Goal: Communication & Community: Answer question/provide support

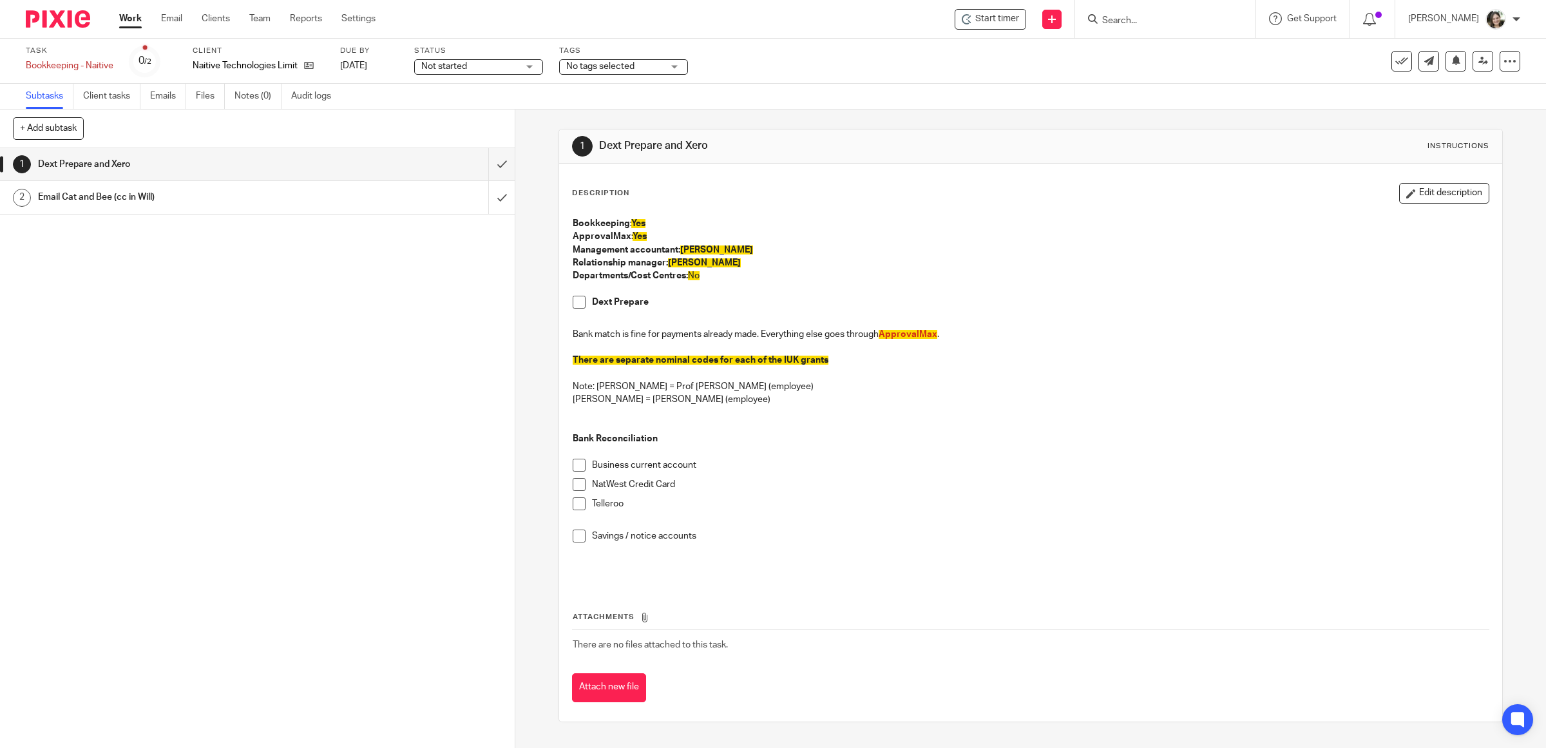
click at [111, 195] on h1 "Email Cat and Bee (cc in Will)" at bounding box center [184, 196] width 292 height 19
click at [998, 21] on span "Start timer" at bounding box center [997, 19] width 44 height 14
click at [1475, 32] on img at bounding box center [1481, 30] width 12 height 12
click at [576, 303] on span at bounding box center [579, 302] width 13 height 13
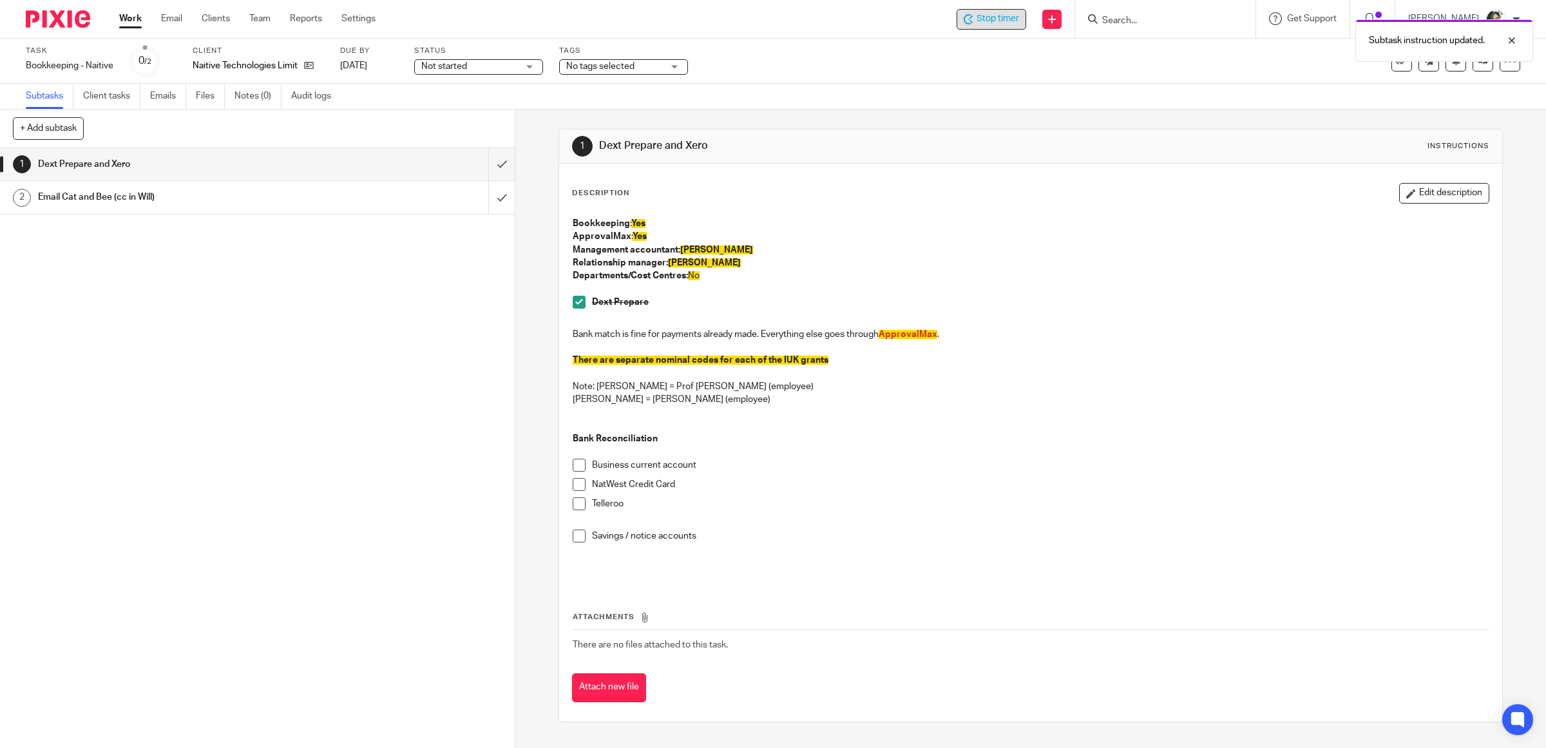
click at [573, 466] on span at bounding box center [579, 465] width 13 height 13
click at [573, 488] on span at bounding box center [579, 484] width 13 height 13
drag, startPoint x: 572, startPoint y: 500, endPoint x: 580, endPoint y: 538, distance: 38.8
click at [573, 502] on span at bounding box center [579, 503] width 13 height 13
click at [575, 538] on span at bounding box center [579, 535] width 13 height 13
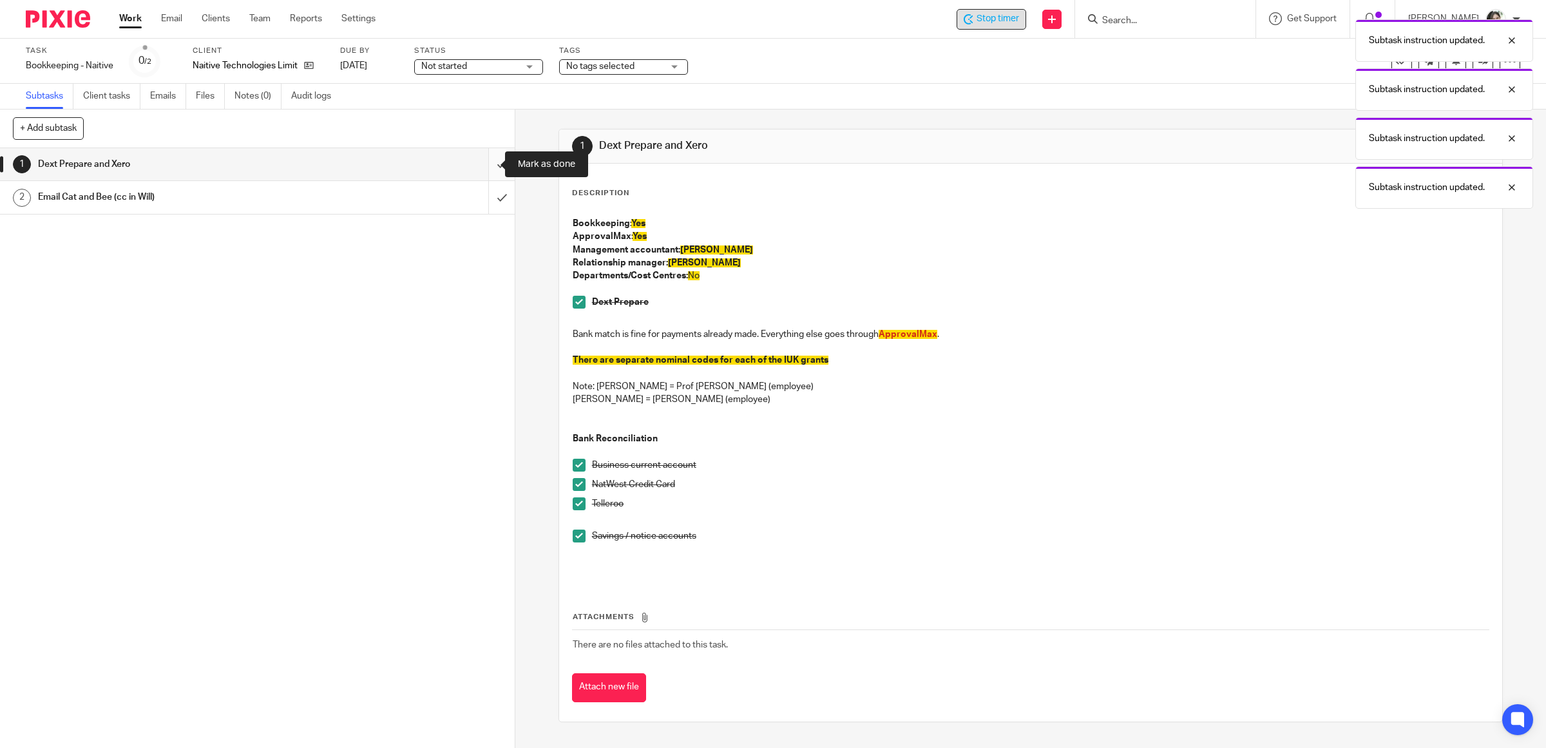
click at [483, 164] on input "submit" at bounding box center [257, 164] width 515 height 32
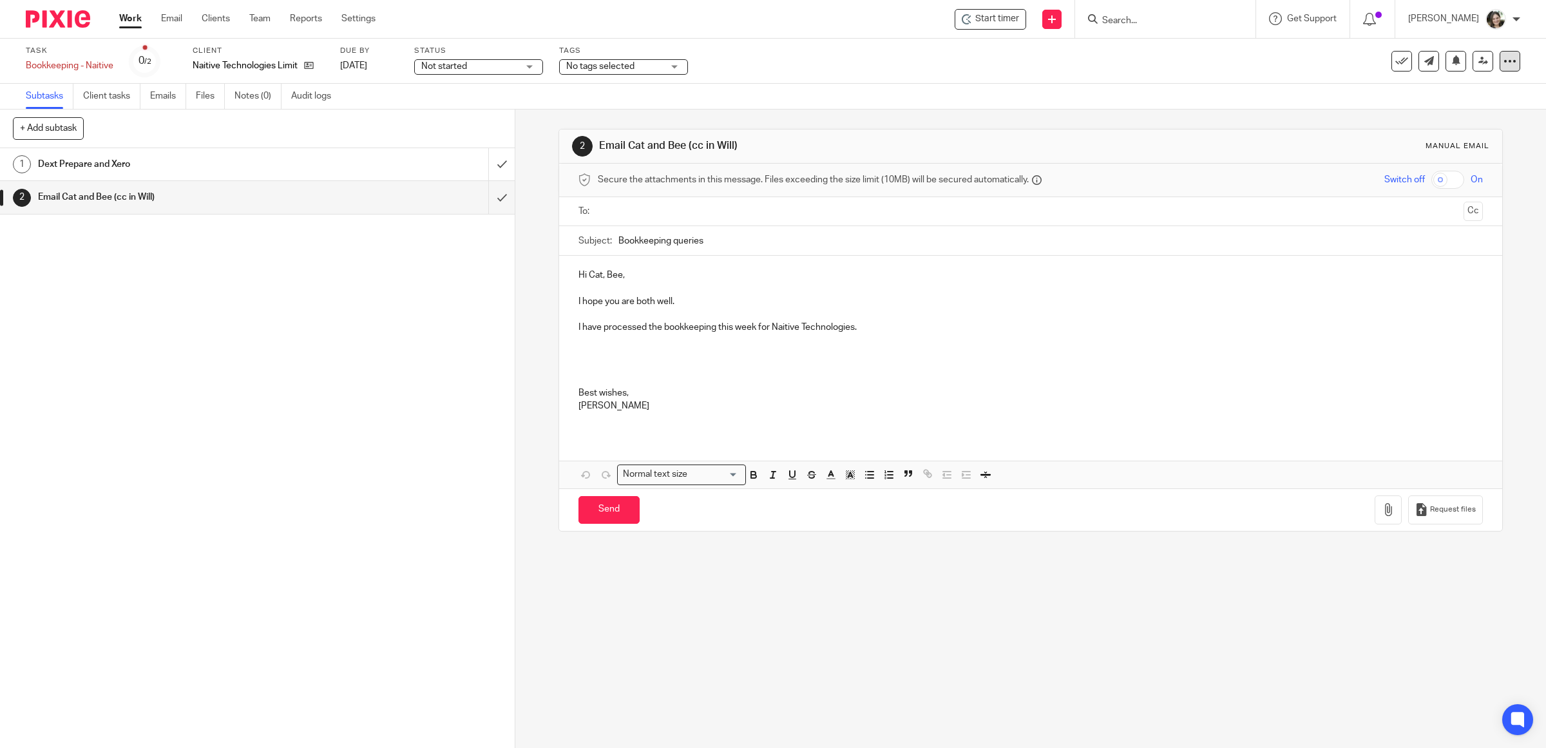
click at [1503, 62] on icon at bounding box center [1509, 61] width 13 height 13
click at [1393, 169] on ul "See template in use Advanced task editor Copy task Change schedule Delete" at bounding box center [1449, 130] width 116 height 106
click at [1398, 169] on icon "submit" at bounding box center [1402, 169] width 10 height 10
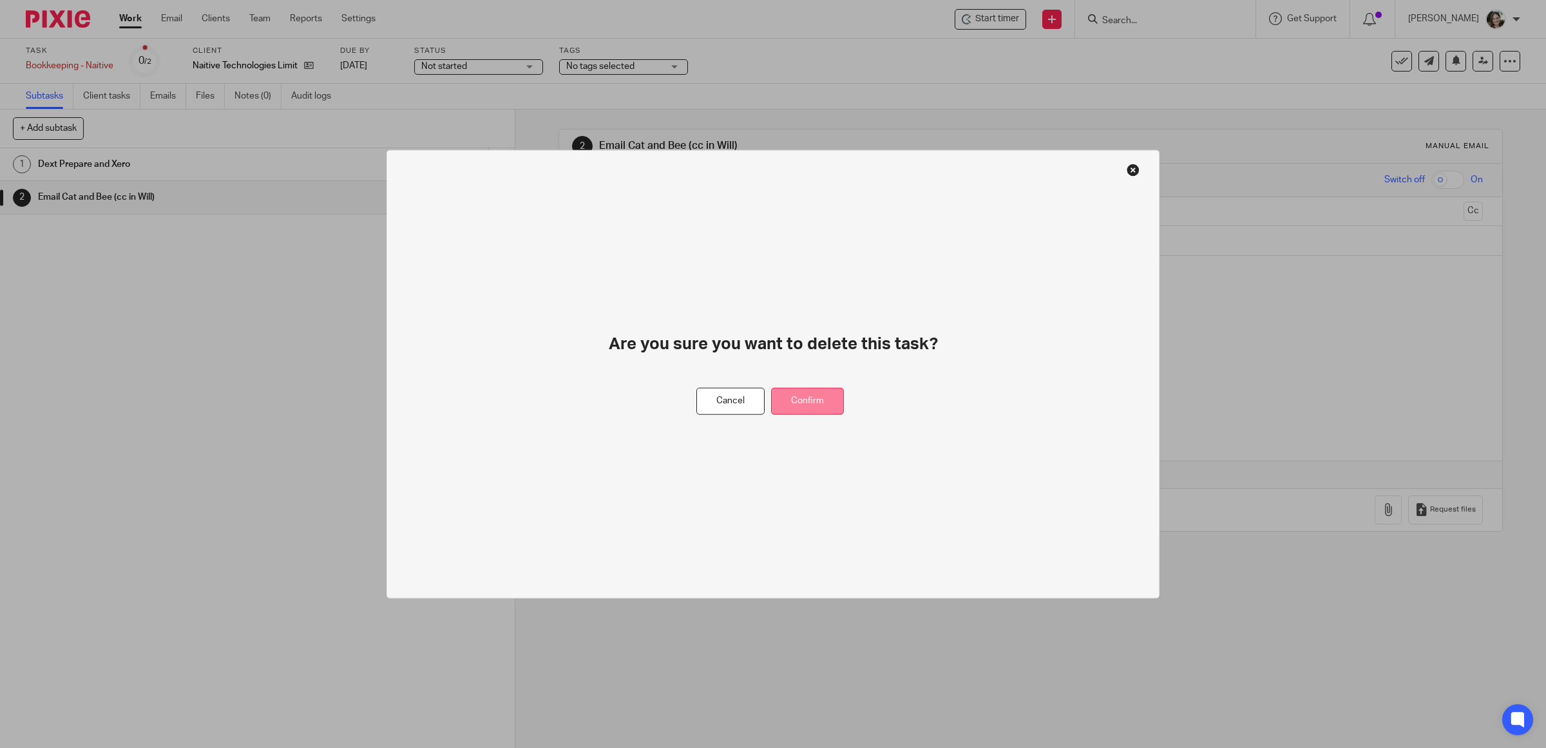
click at [799, 397] on button "Confirm" at bounding box center [807, 401] width 73 height 28
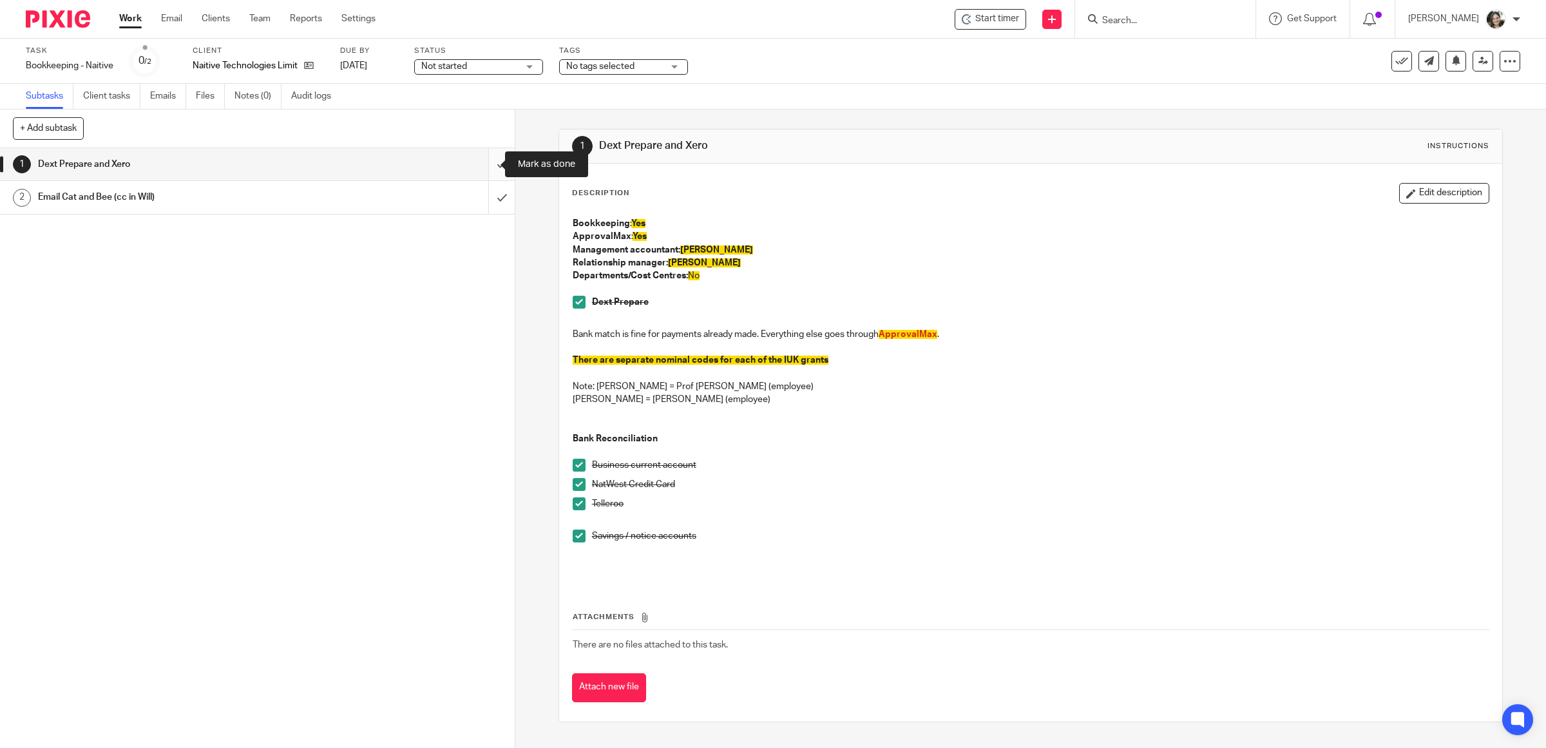
click at [484, 165] on input "submit" at bounding box center [257, 164] width 515 height 32
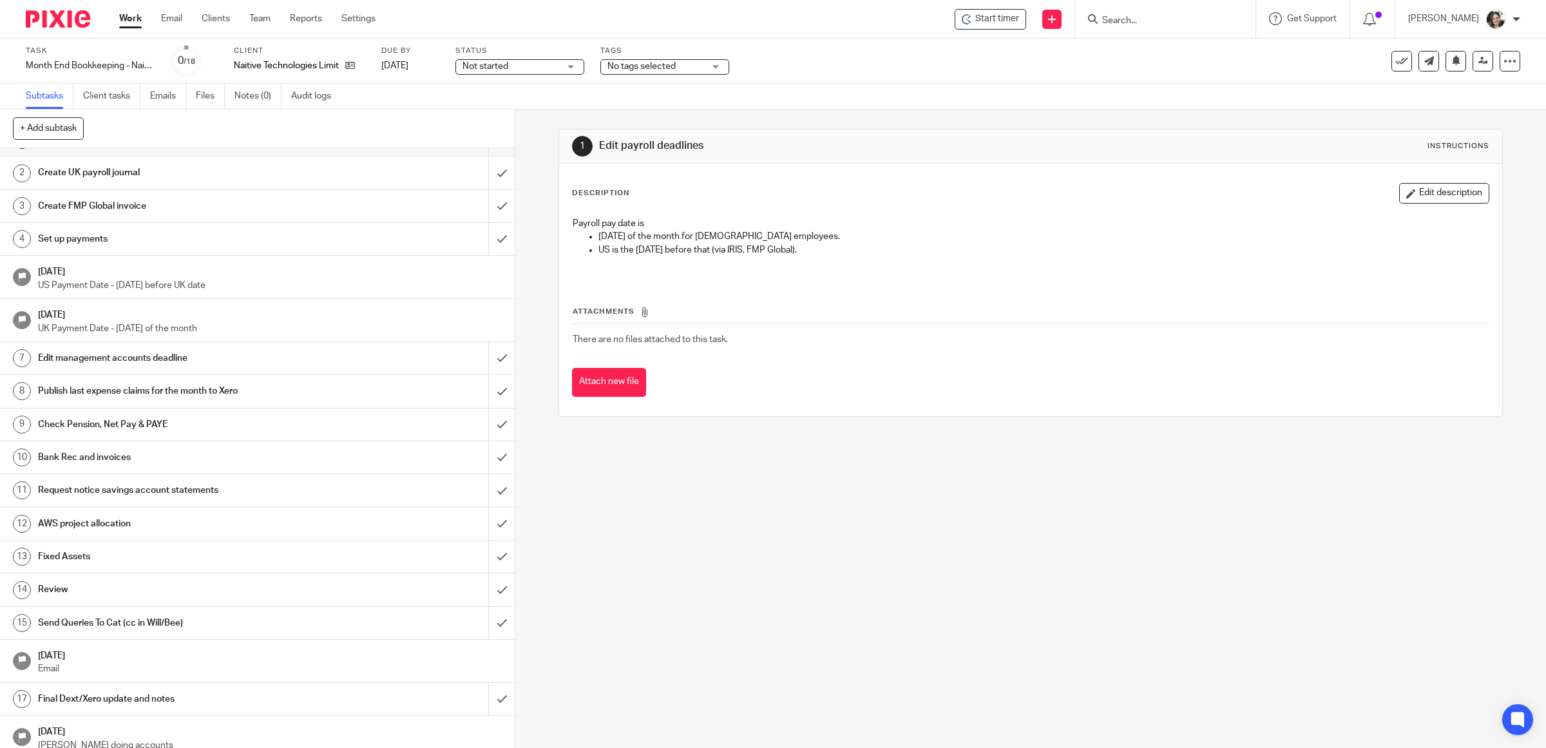
scroll to position [39, 0]
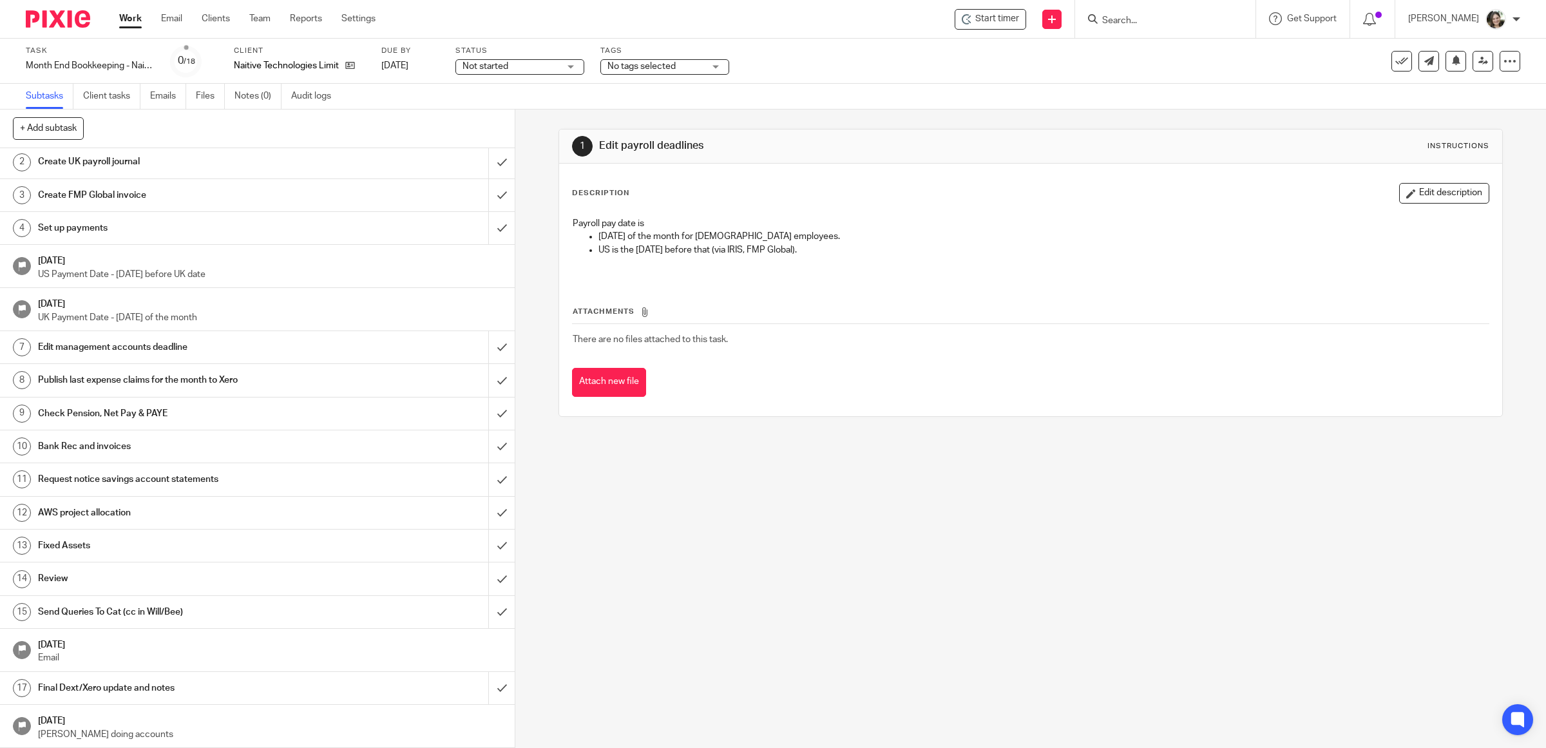
click at [147, 688] on h1 "Final Dext/Xero update and notes" at bounding box center [184, 687] width 292 height 19
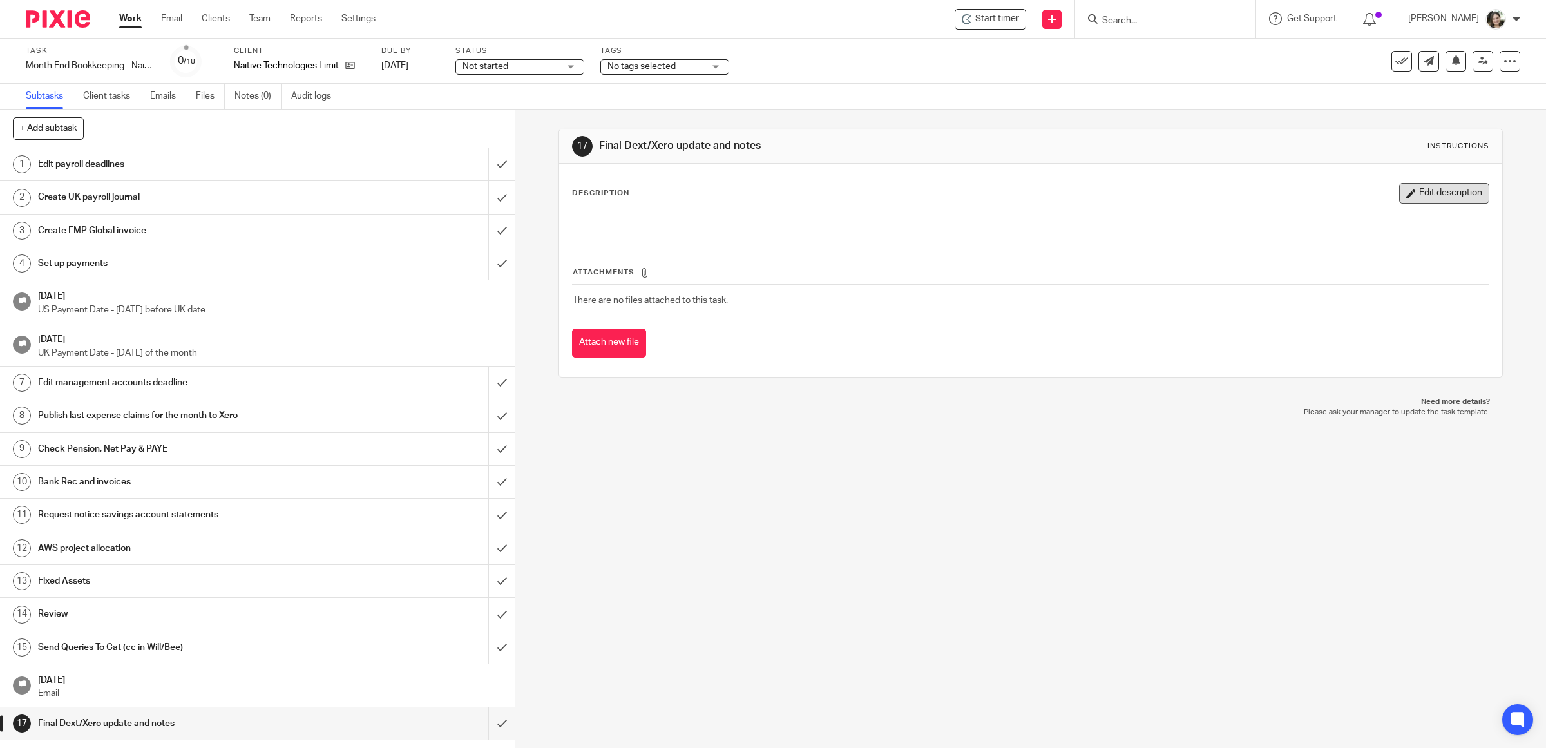
click at [1421, 189] on button "Edit description" at bounding box center [1444, 193] width 90 height 21
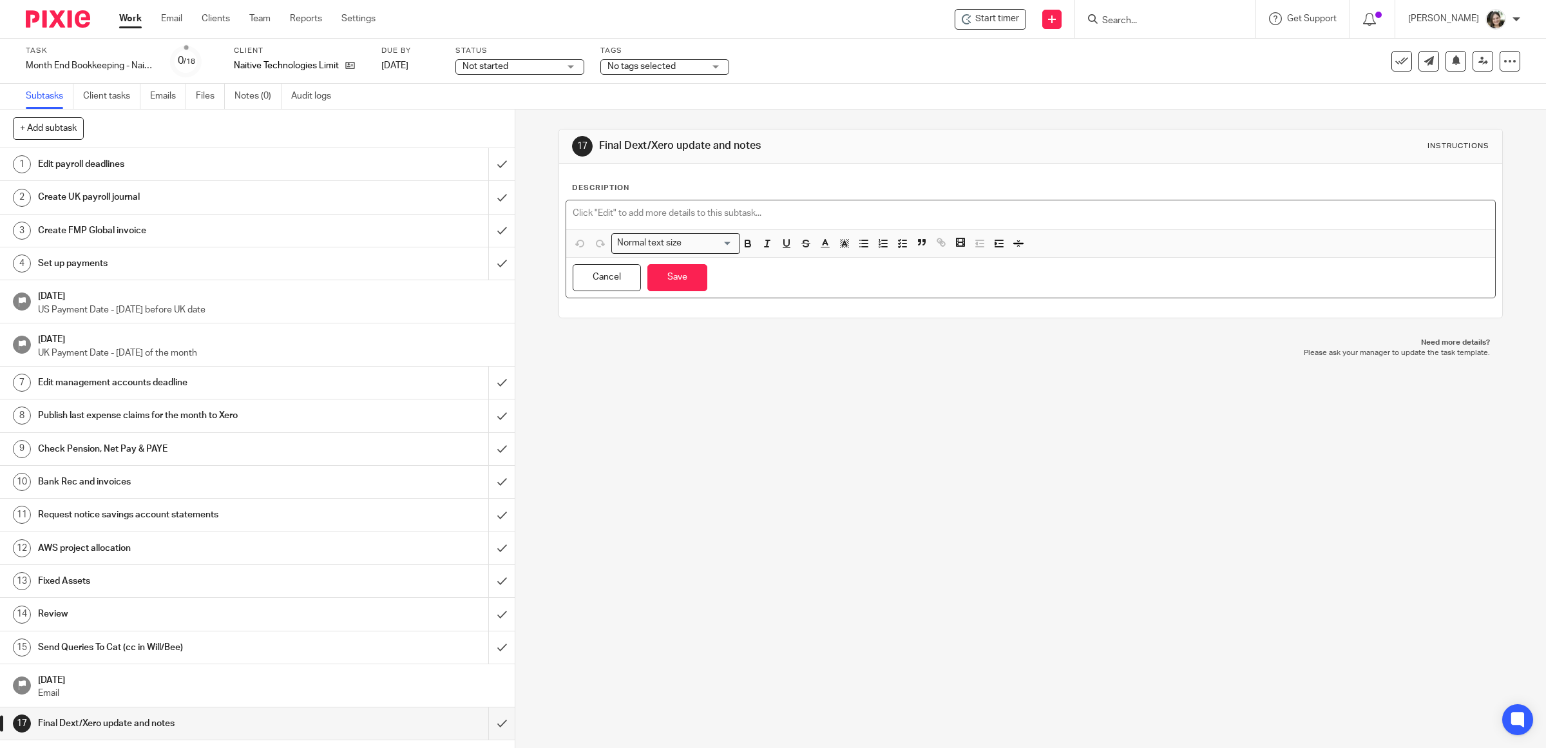
click at [778, 214] on p at bounding box center [1031, 213] width 916 height 13
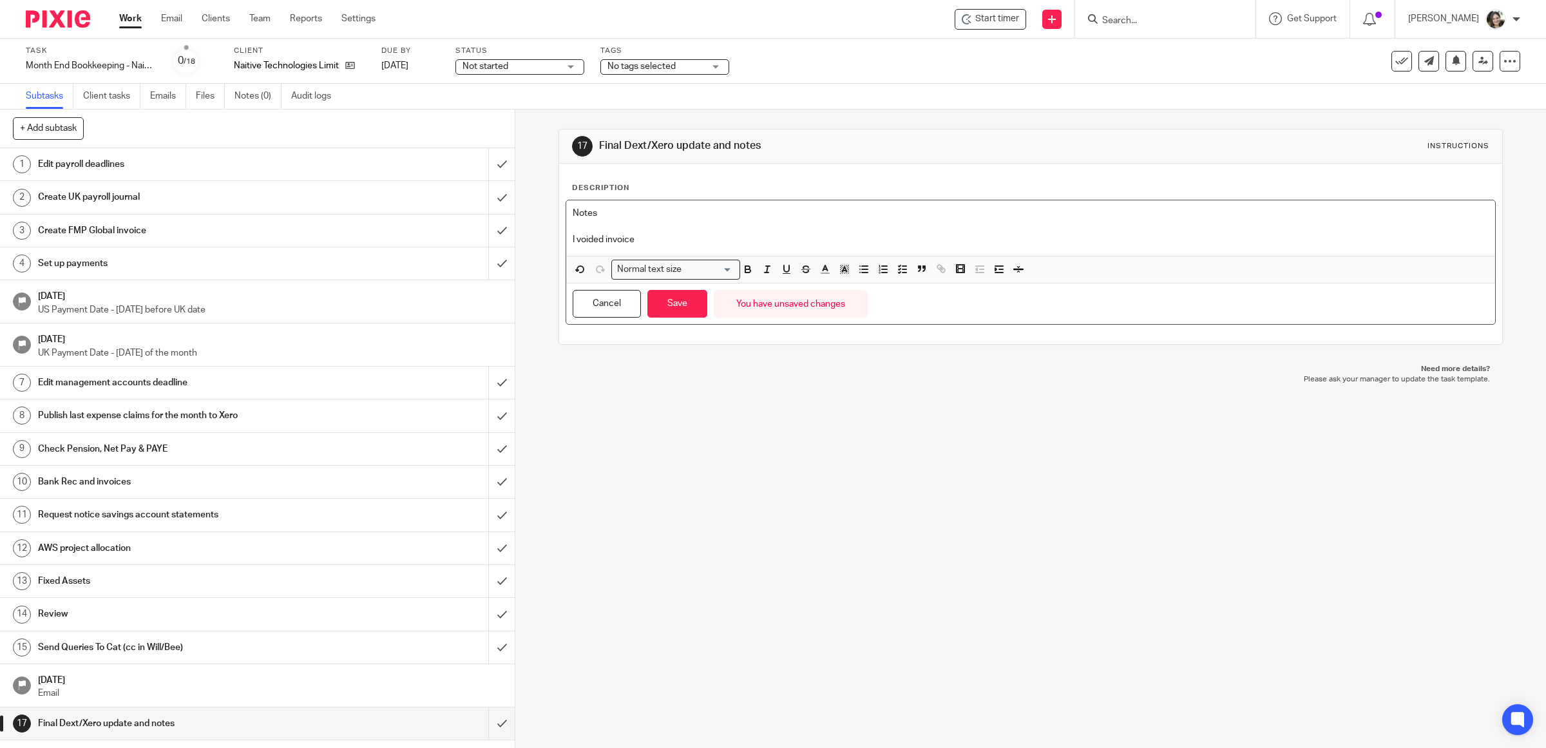
click at [638, 236] on p "I voided invoice" at bounding box center [1031, 239] width 916 height 13
click at [629, 239] on p "I voided invoice 181259" at bounding box center [1031, 239] width 916 height 13
click at [600, 239] on p "I voided invoice 181259" at bounding box center [1031, 239] width 916 height 13
drag, startPoint x: 681, startPoint y: 235, endPoint x: 728, endPoint y: 233, distance: 47.1
click at [728, 233] on p "I voided FMP Global invoice 181259" at bounding box center [1031, 239] width 916 height 13
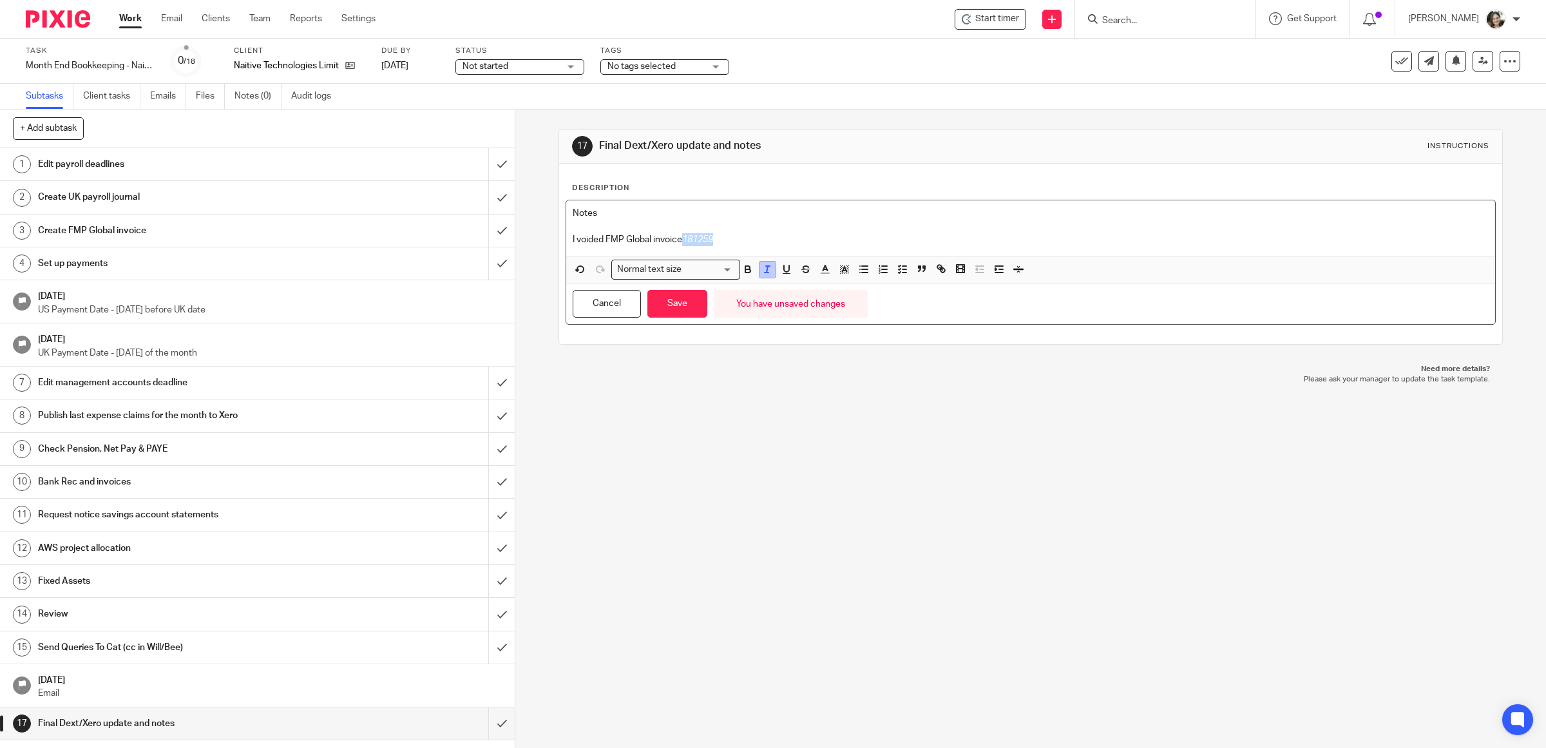
click at [762, 268] on icon "button" at bounding box center [767, 269] width 12 height 12
click at [759, 234] on p "I voided FMP Global invoice 181259" at bounding box center [1031, 239] width 916 height 13
click at [1012, 233] on p "I voided FMP Global invoice 181259 because it was a duplicate - it was already …" at bounding box center [1031, 239] width 916 height 13
drag, startPoint x: 1117, startPoint y: 248, endPoint x: 1006, endPoint y: 249, distance: 111.4
click at [1006, 249] on div "Notes I voided FMP Global invoice 181259 because it was a duplicate - it was al…" at bounding box center [1030, 227] width 929 height 55
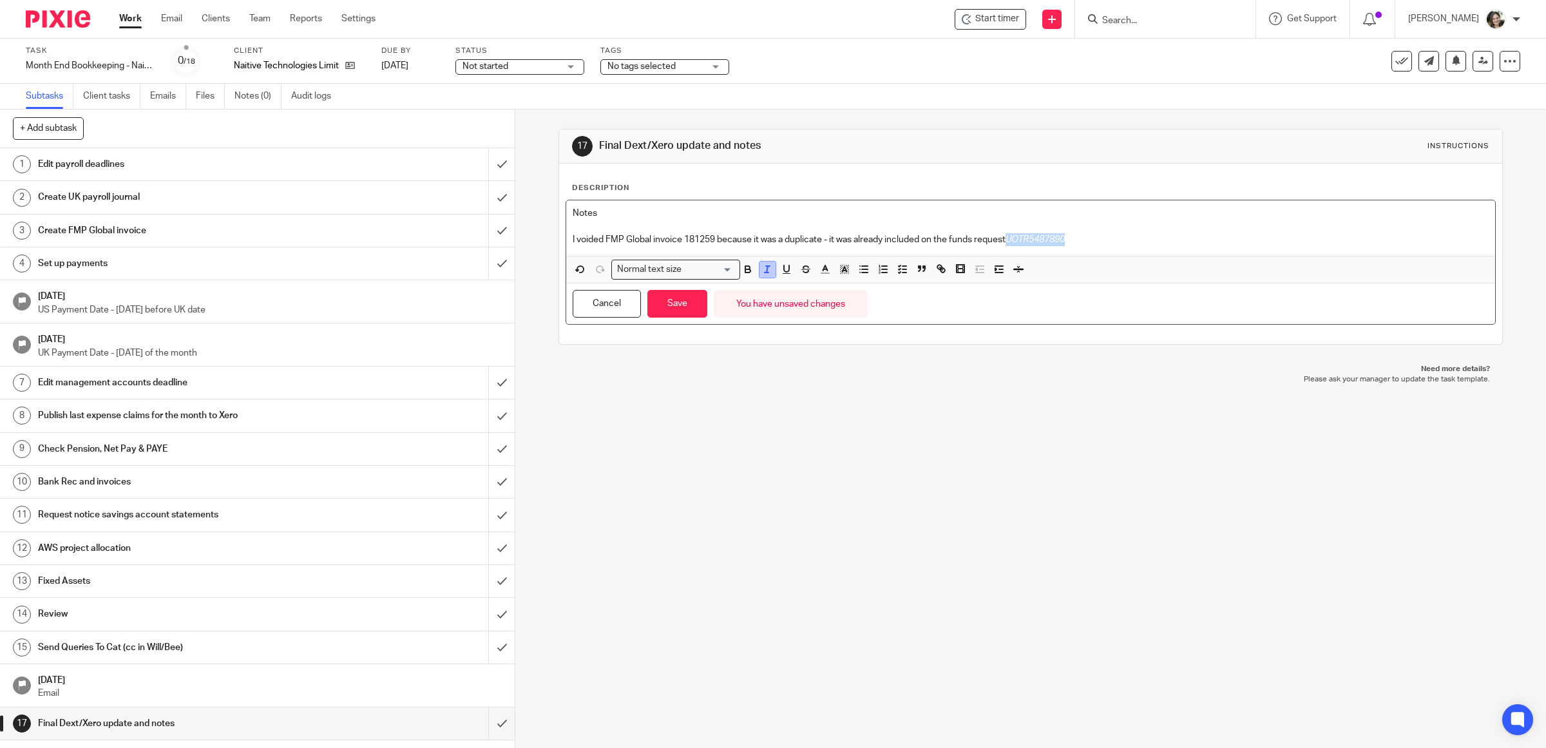
click at [761, 266] on icon "button" at bounding box center [767, 269] width 12 height 12
click at [1118, 243] on p "I voided FMP Global invoice 181259 because it was a duplicate - it was already …" at bounding box center [1031, 239] width 916 height 13
click at [600, 236] on p "I voided FMP Global invoice 181259 because it was a duplicate - it was already …" at bounding box center [1031, 239] width 916 height 13
drag, startPoint x: 558, startPoint y: 211, endPoint x: 531, endPoint y: 207, distance: 26.6
click at [531, 207] on div "17 Final Dext/Xero update and notes Instructions Description Notes I voided 18 …" at bounding box center [1030, 428] width 1030 height 638
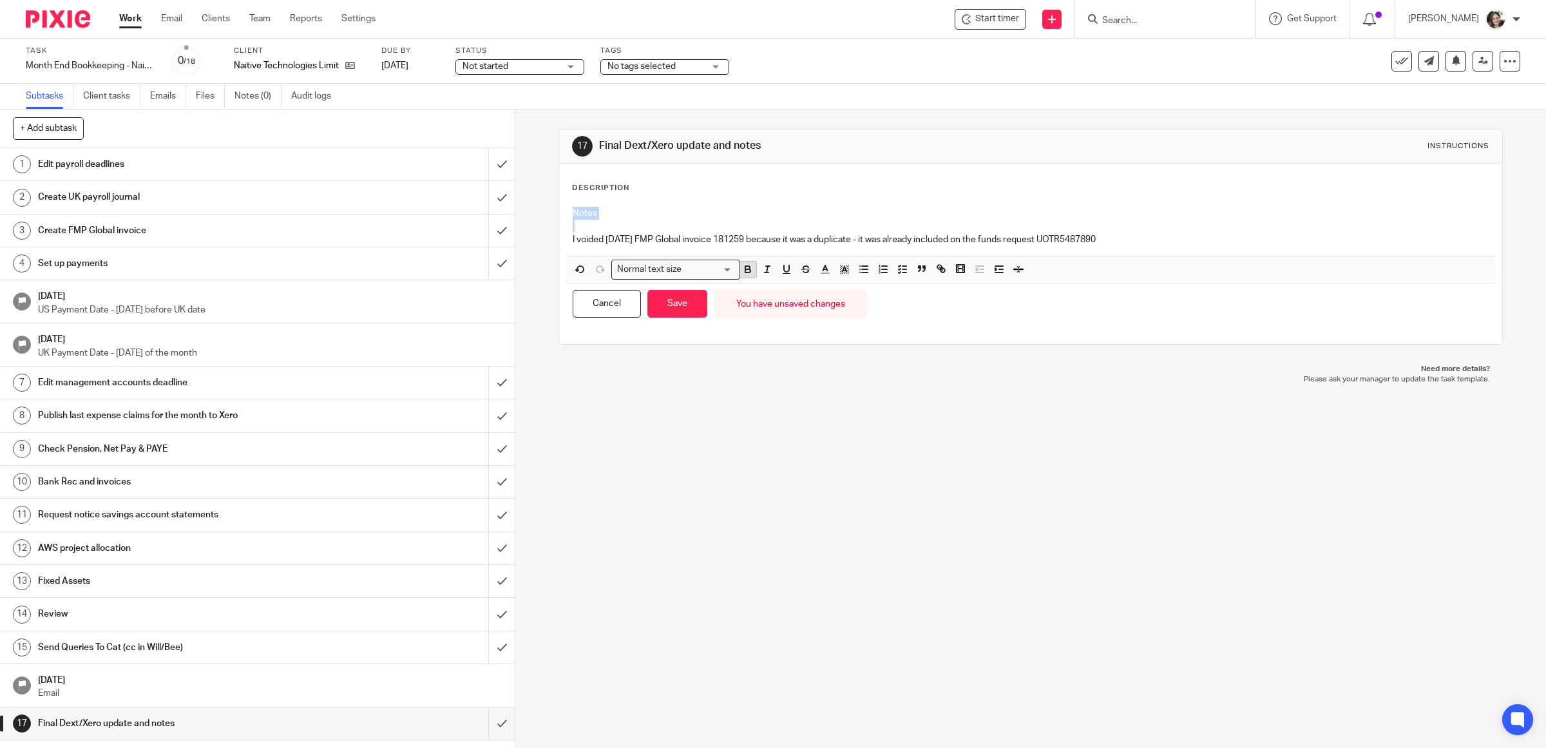
click at [745, 266] on icon "button" at bounding box center [748, 269] width 12 height 12
click at [781, 271] on icon "button" at bounding box center [787, 269] width 12 height 12
click at [669, 298] on button "Save" at bounding box center [677, 304] width 60 height 28
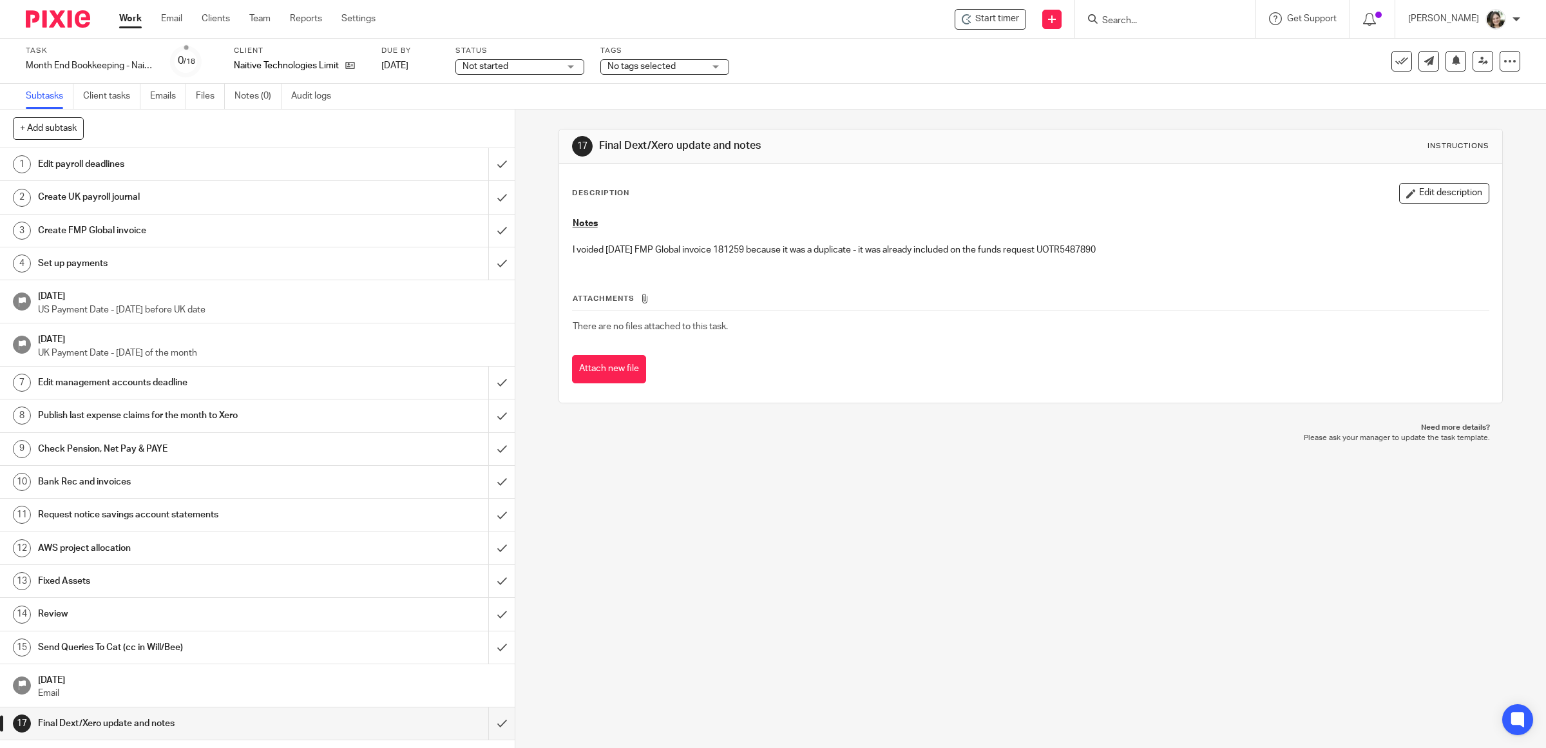
click at [95, 162] on h1 "Edit payroll deadlines" at bounding box center [184, 164] width 292 height 19
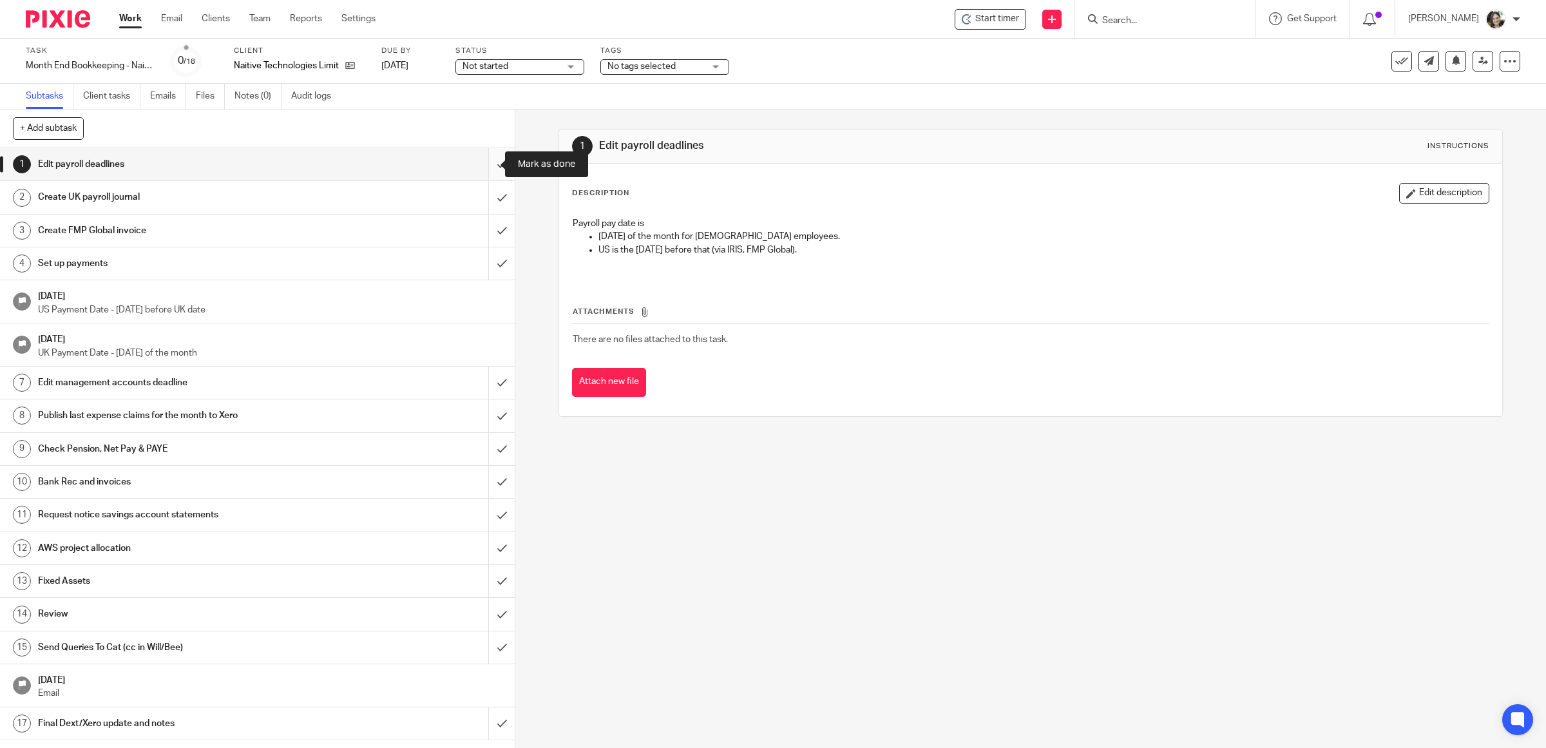
click at [484, 168] on input "submit" at bounding box center [257, 164] width 515 height 32
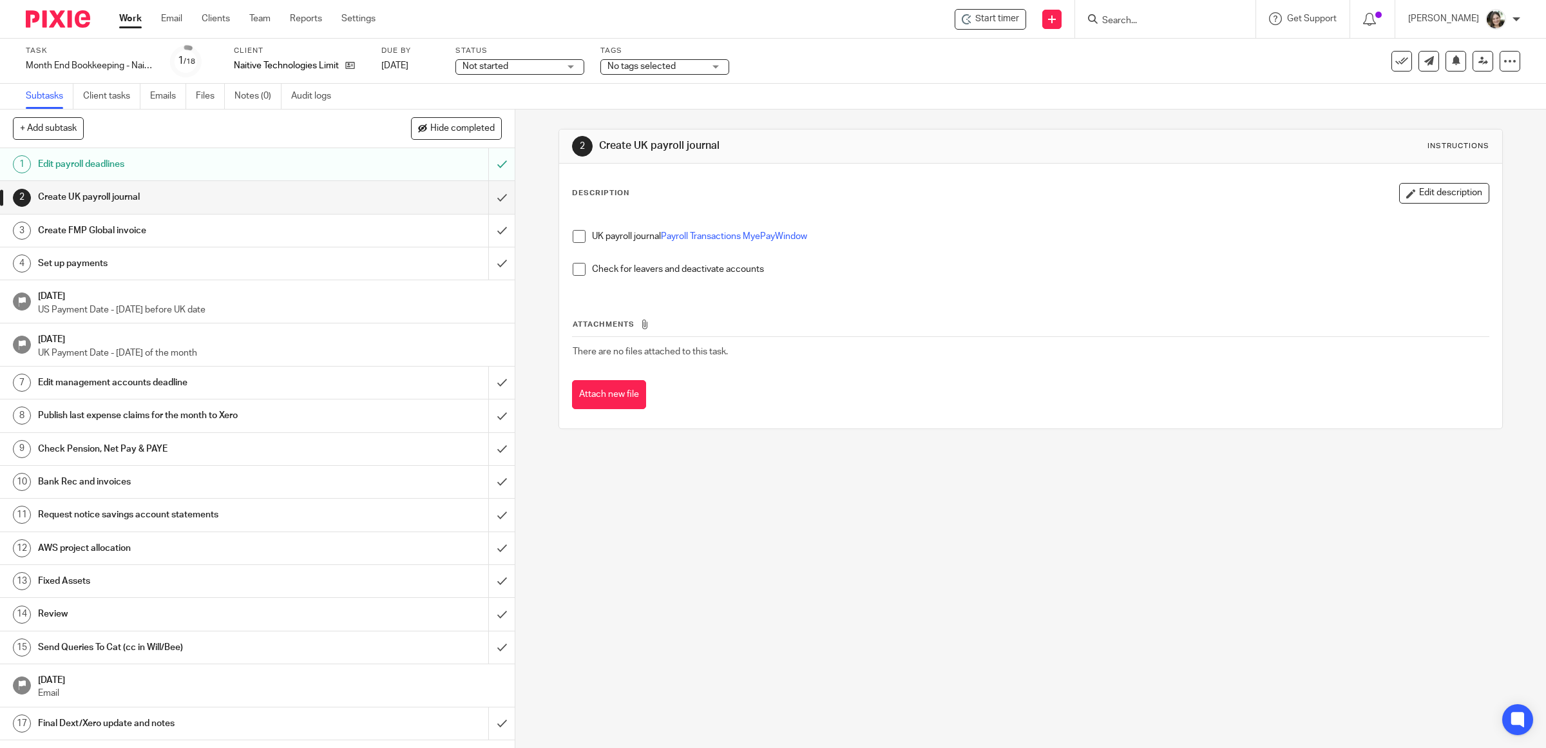
drag, startPoint x: 1386, startPoint y: 191, endPoint x: 1336, endPoint y: 200, distance: 50.4
click at [1406, 191] on icon "button" at bounding box center [1411, 194] width 10 height 10
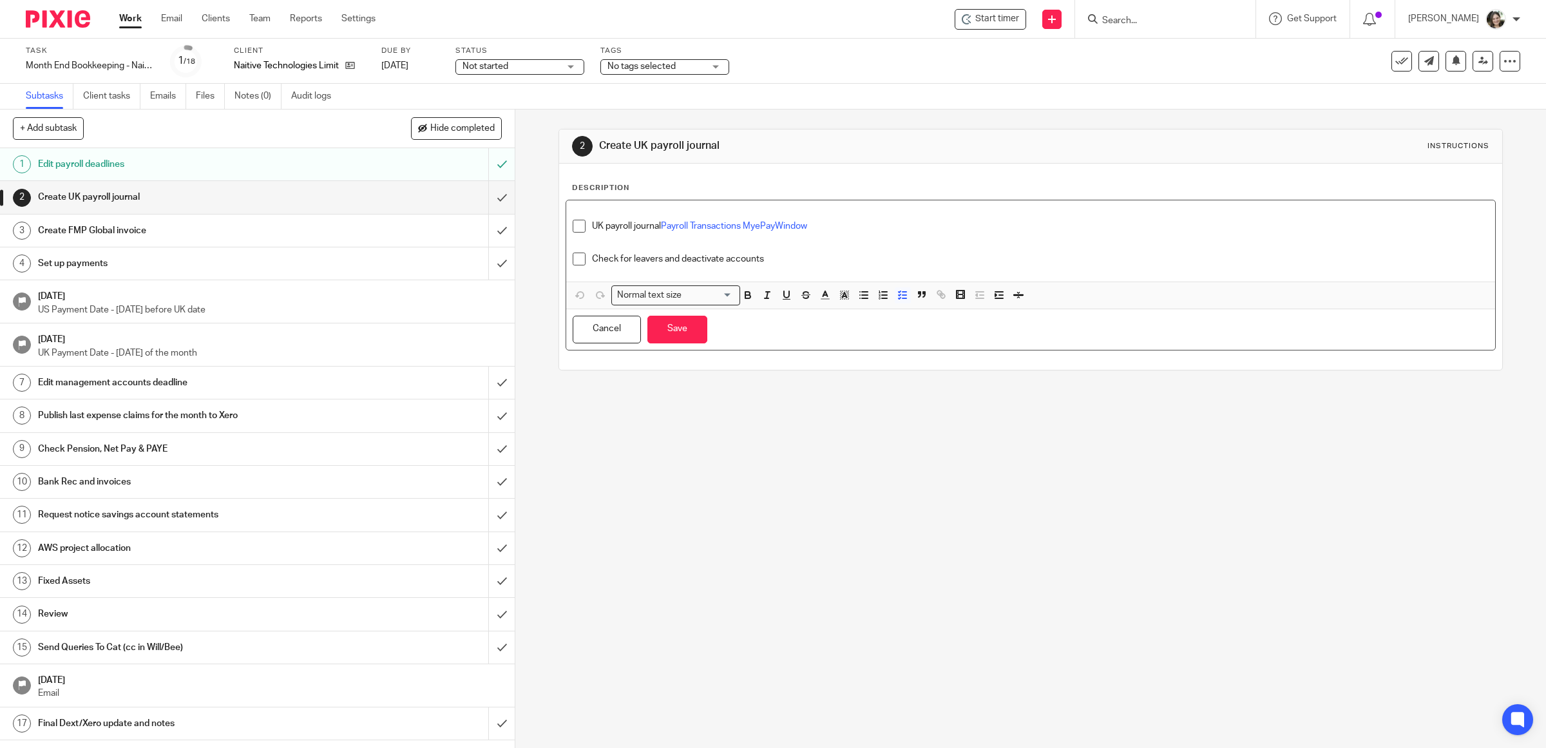
click at [789, 256] on p "Check for leavers and deactivate accounts" at bounding box center [1040, 258] width 897 height 13
click at [731, 271] on div "Check for leavers and deactivate accounts" at bounding box center [1040, 261] width 897 height 19
click at [786, 254] on p "Check for leavers and deactivate accounts" at bounding box center [1040, 258] width 897 height 13
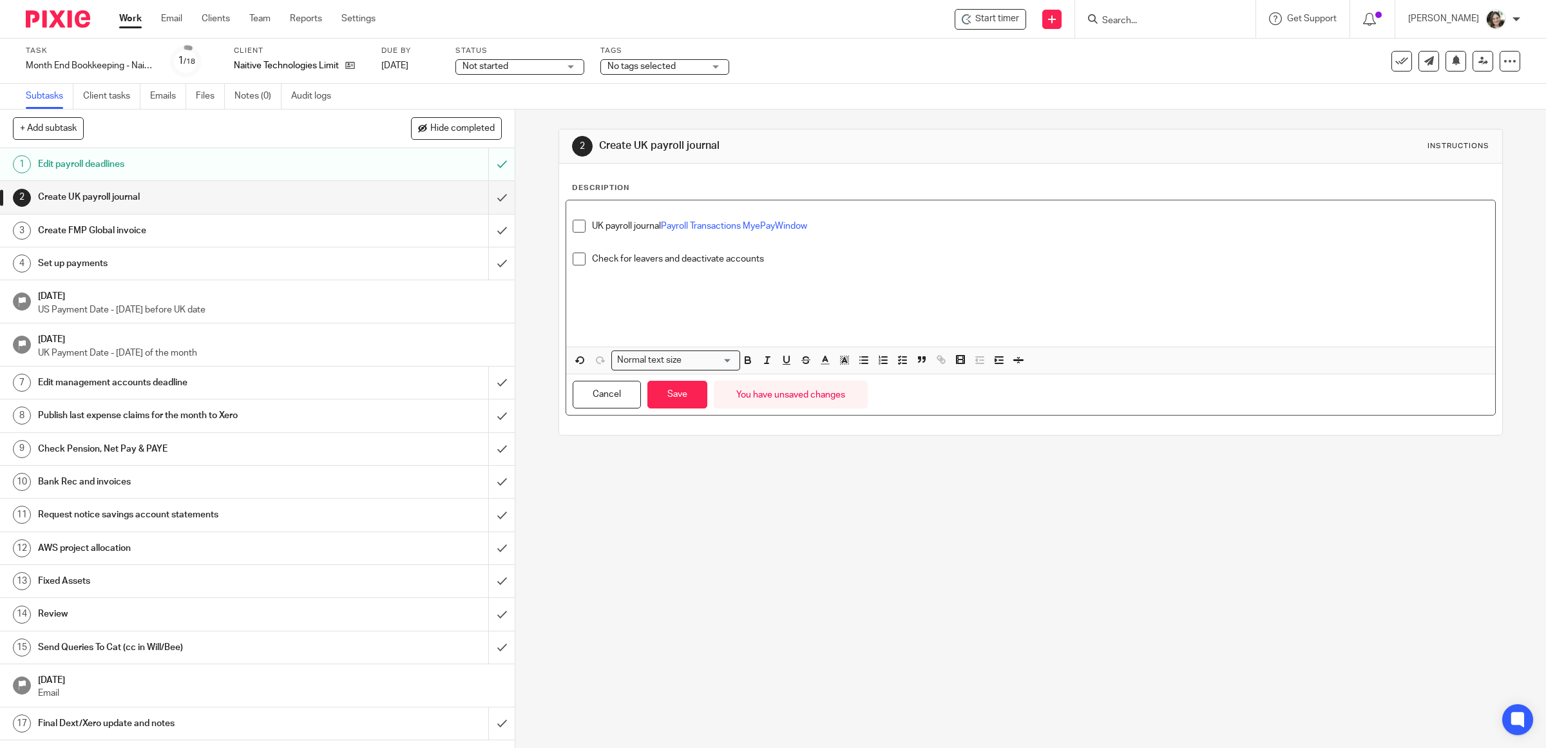
click at [593, 304] on p at bounding box center [1031, 304] width 916 height 13
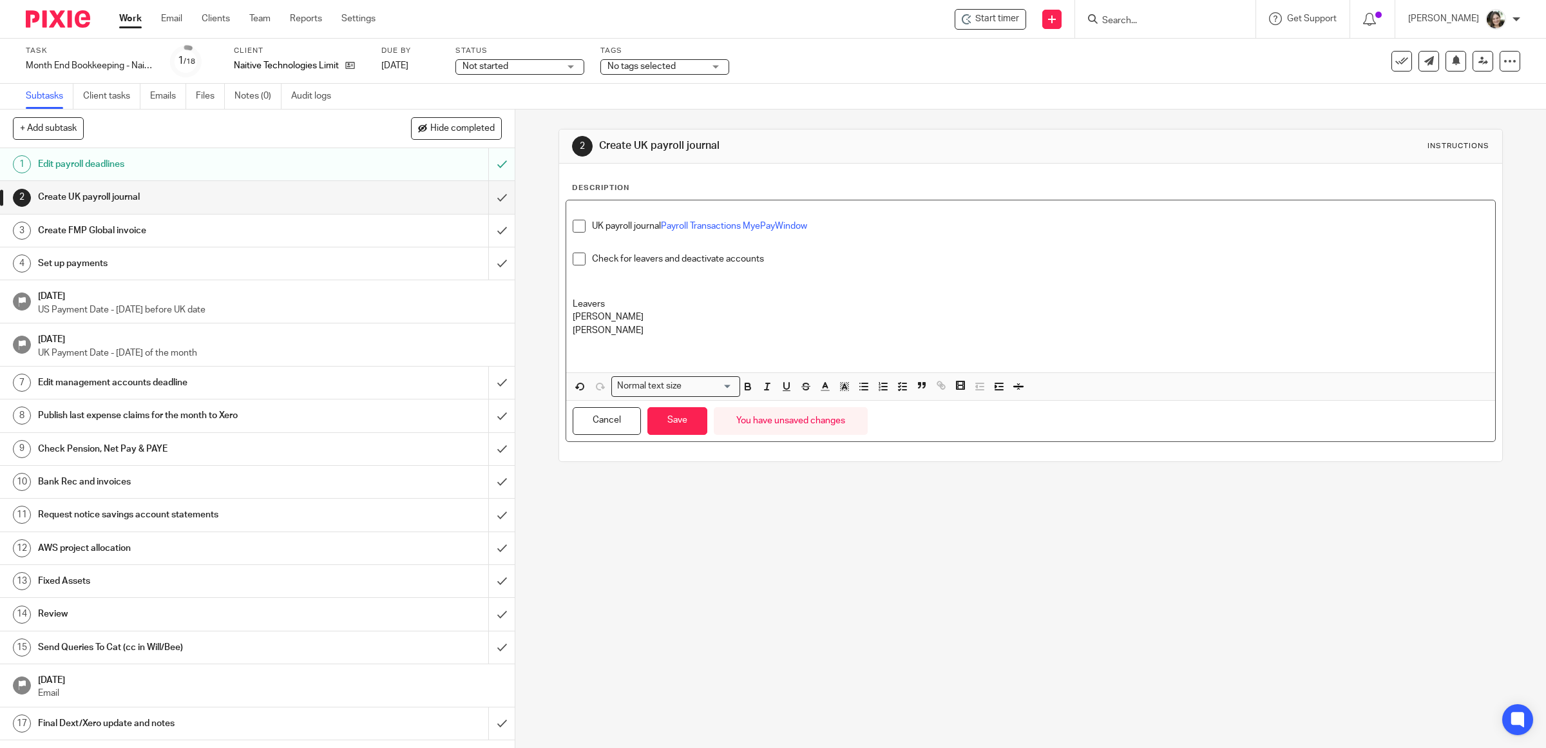
click at [566, 314] on div "UK payroll journal Payroll Transactions MyePayWindow Check for leavers and deac…" at bounding box center [1030, 286] width 929 height 172
click at [897, 390] on icon "button" at bounding box center [903, 387] width 12 height 12
click at [573, 338] on p "Kunaal Ramful" at bounding box center [1031, 336] width 916 height 13
click at [898, 394] on polyline "button" at bounding box center [899, 392] width 2 height 1
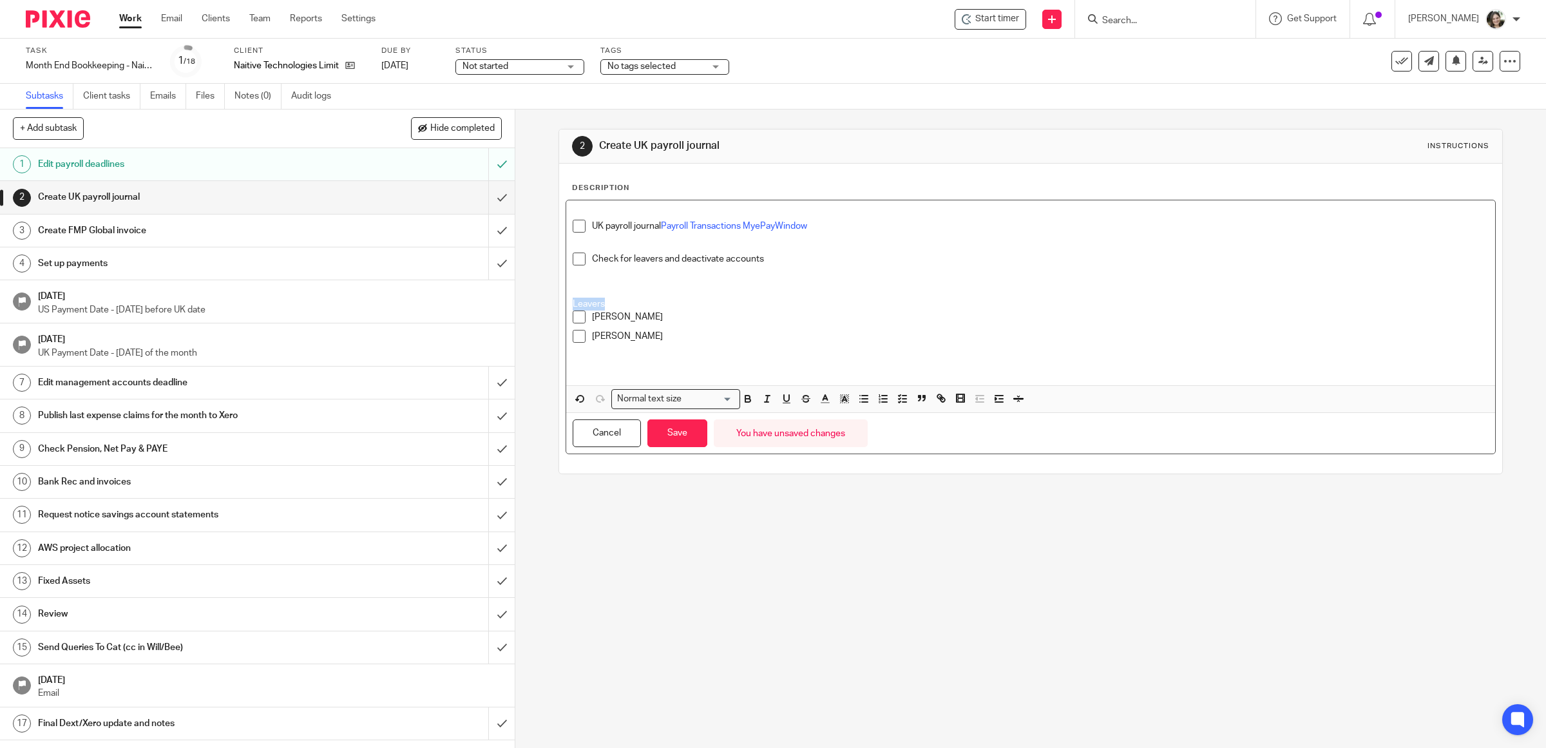
drag, startPoint x: 604, startPoint y: 301, endPoint x: 538, endPoint y: 306, distance: 65.9
click at [538, 306] on div "2 Create UK payroll journal Instructions Description UK payroll journal Payroll…" at bounding box center [1030, 428] width 1030 height 638
click at [742, 397] on icon "button" at bounding box center [748, 399] width 12 height 12
click at [781, 401] on icon "button" at bounding box center [787, 399] width 12 height 12
click at [846, 312] on p "Guofang Xiao" at bounding box center [1040, 316] width 897 height 13
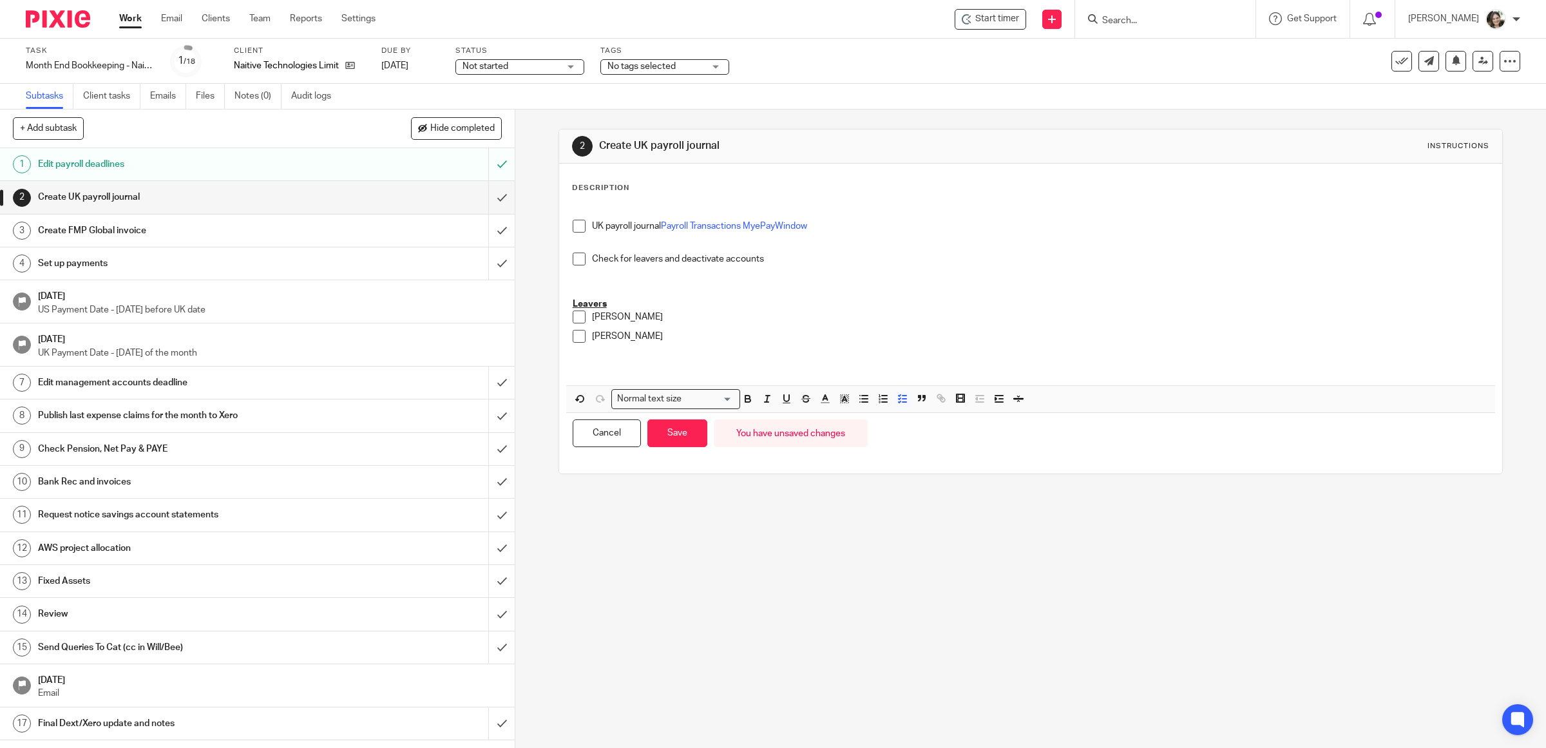
click at [573, 314] on span at bounding box center [579, 316] width 13 height 13
click at [573, 343] on li "Kunaal Ramful" at bounding box center [1031, 339] width 916 height 19
click at [573, 336] on span at bounding box center [579, 336] width 13 height 13
click at [673, 429] on button "Save" at bounding box center [677, 433] width 60 height 28
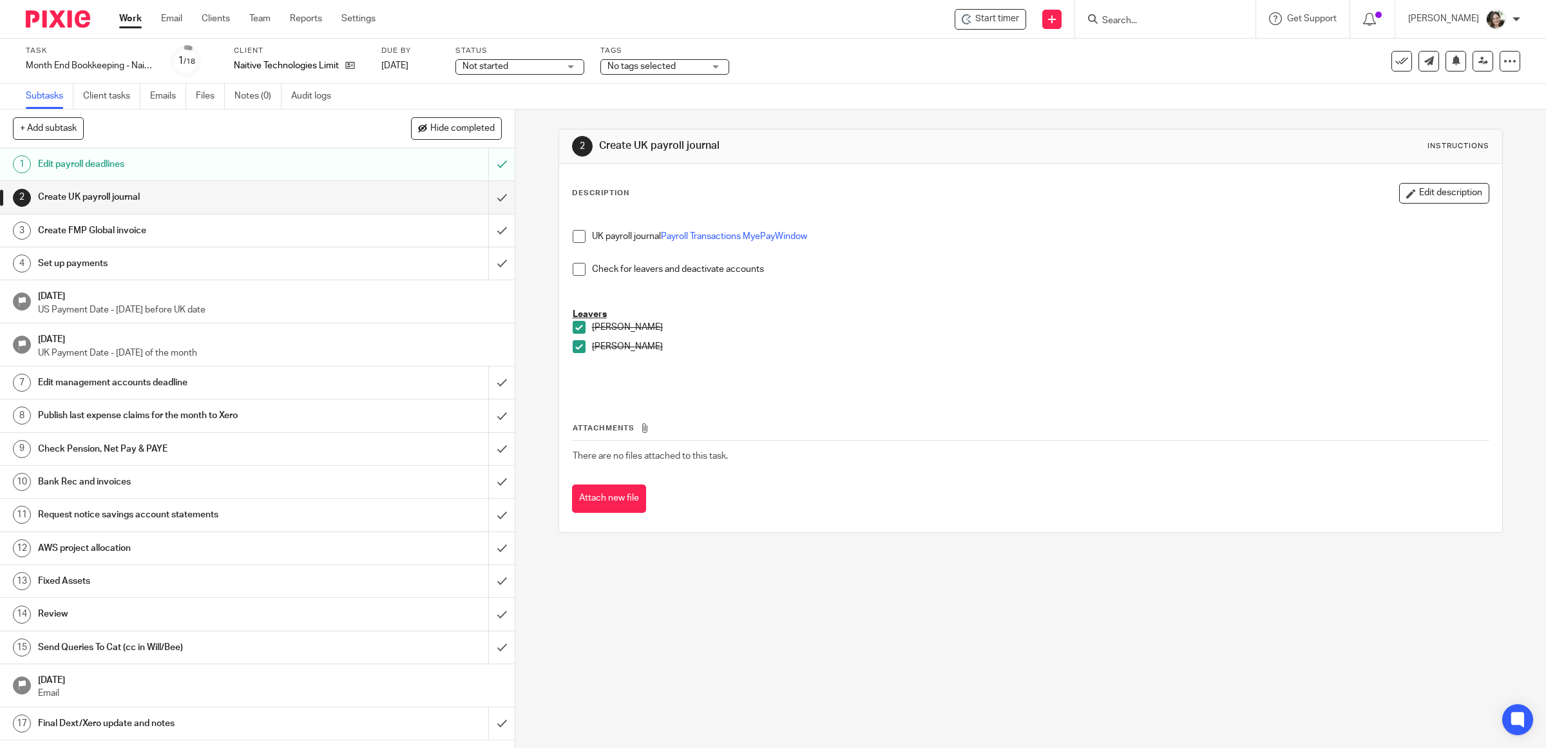
click at [574, 236] on span at bounding box center [579, 236] width 13 height 13
click at [574, 267] on span at bounding box center [579, 269] width 13 height 13
click at [484, 196] on input "submit" at bounding box center [257, 197] width 515 height 32
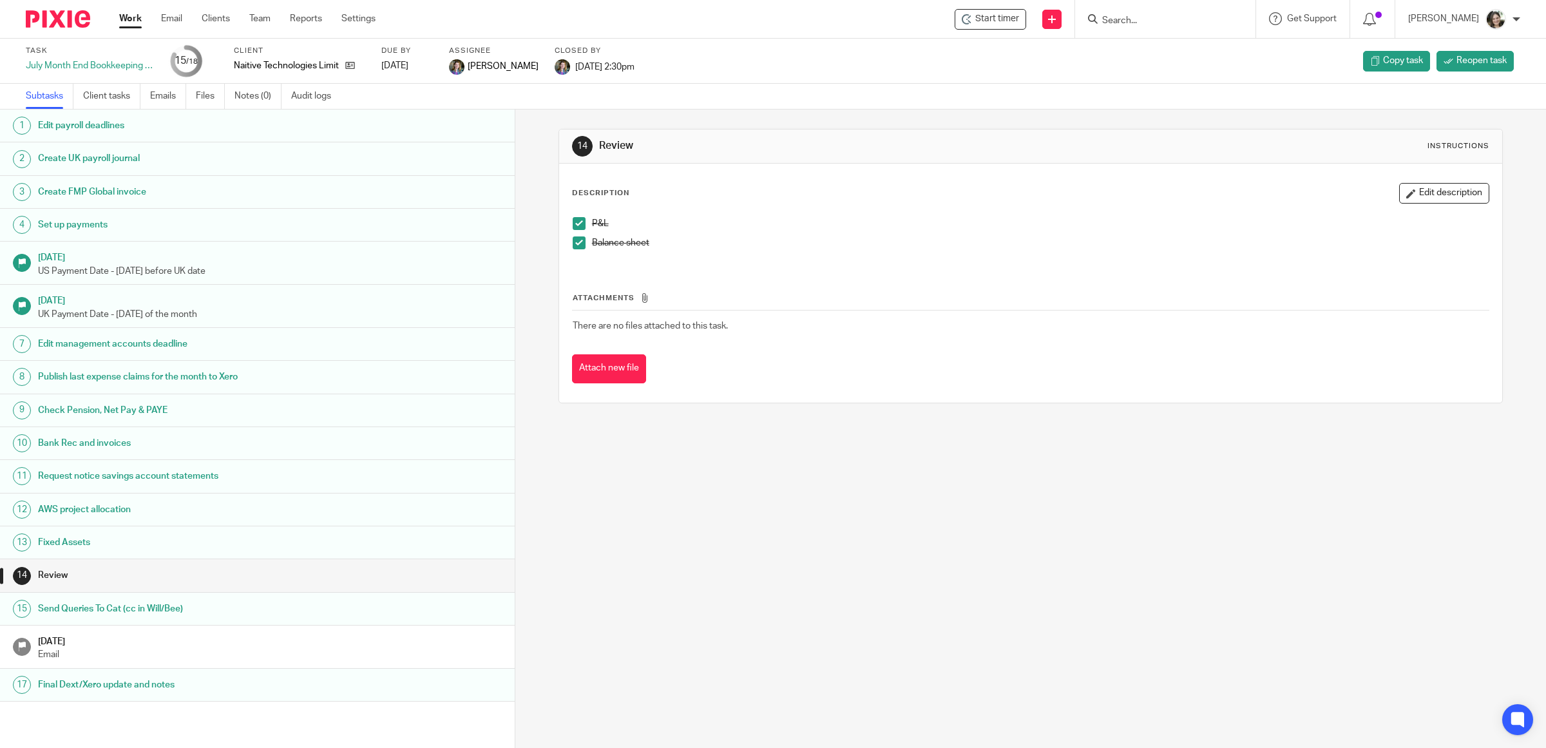
scroll to position [39, 0]
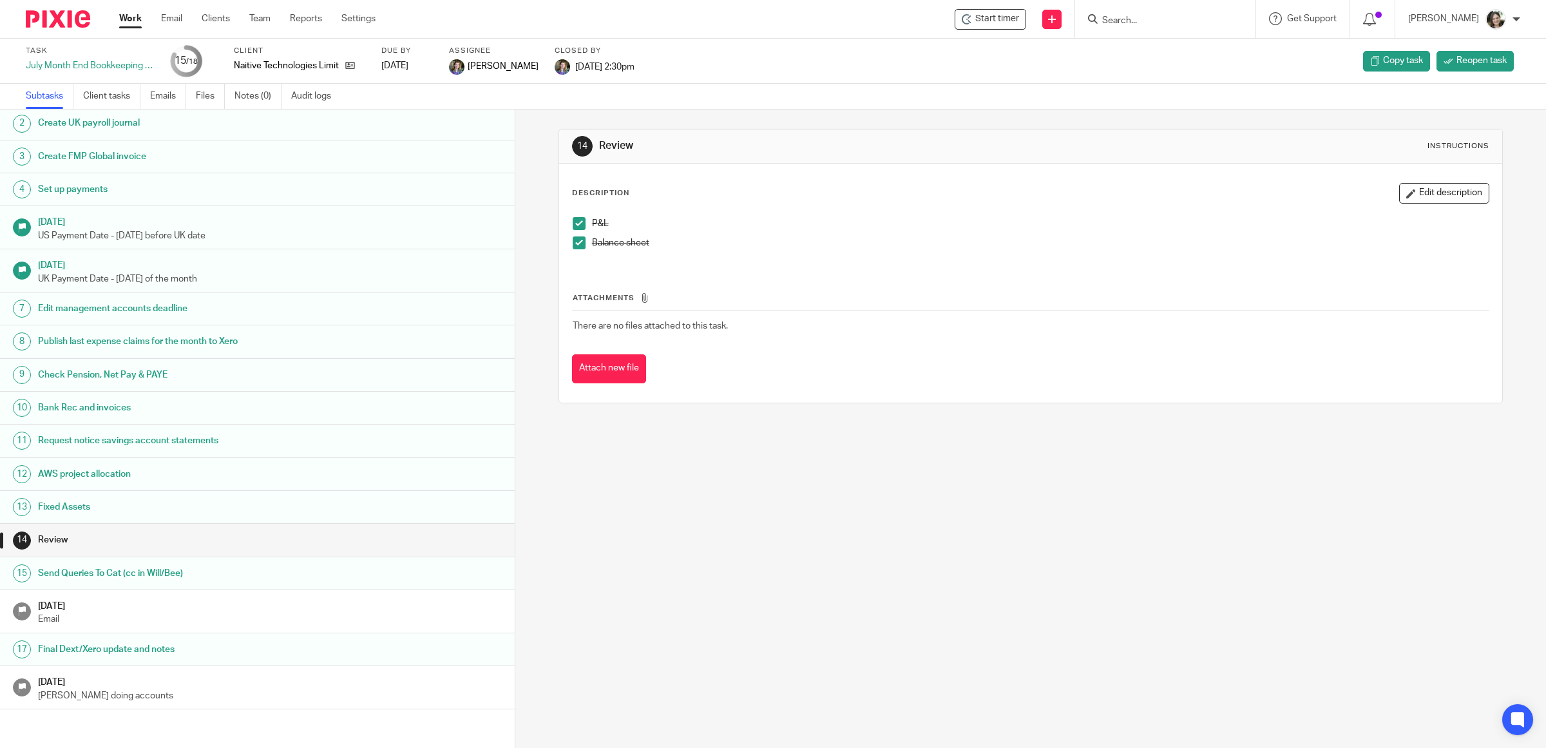
click at [191, 652] on h1 "Final Dext/Xero update and notes" at bounding box center [192, 649] width 309 height 19
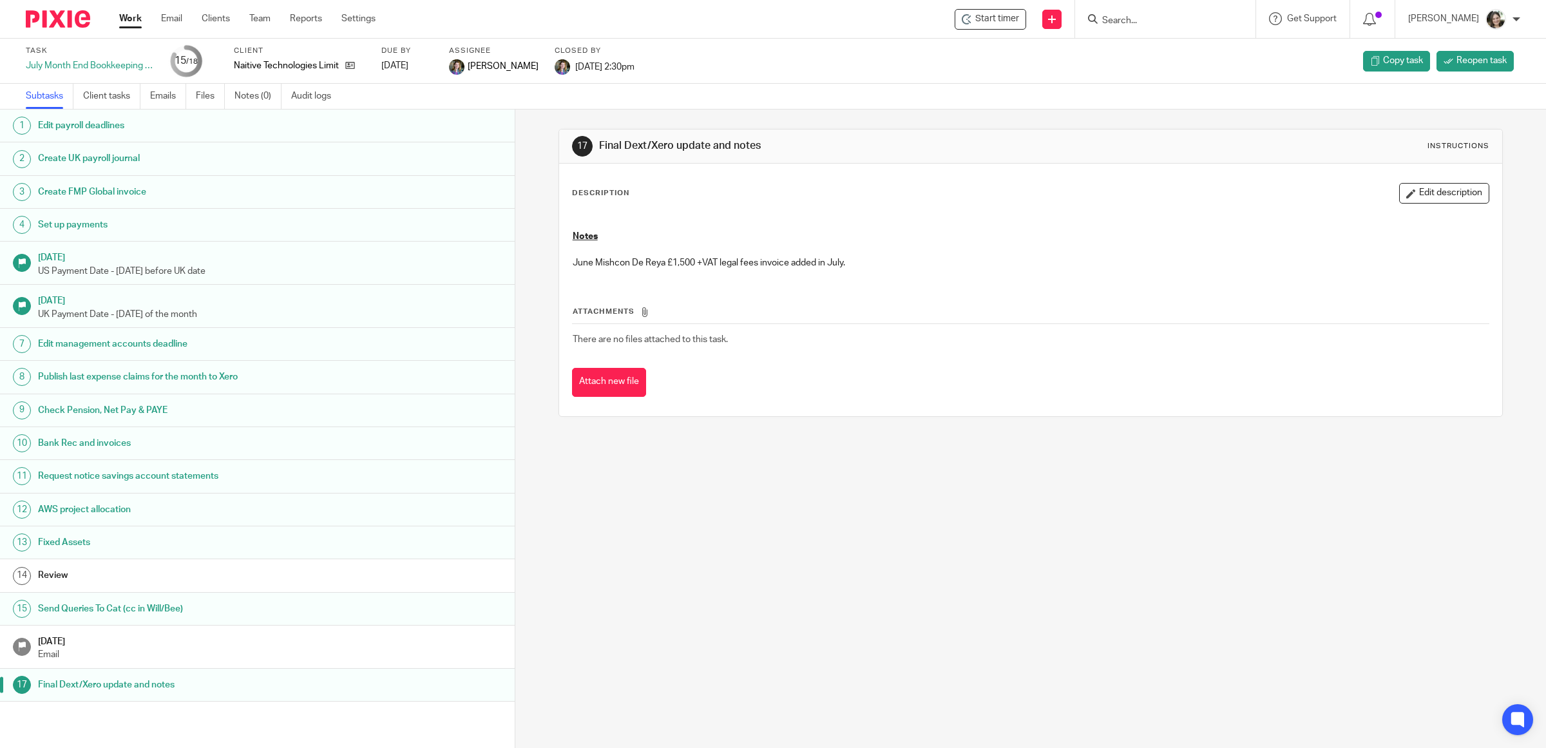
click at [145, 576] on h1 "Review" at bounding box center [192, 574] width 309 height 19
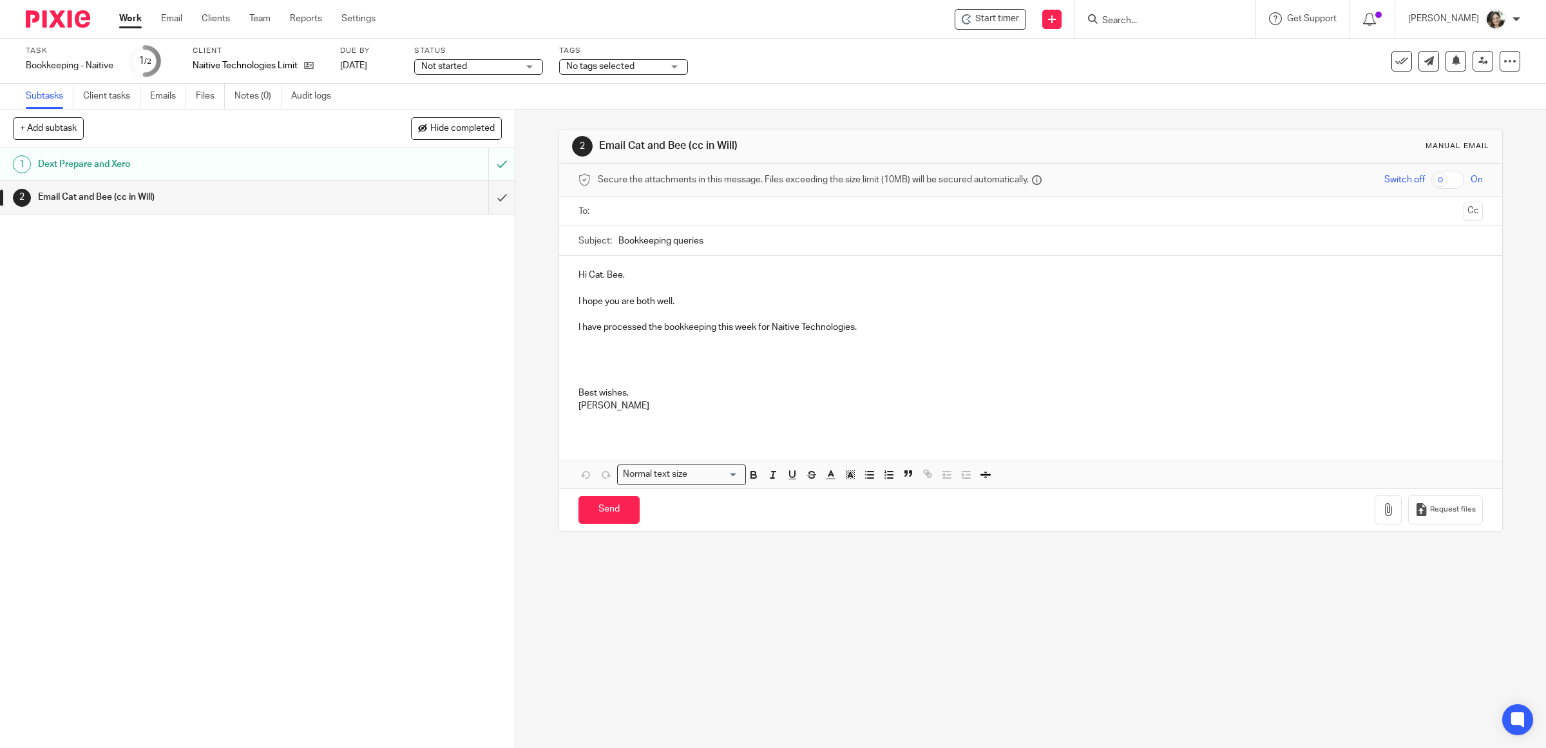
click at [877, 324] on p "I have processed the bookkeeping this week for Naitive Technologies." at bounding box center [1030, 327] width 905 height 13
click at [954, 329] on p "I have processed the bookkeeping this week for Naitive Technologies, including …" at bounding box center [1030, 327] width 905 height 13
click at [1022, 323] on p "I have processed the bookkeeping this week for Naitive Technologies, including …" at bounding box center [1030, 327] width 905 height 13
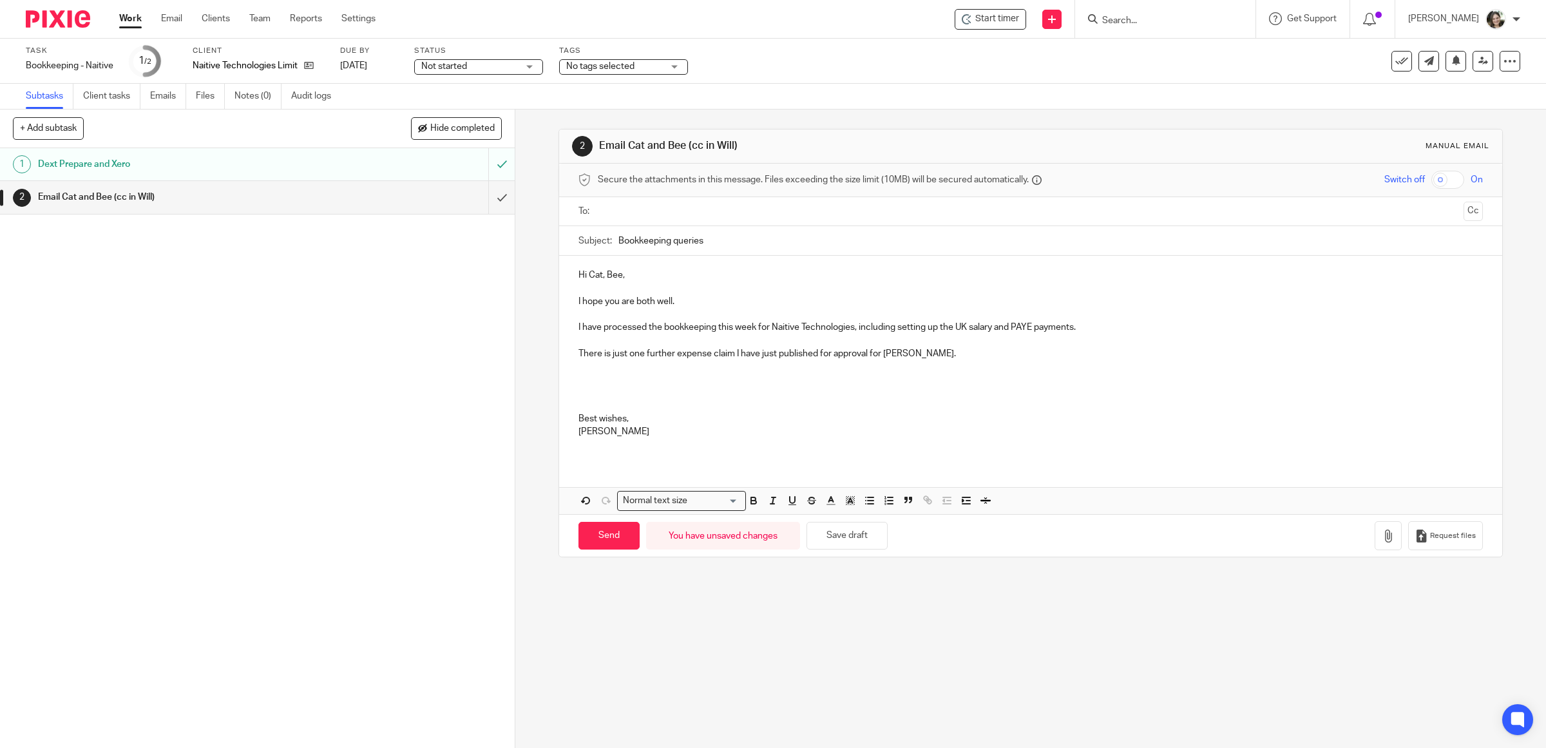
click at [971, 354] on p "There is just one further expense claim I have just published for approval for …" at bounding box center [1030, 353] width 905 height 13
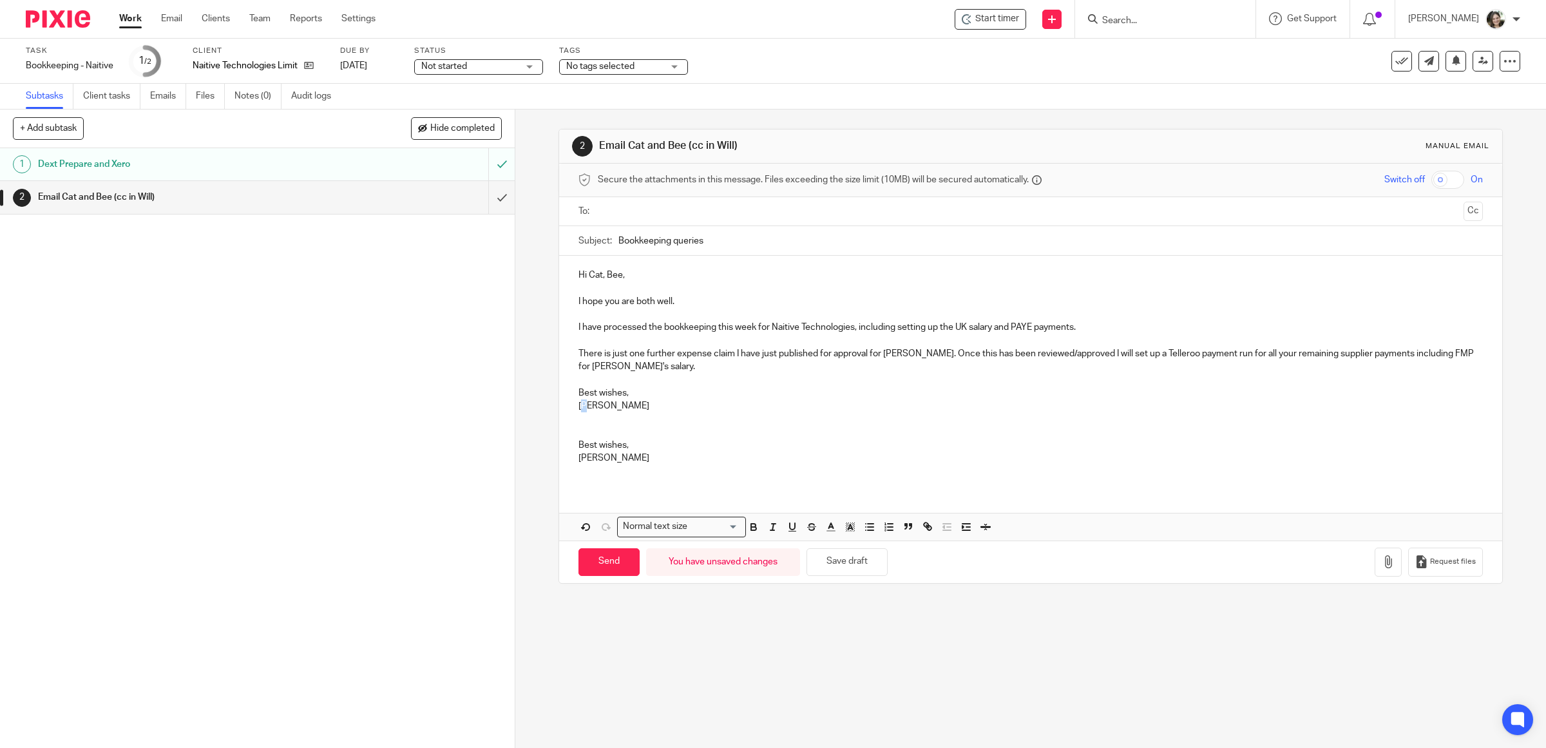
click at [585, 407] on p "BArbara" at bounding box center [1030, 412] width 905 height 26
click at [584, 367] on p "There is just one further expense claim I have just published for approval for …" at bounding box center [1030, 360] width 905 height 26
drag, startPoint x: 578, startPoint y: 417, endPoint x: 622, endPoint y: 493, distance: 87.4
click at [622, 493] on div "Hi Cat, Bee, I hope you are both well. I have processed the bookkeeping this we…" at bounding box center [1031, 398] width 944 height 285
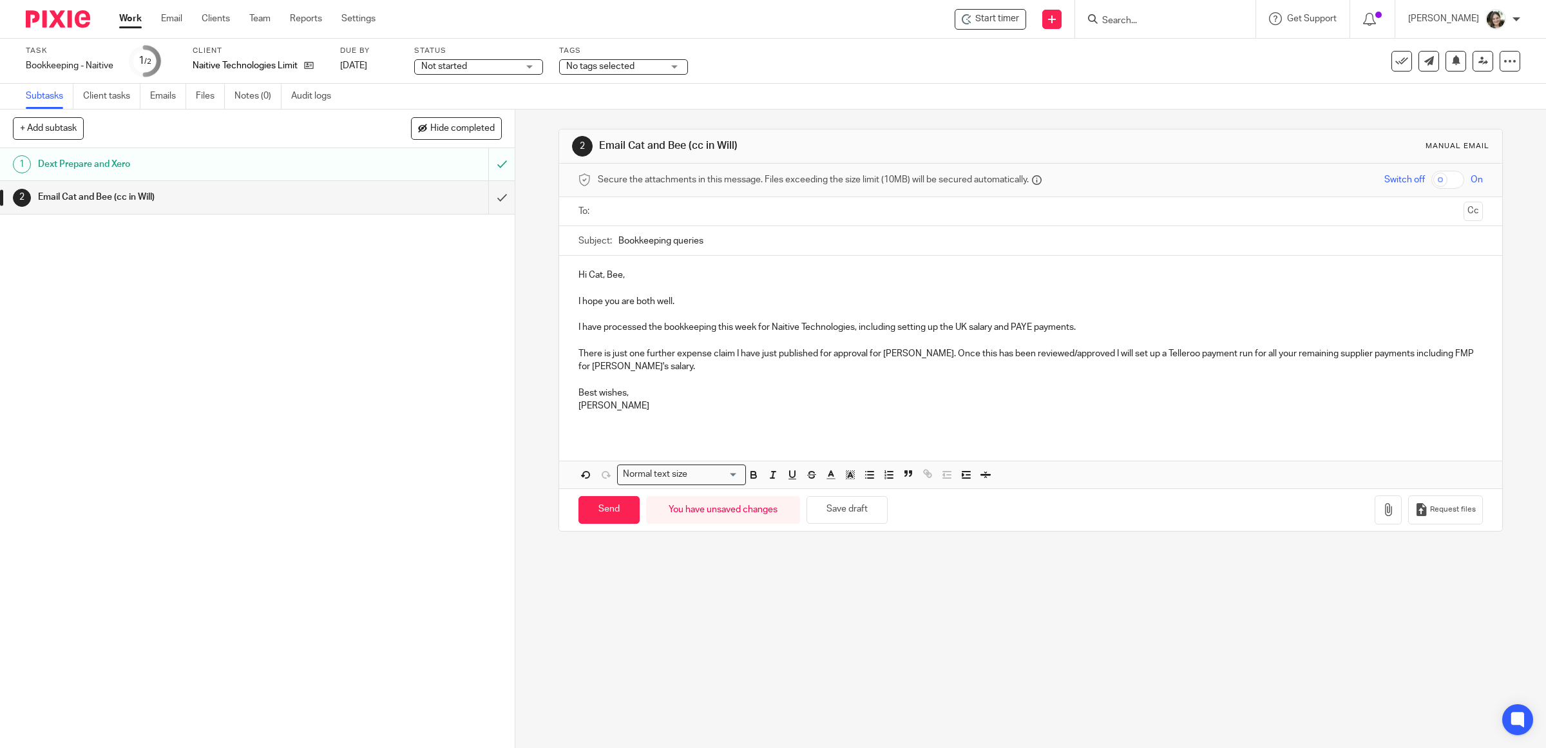
click at [638, 438] on div "Hi Cat, Bee, I hope you are both well. I have processed the bookkeeping this we…" at bounding box center [1031, 372] width 944 height 233
click at [640, 425] on p "Barbara" at bounding box center [1030, 412] width 905 height 26
click at [855, 515] on button "Save draft" at bounding box center [846, 510] width 81 height 28
drag, startPoint x: 669, startPoint y: 242, endPoint x: 768, endPoint y: 246, distance: 99.3
click at [768, 246] on input "Bookkeeping queries" at bounding box center [1050, 240] width 865 height 29
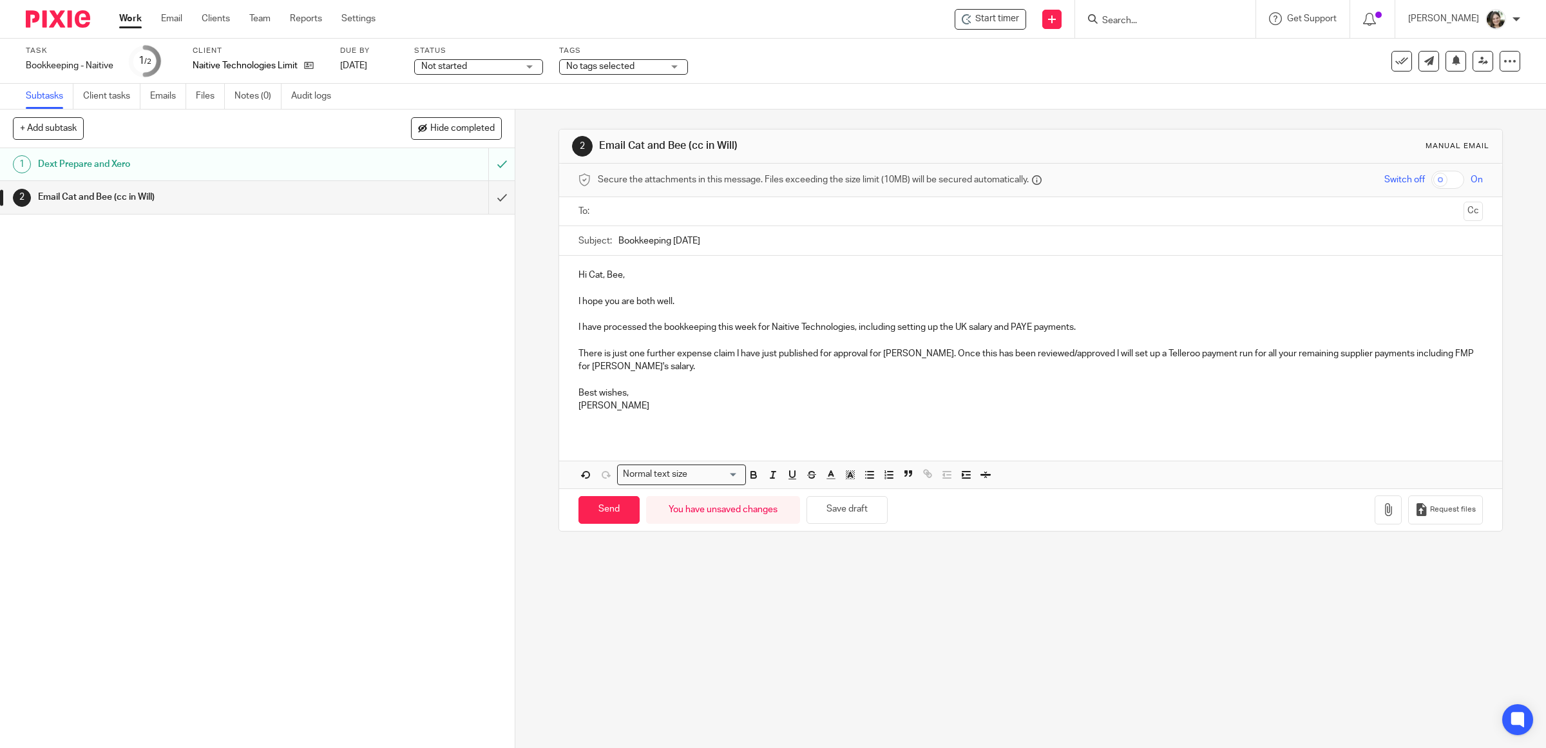
type input "Bookkeeping 18/08/2025"
click at [744, 296] on p "I hope you are both well." at bounding box center [1030, 301] width 905 height 13
click at [839, 511] on button "Save draft" at bounding box center [846, 510] width 81 height 28
click at [699, 218] on input "text" at bounding box center [1030, 211] width 856 height 15
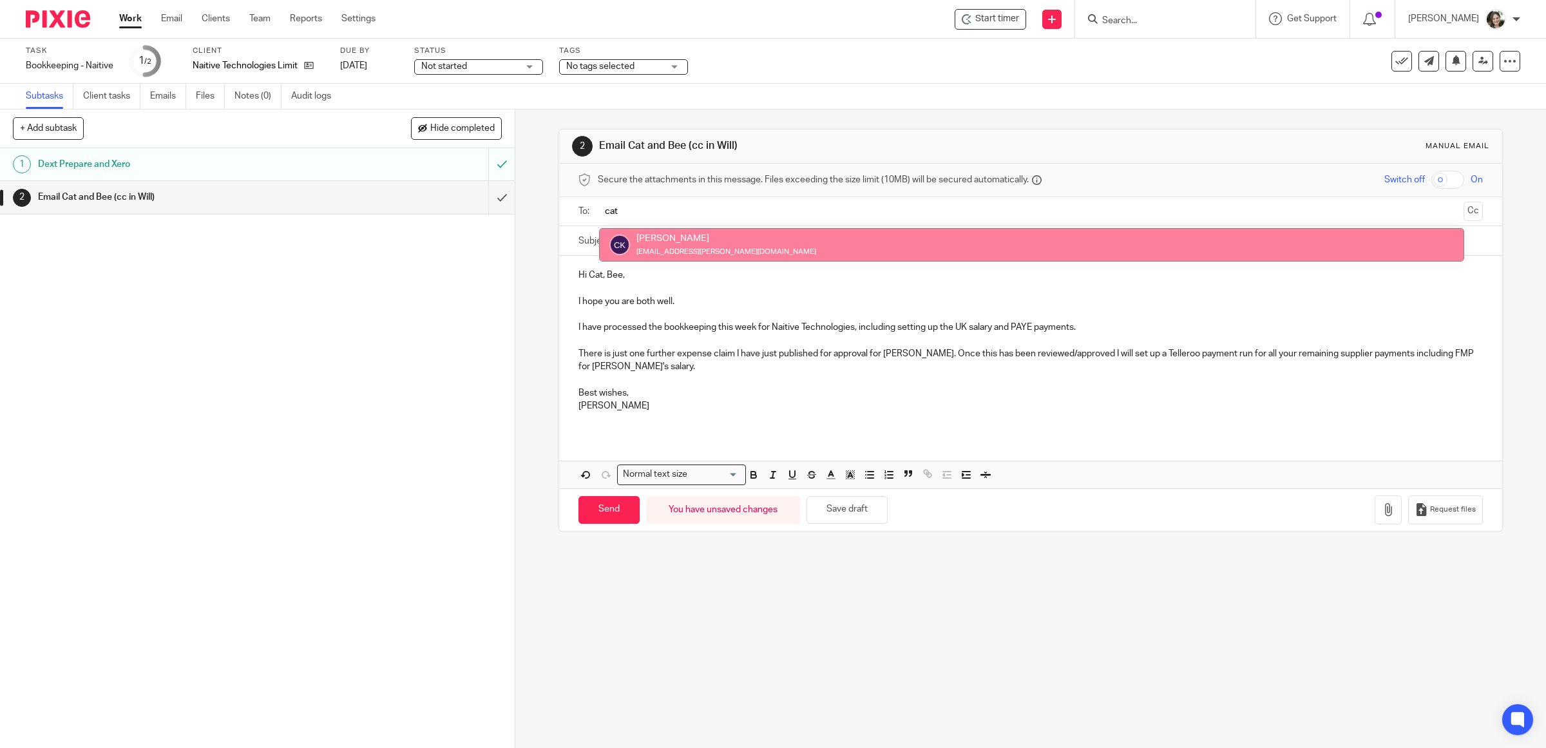
type input "cat"
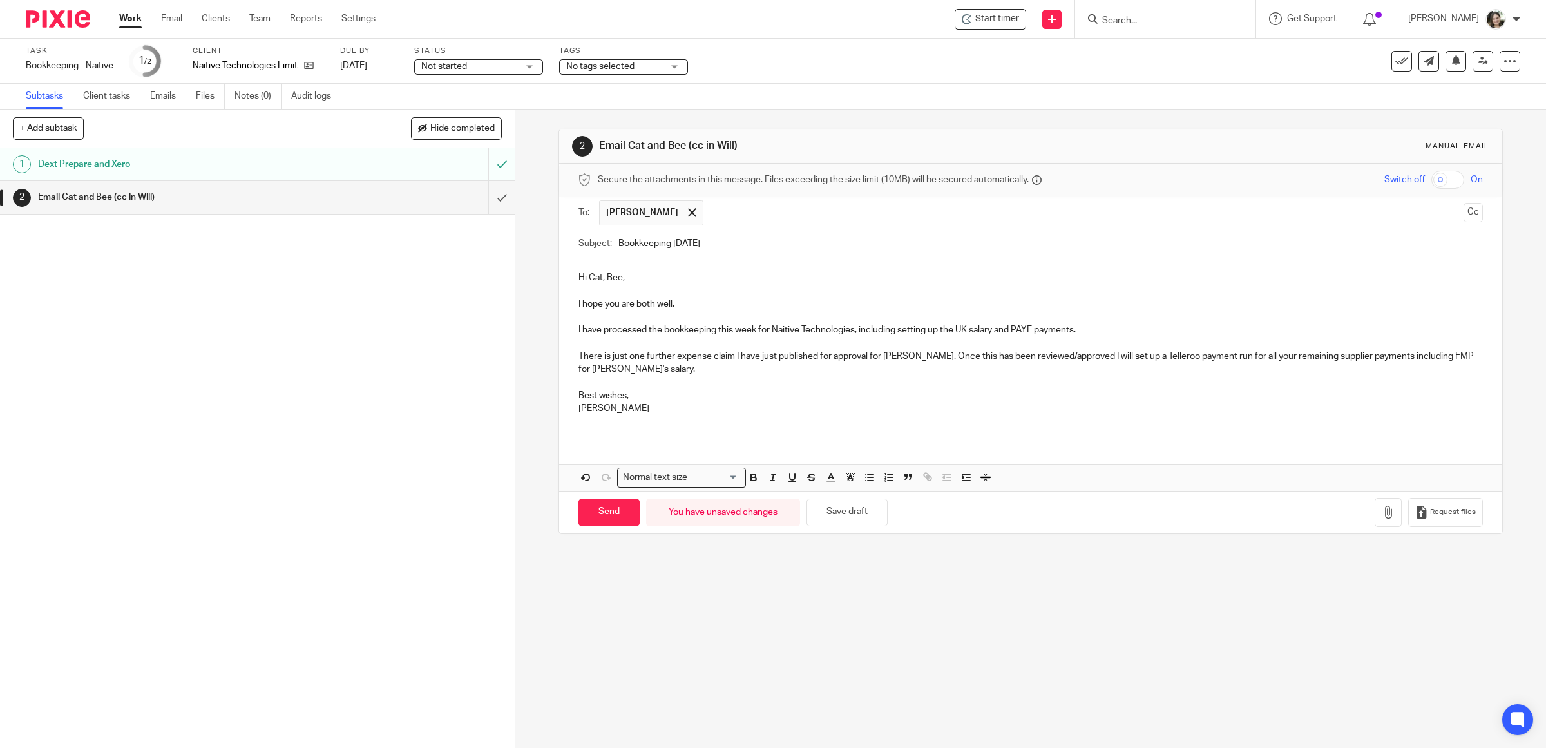
drag, startPoint x: 698, startPoint y: 234, endPoint x: 707, endPoint y: 216, distance: 19.9
click at [716, 211] on input "text" at bounding box center [1084, 212] width 748 height 25
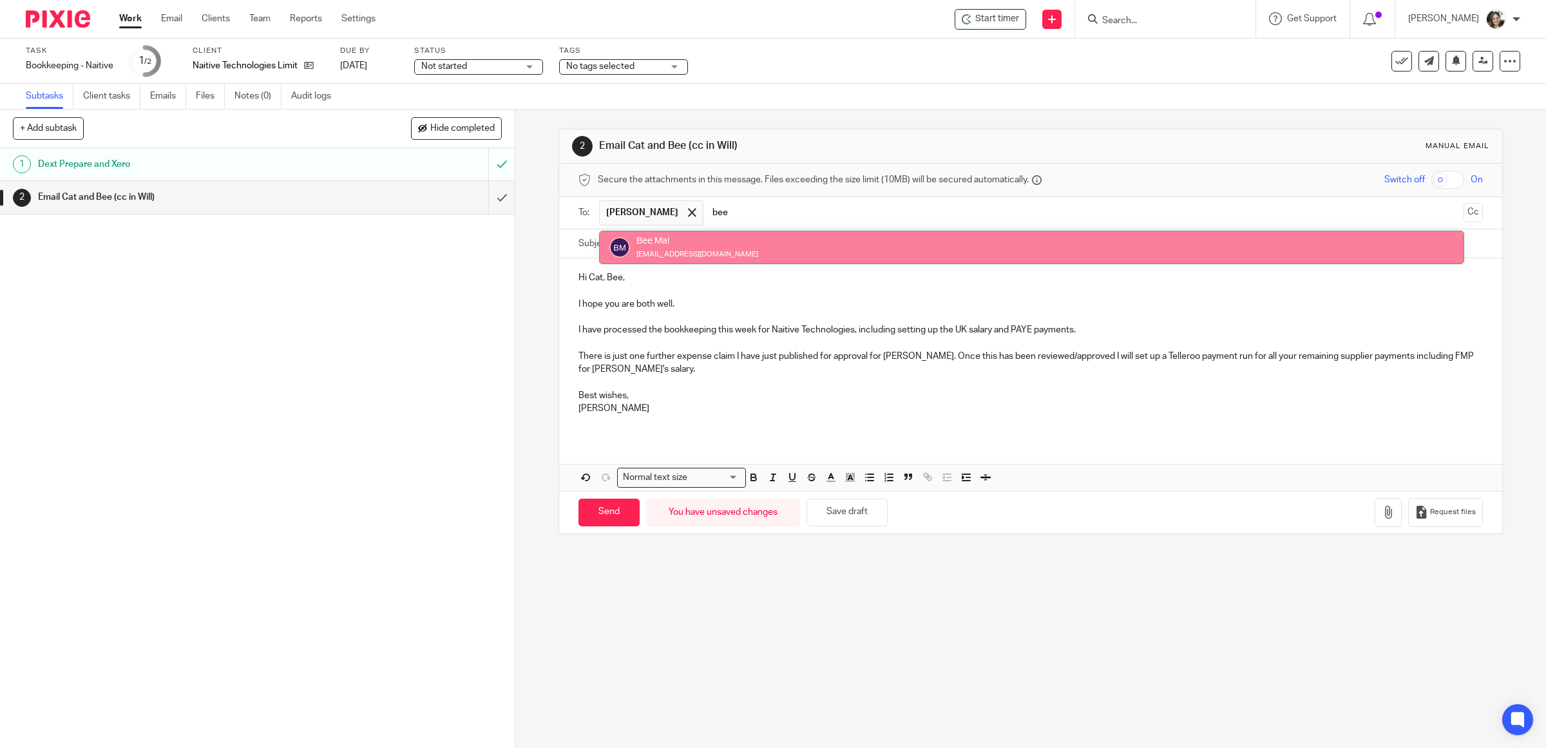
type input "bee"
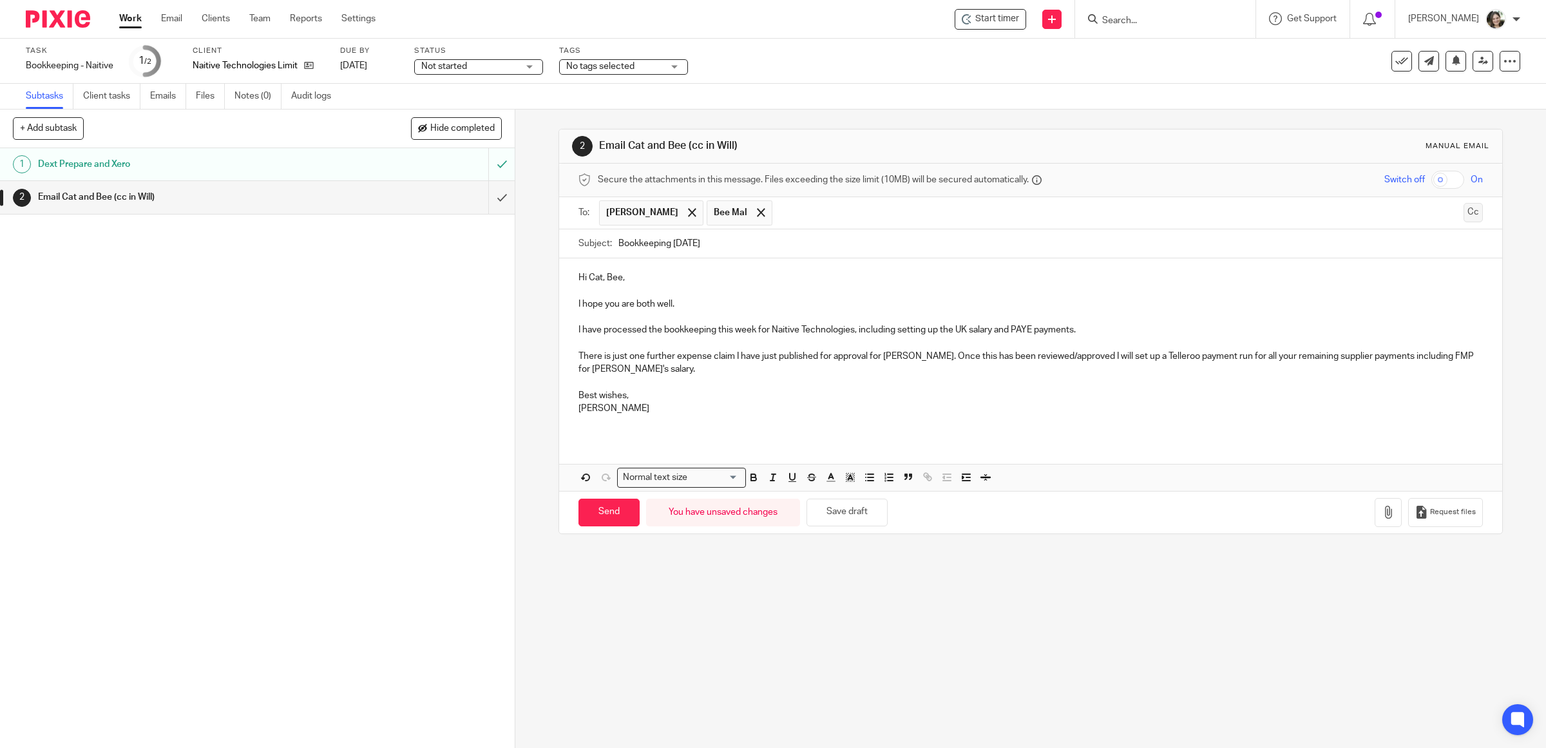
click at [1463, 216] on button "Cc" at bounding box center [1472, 212] width 19 height 19
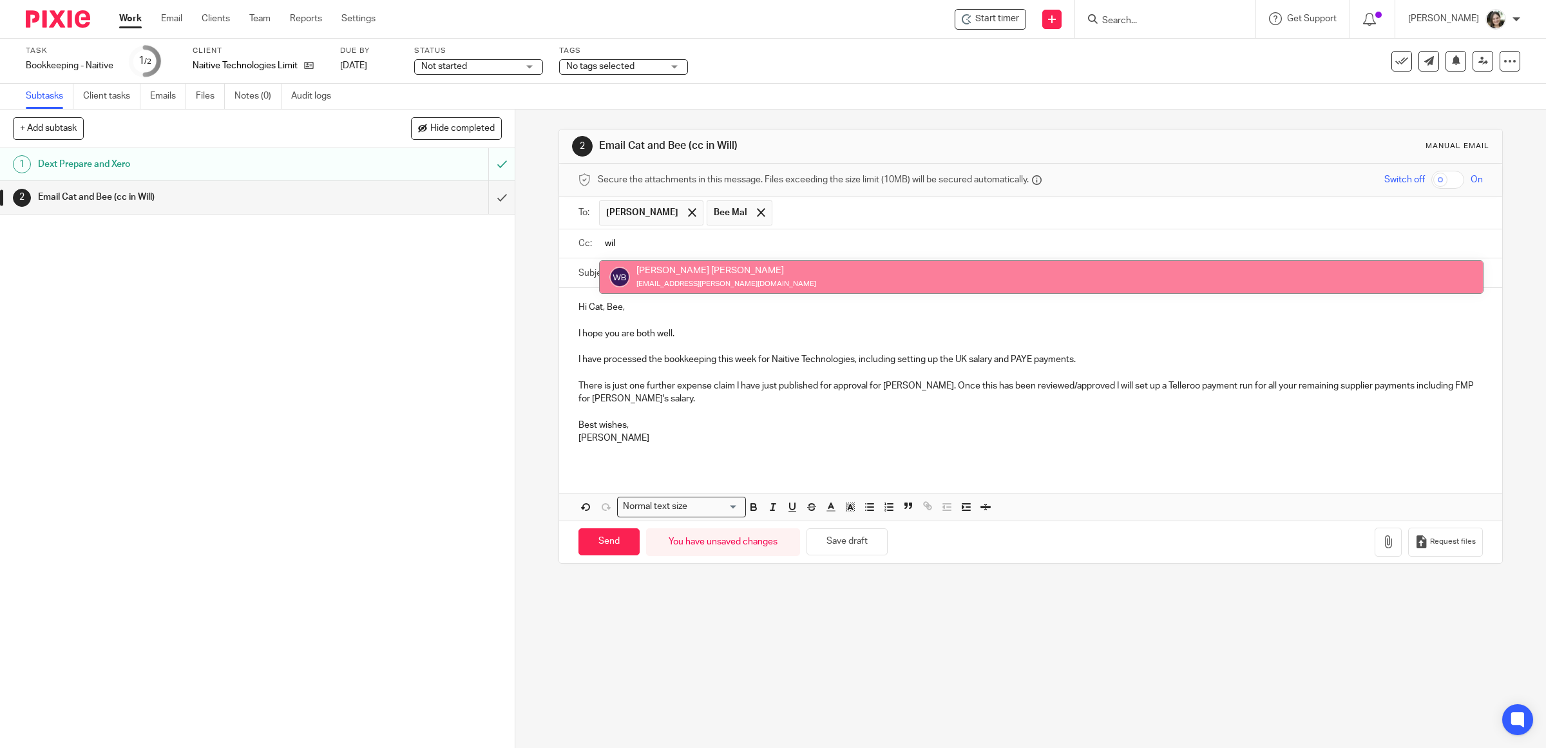
type input "wil"
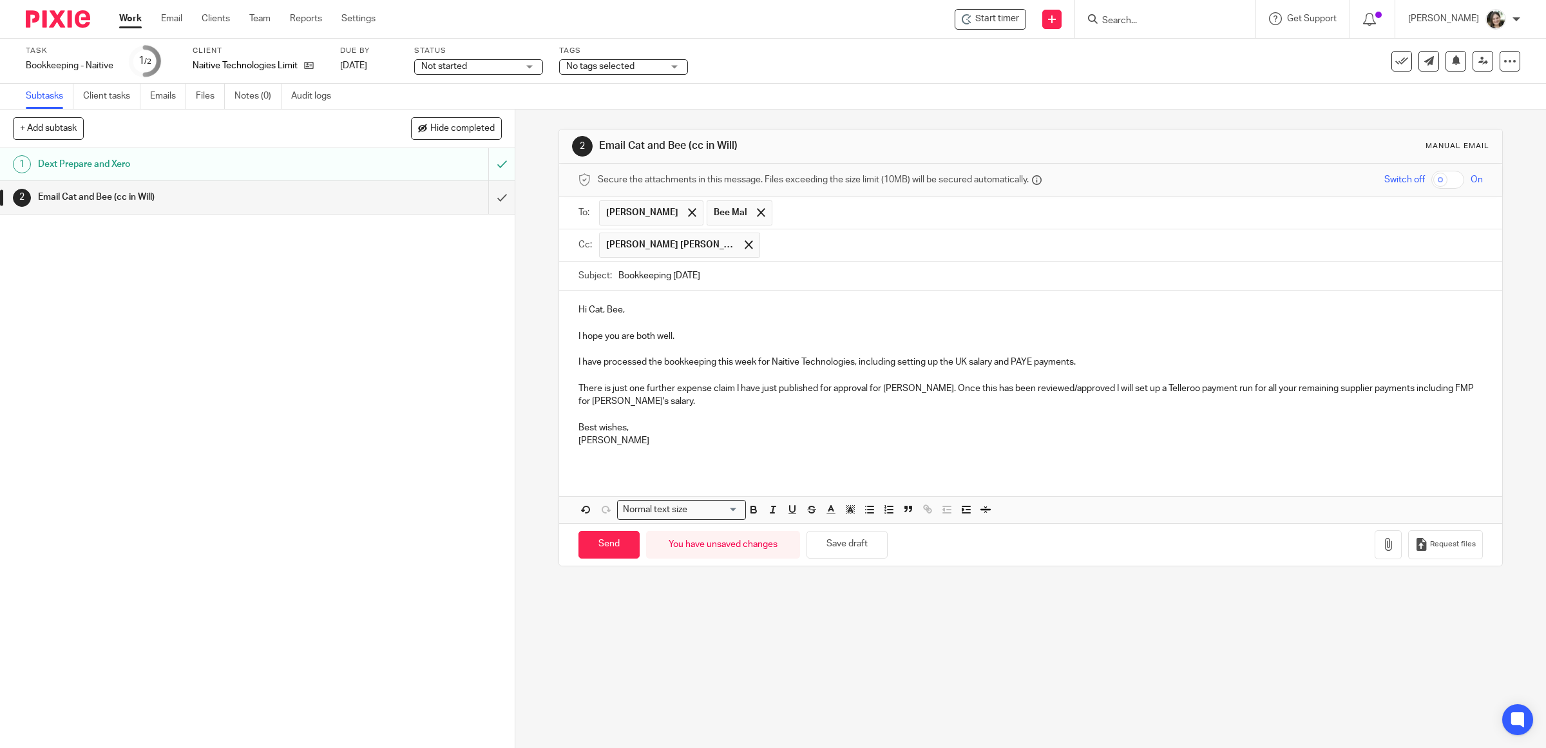
click at [704, 307] on p "Hi Cat, Bee," at bounding box center [1030, 309] width 905 height 13
click at [696, 336] on p "I hope you are both well." at bounding box center [1030, 336] width 905 height 13
click at [668, 441] on p "Barbara" at bounding box center [1030, 447] width 905 height 26
click at [649, 442] on p "Barbara" at bounding box center [1030, 447] width 905 height 26
click at [636, 460] on p "Barbara" at bounding box center [1030, 447] width 905 height 26
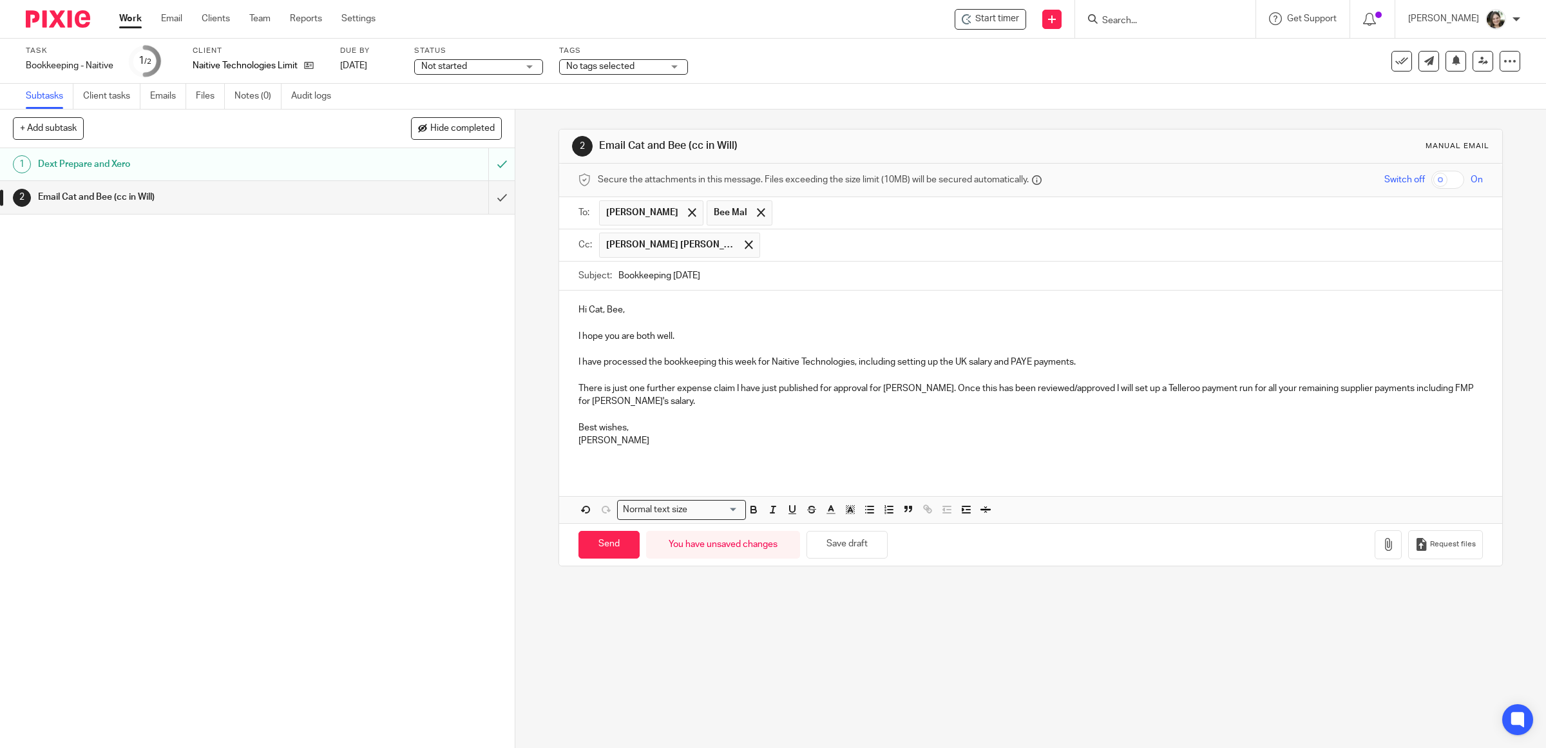
click at [636, 460] on p "Barbara" at bounding box center [1030, 447] width 905 height 26
click at [850, 547] on button "Save draft" at bounding box center [846, 545] width 81 height 28
click at [599, 549] on input "Send" at bounding box center [608, 545] width 61 height 28
type input "Sent"
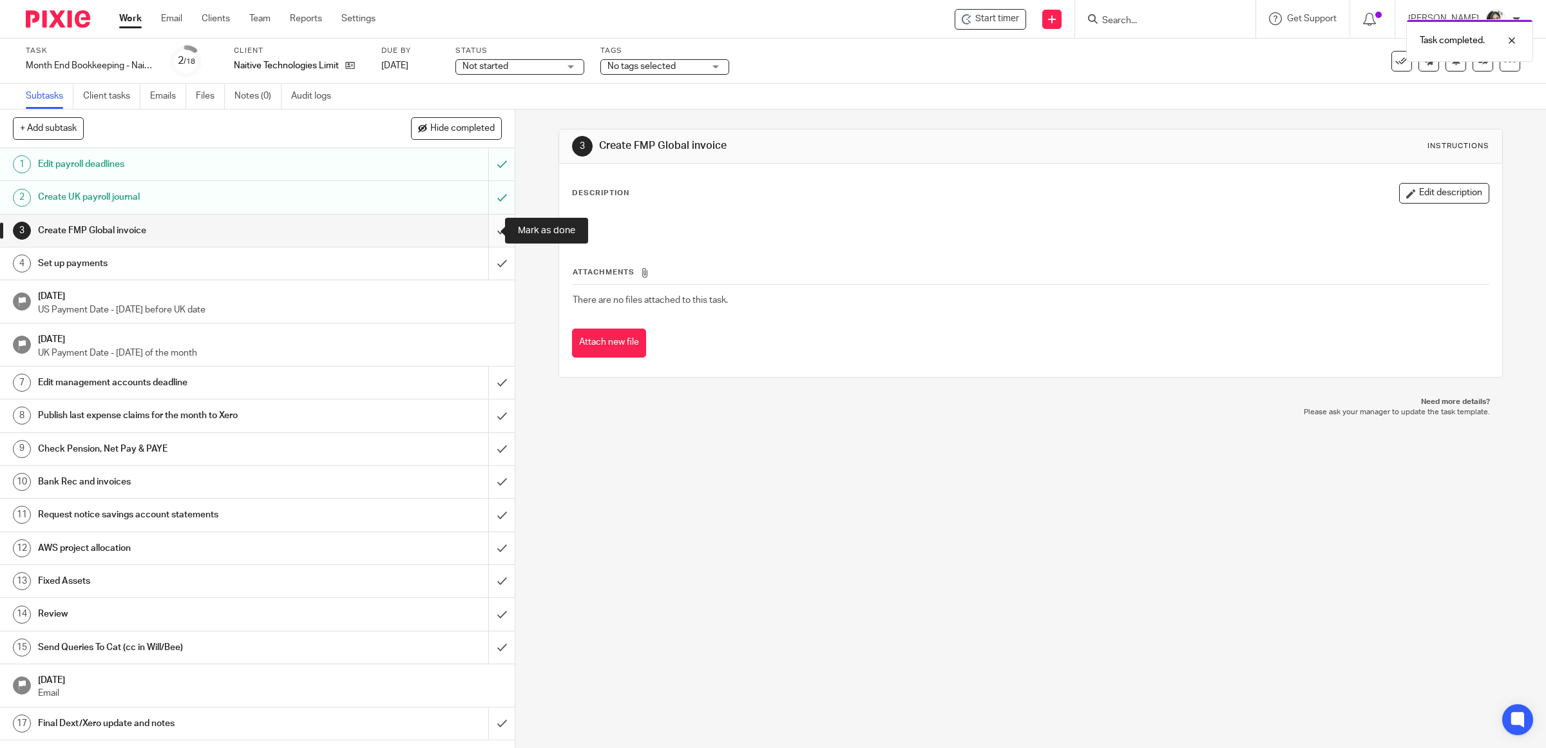
click at [484, 229] on input "submit" at bounding box center [257, 230] width 515 height 32
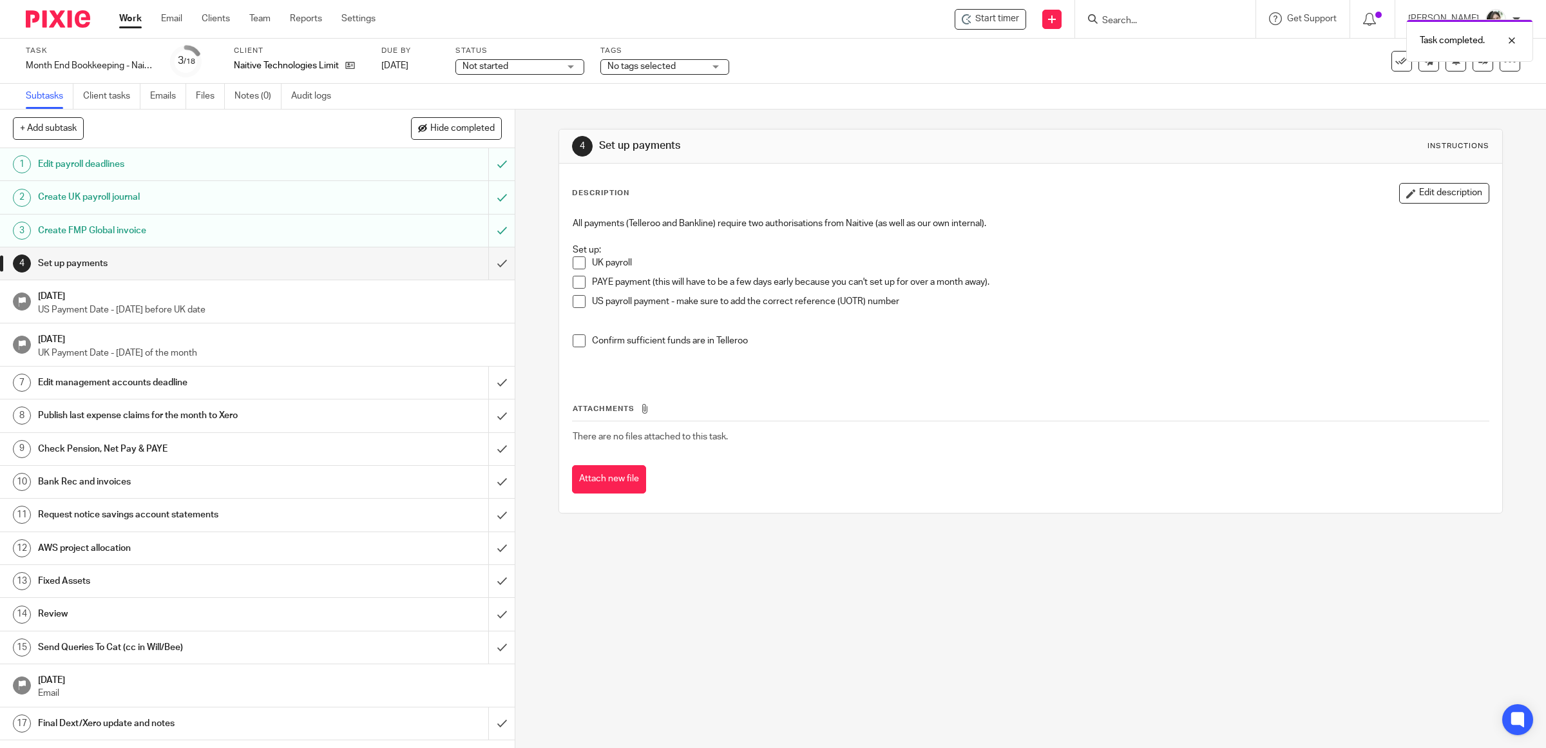
click at [574, 264] on span at bounding box center [579, 262] width 13 height 13
click at [574, 284] on span at bounding box center [579, 282] width 13 height 13
click at [1503, 61] on icon at bounding box center [1509, 61] width 13 height 13
click at [26, 59] on div "Month End Bookkeeping - Naitive Save Month End Bookkeeping - Naitive" at bounding box center [90, 65] width 129 height 13
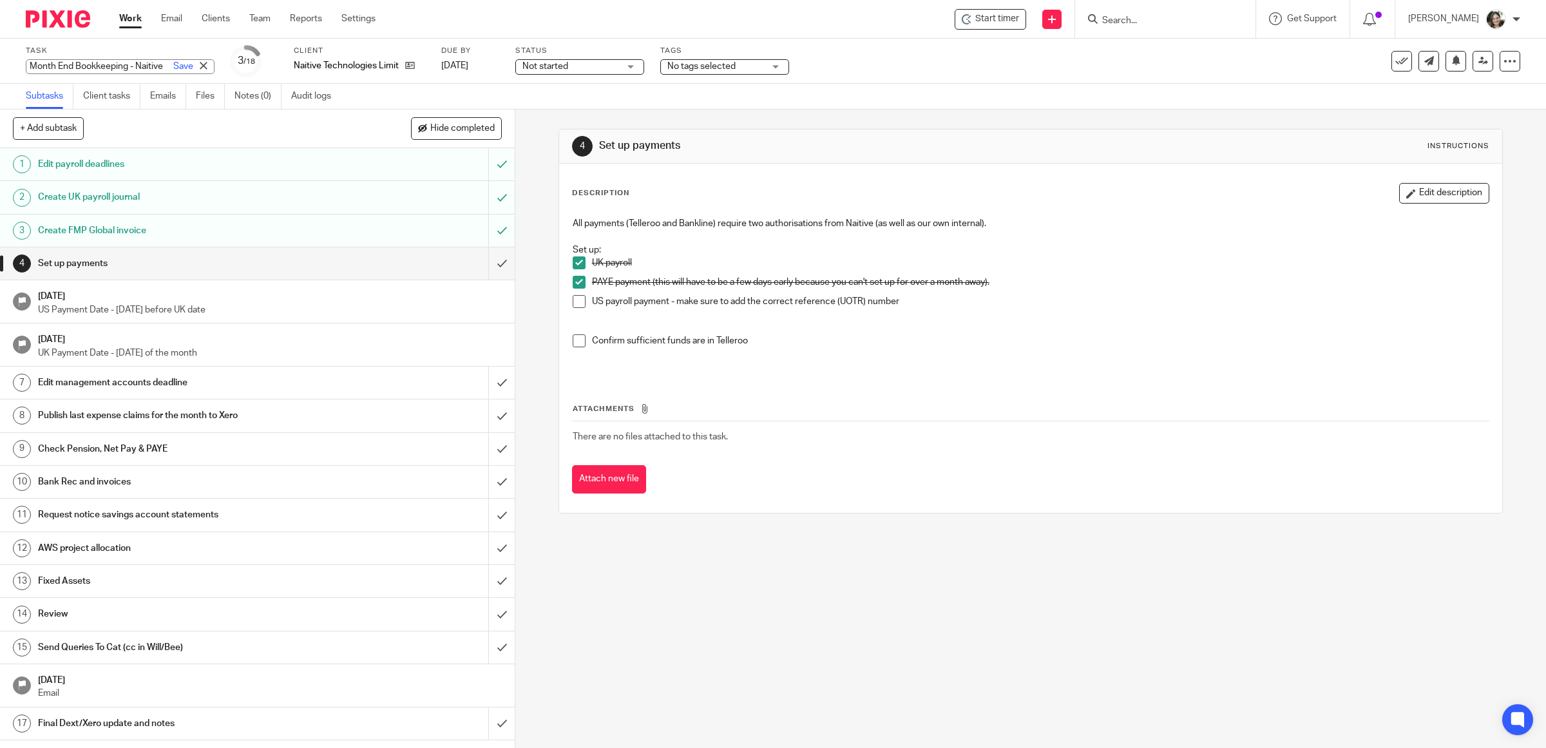
click at [26, 65] on input "Month End Bookkeeping - Naitive" at bounding box center [120, 66] width 189 height 15
type input "August Month End Bookkeeping - Naitive"
click at [817, 53] on div "Task August Month End Bookkeeping - Naitive Save Renaming... 3 /18 Client Naiti…" at bounding box center [648, 61] width 1245 height 31
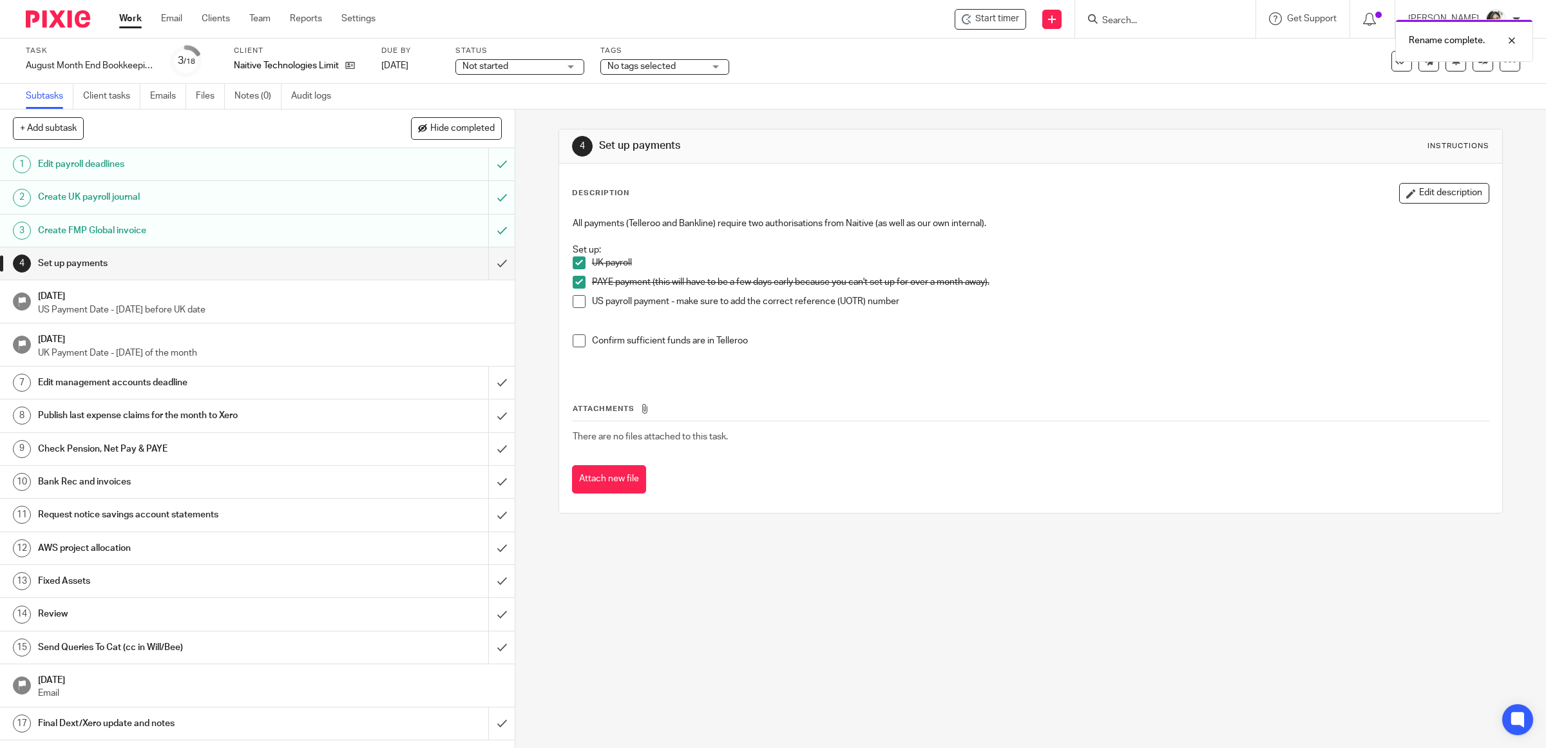
click at [491, 64] on span "Not started" at bounding box center [485, 66] width 46 height 9
click at [484, 109] on span "In progress" at bounding box center [487, 113] width 45 height 9
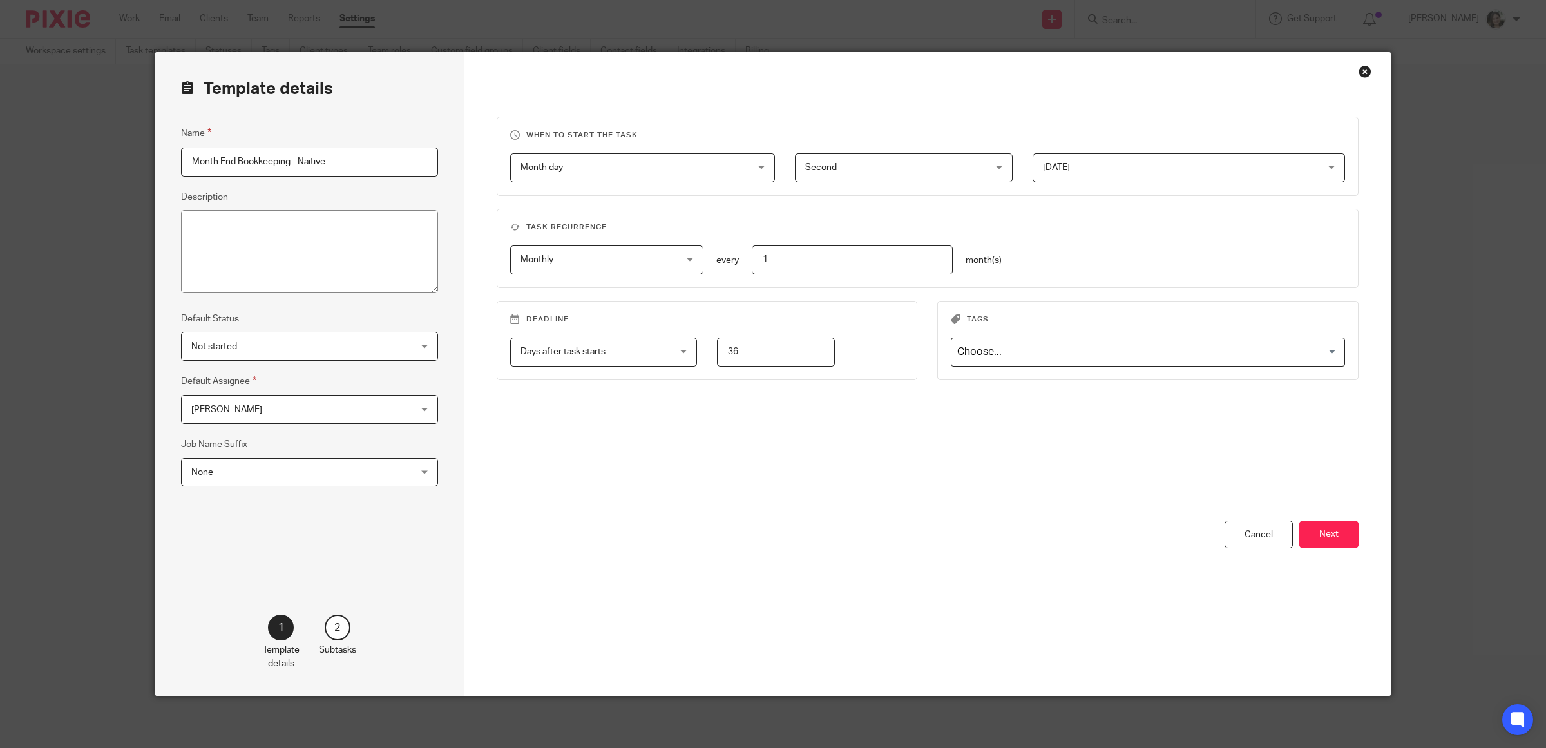
click at [277, 471] on span "None" at bounding box center [289, 472] width 196 height 27
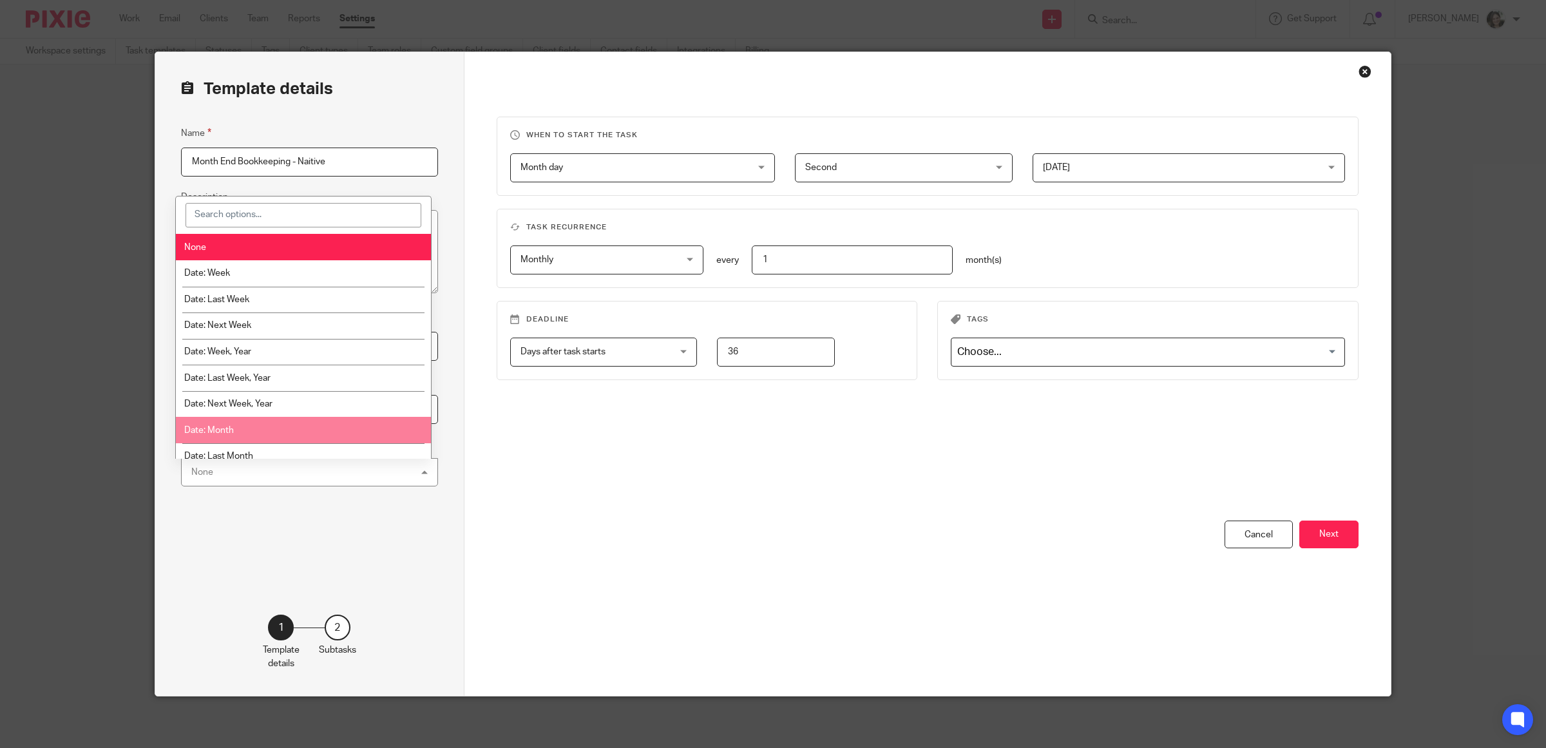
click at [276, 430] on li "Date: Month" at bounding box center [303, 430] width 255 height 26
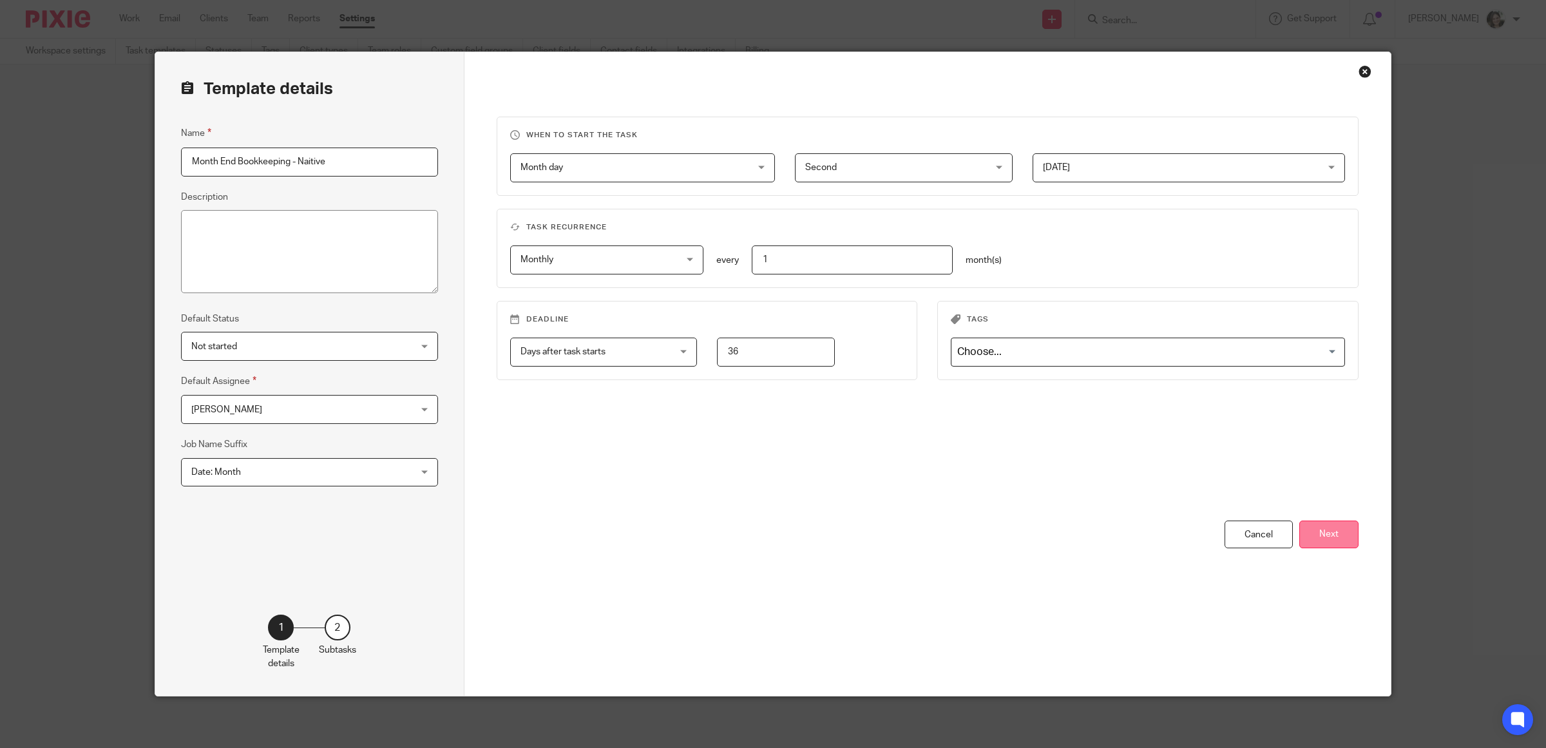
click at [1327, 535] on button "Next" at bounding box center [1328, 534] width 59 height 28
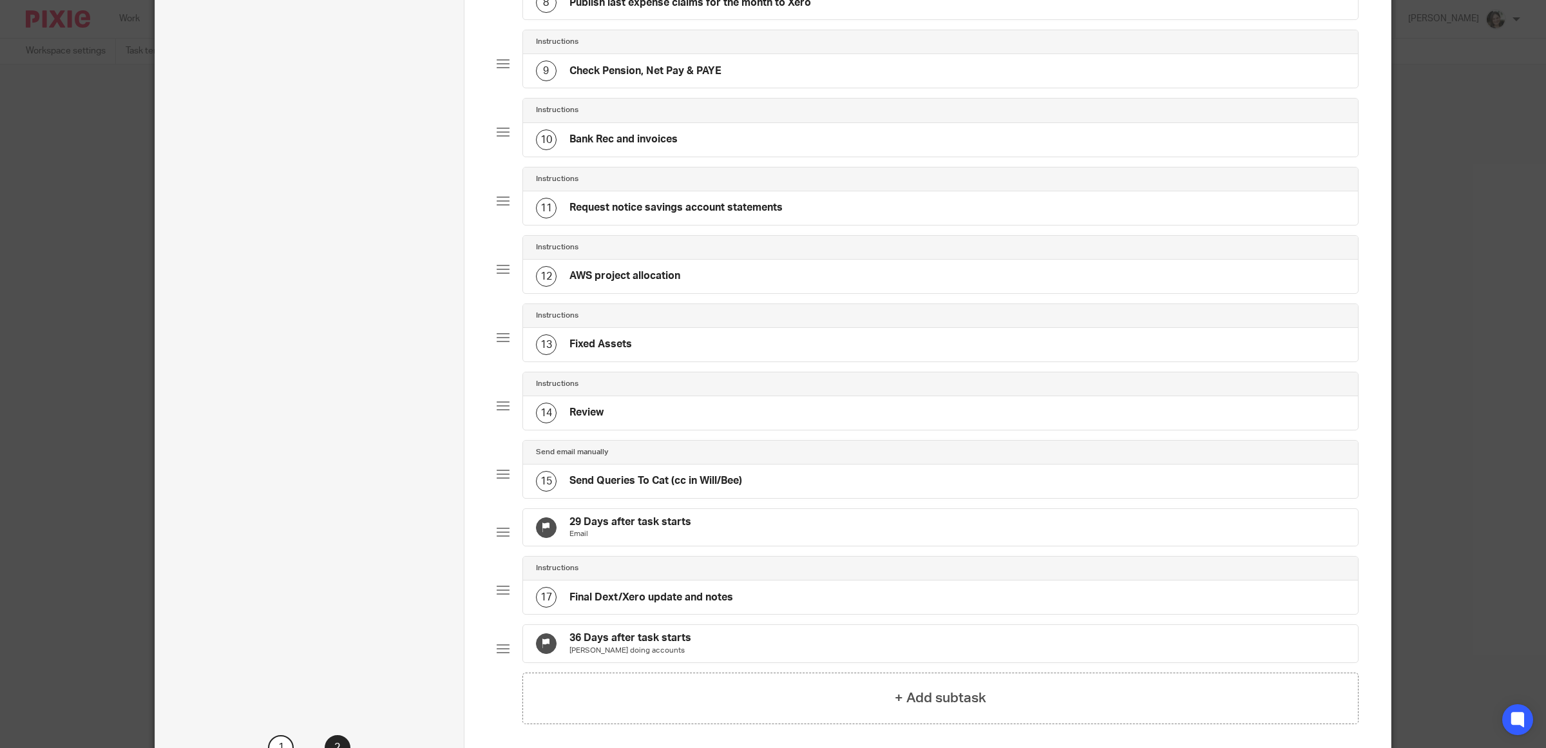
scroll to position [764, 0]
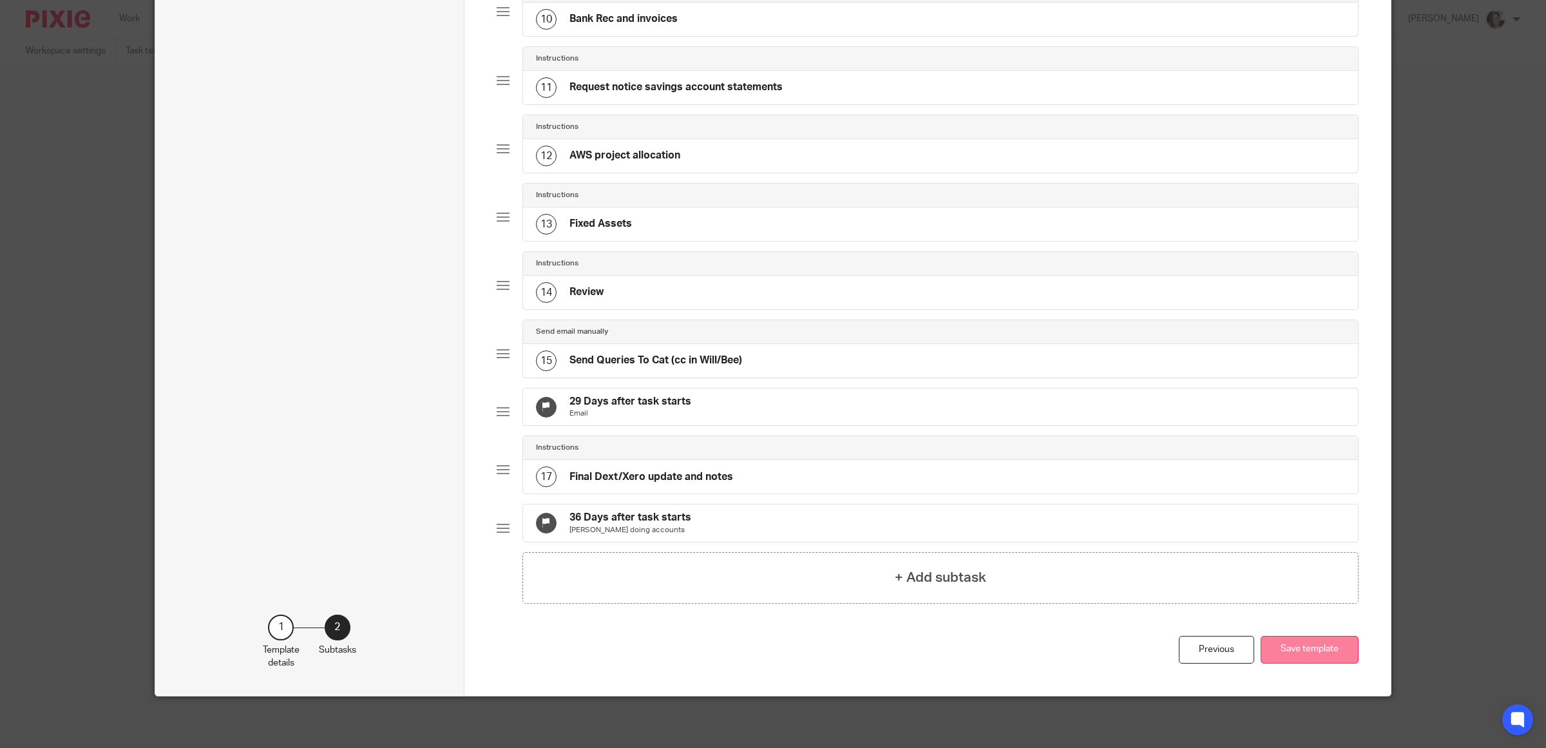
click at [1299, 655] on button "Save template" at bounding box center [1309, 650] width 98 height 28
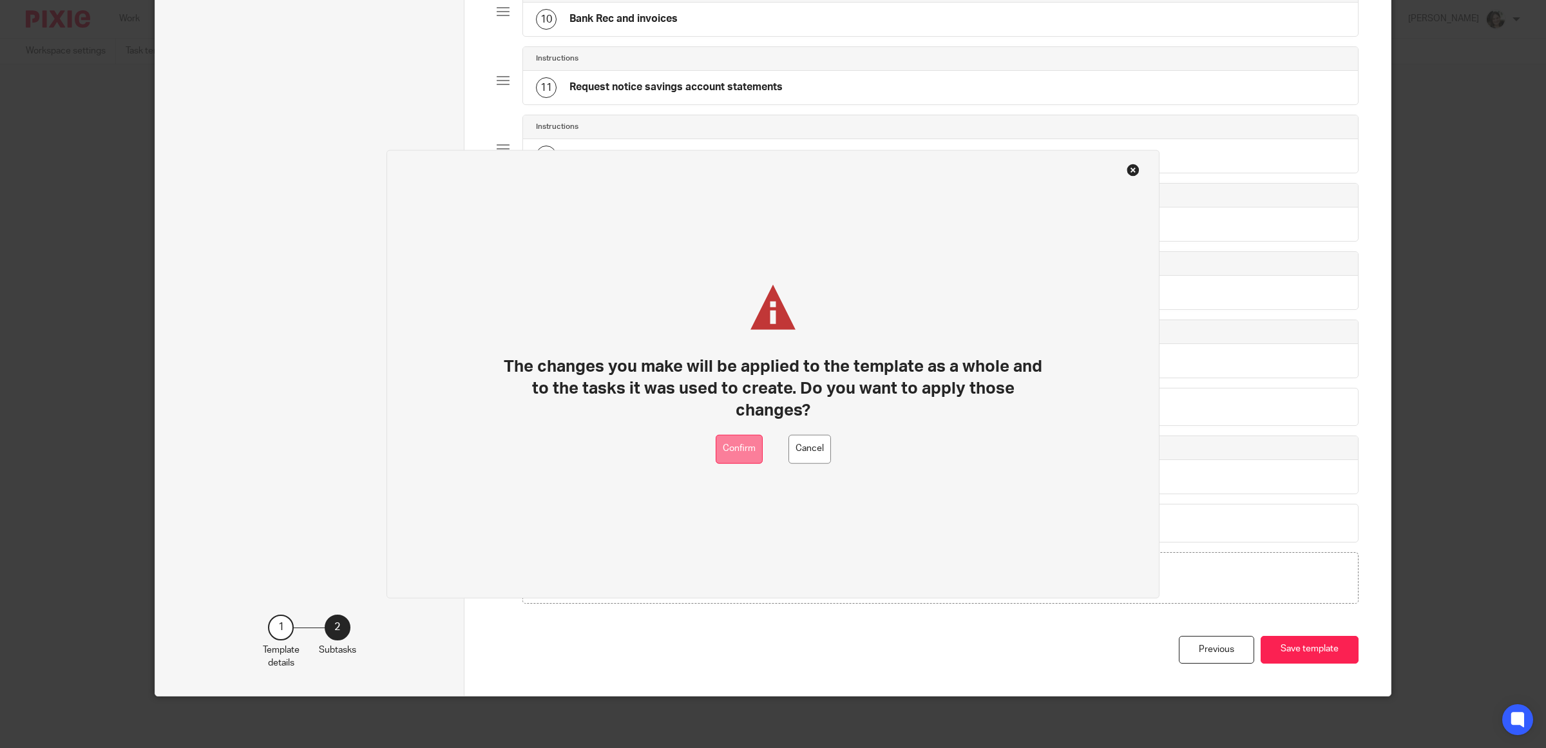
click at [742, 450] on button "Confirm" at bounding box center [739, 448] width 47 height 29
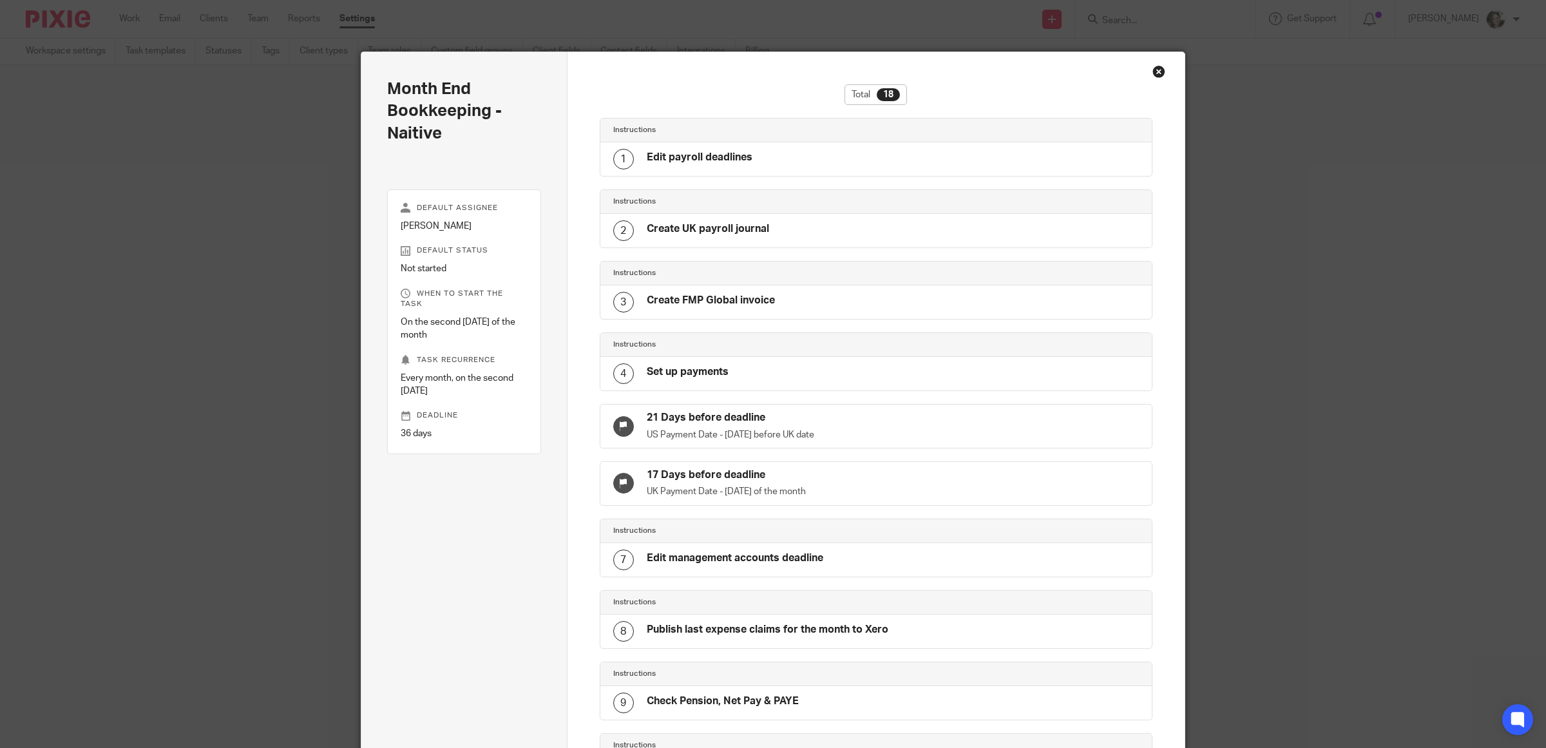
scroll to position [725, 0]
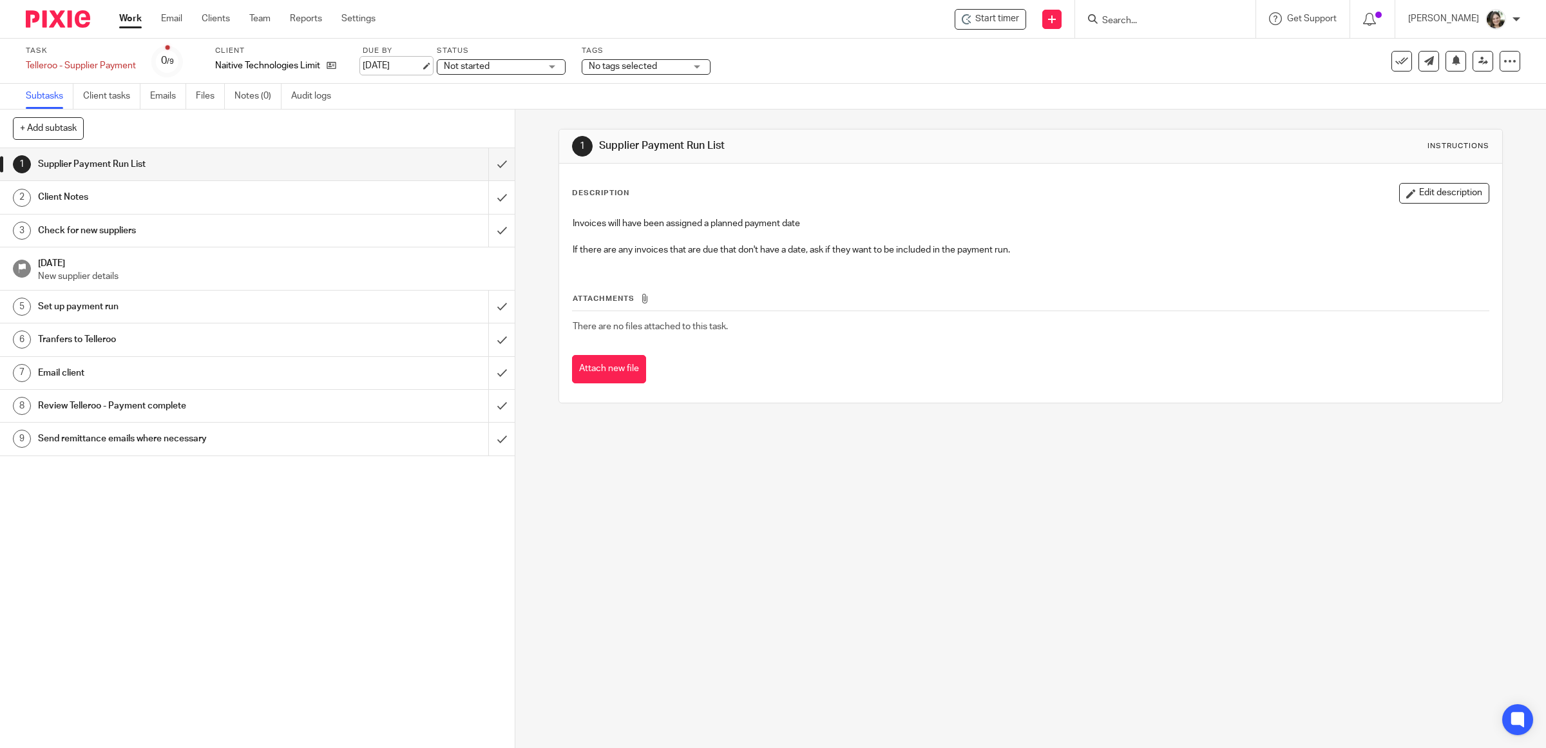
click at [386, 66] on link "[DATE]" at bounding box center [392, 66] width 58 height 14
click at [1499, 68] on div at bounding box center [1509, 61] width 21 height 21
click at [1438, 113] on link "Advanced task editor" at bounding box center [1457, 112] width 85 height 9
click at [1503, 62] on icon at bounding box center [1509, 61] width 13 height 13
click at [1462, 114] on link "Advanced task editor" at bounding box center [1457, 112] width 85 height 9
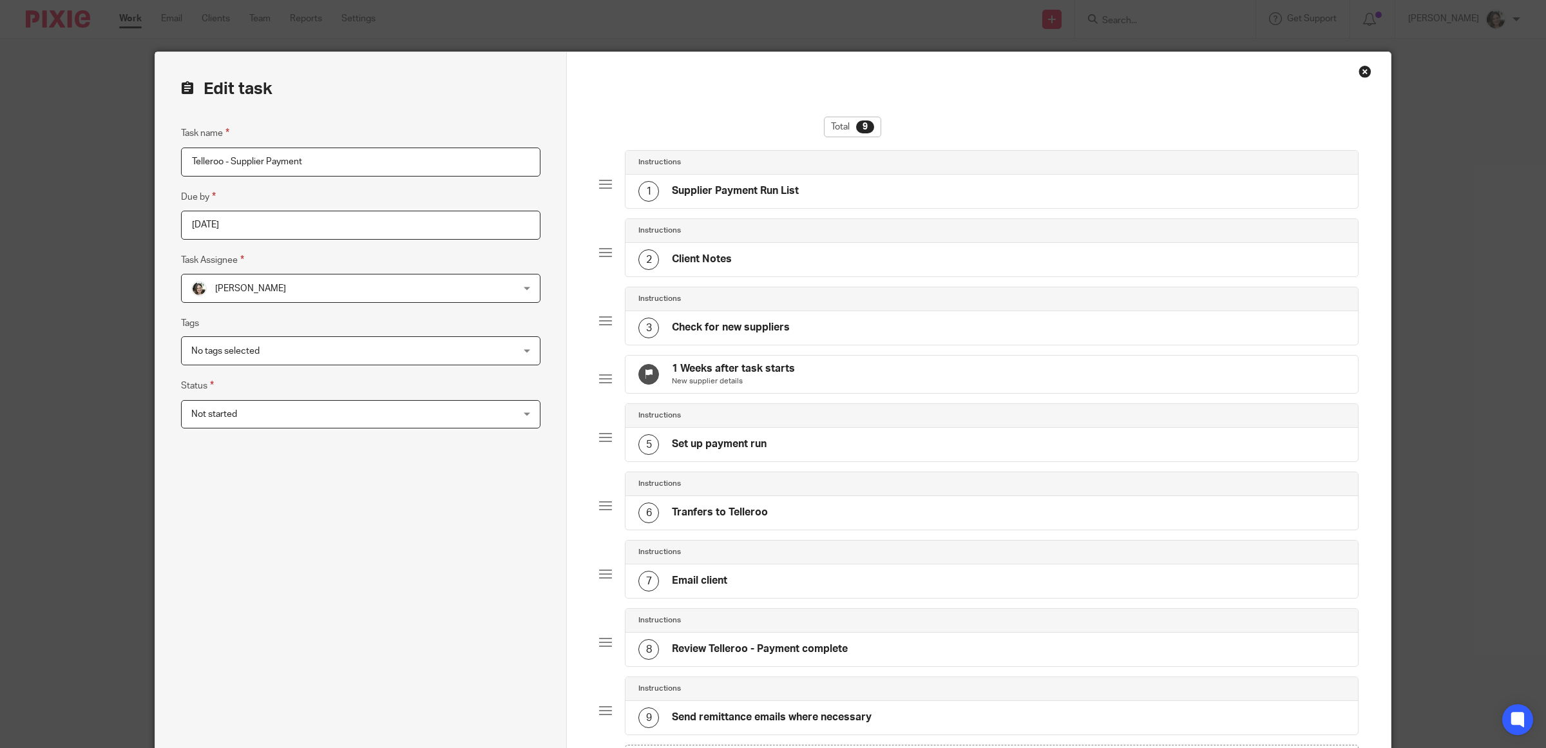
click at [754, 374] on h4 "1 Weeks after task starts" at bounding box center [733, 369] width 123 height 14
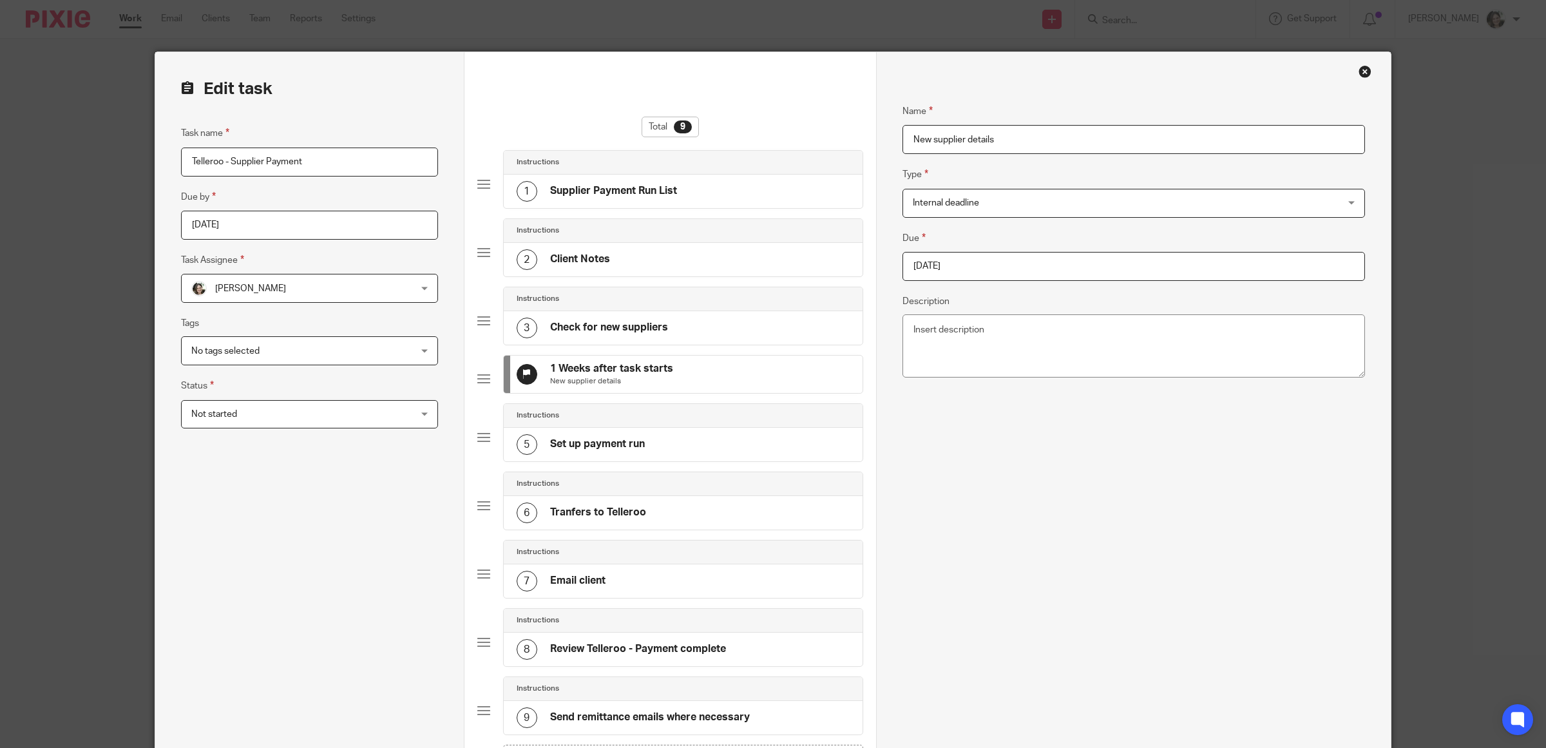
click at [1012, 271] on input "2025-08-10" at bounding box center [1133, 266] width 462 height 29
type input "2025-08-18"
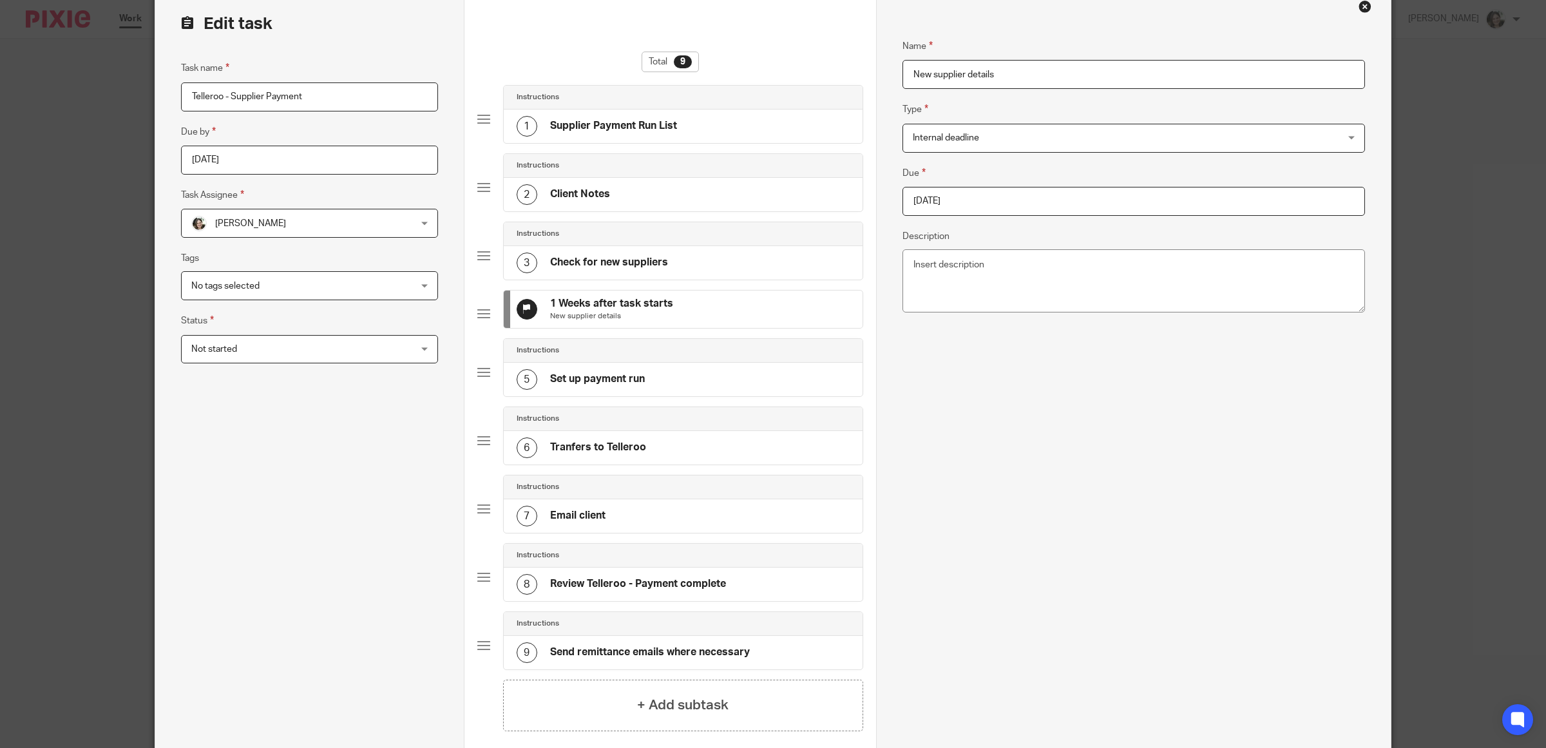
scroll to position [248, 0]
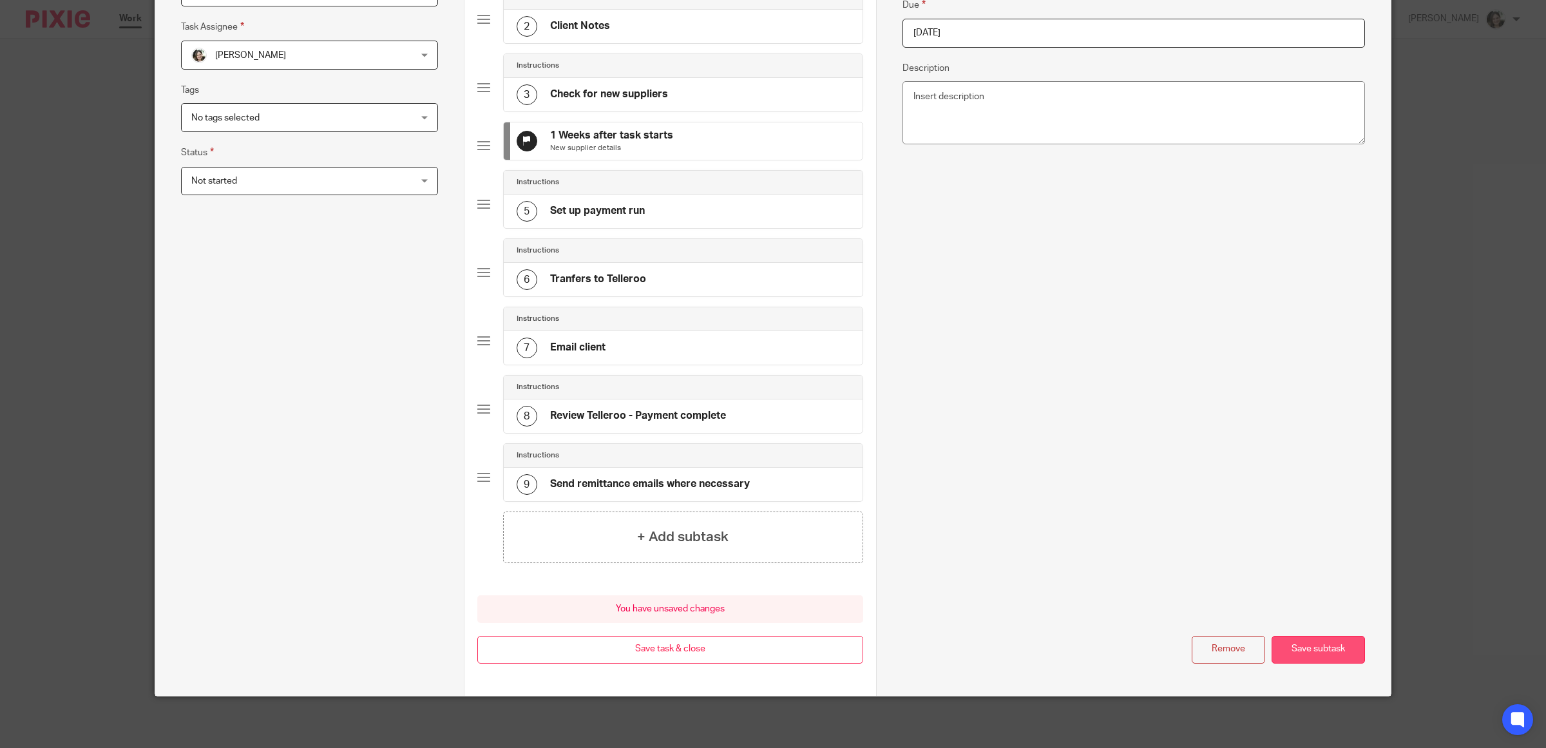
click at [1302, 645] on button "Save subtask" at bounding box center [1317, 650] width 93 height 28
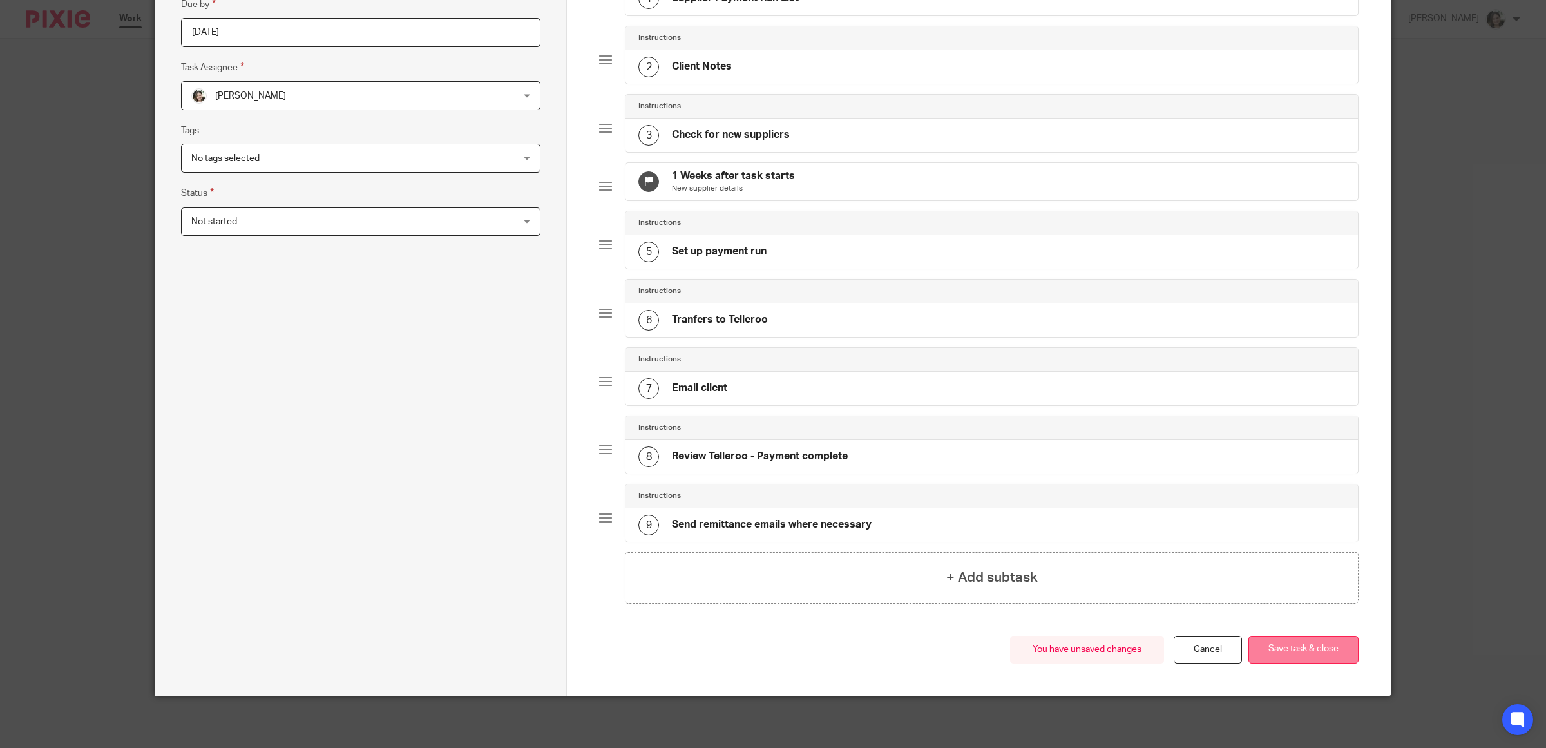
click at [1292, 649] on button "Save task & close" at bounding box center [1303, 650] width 110 height 28
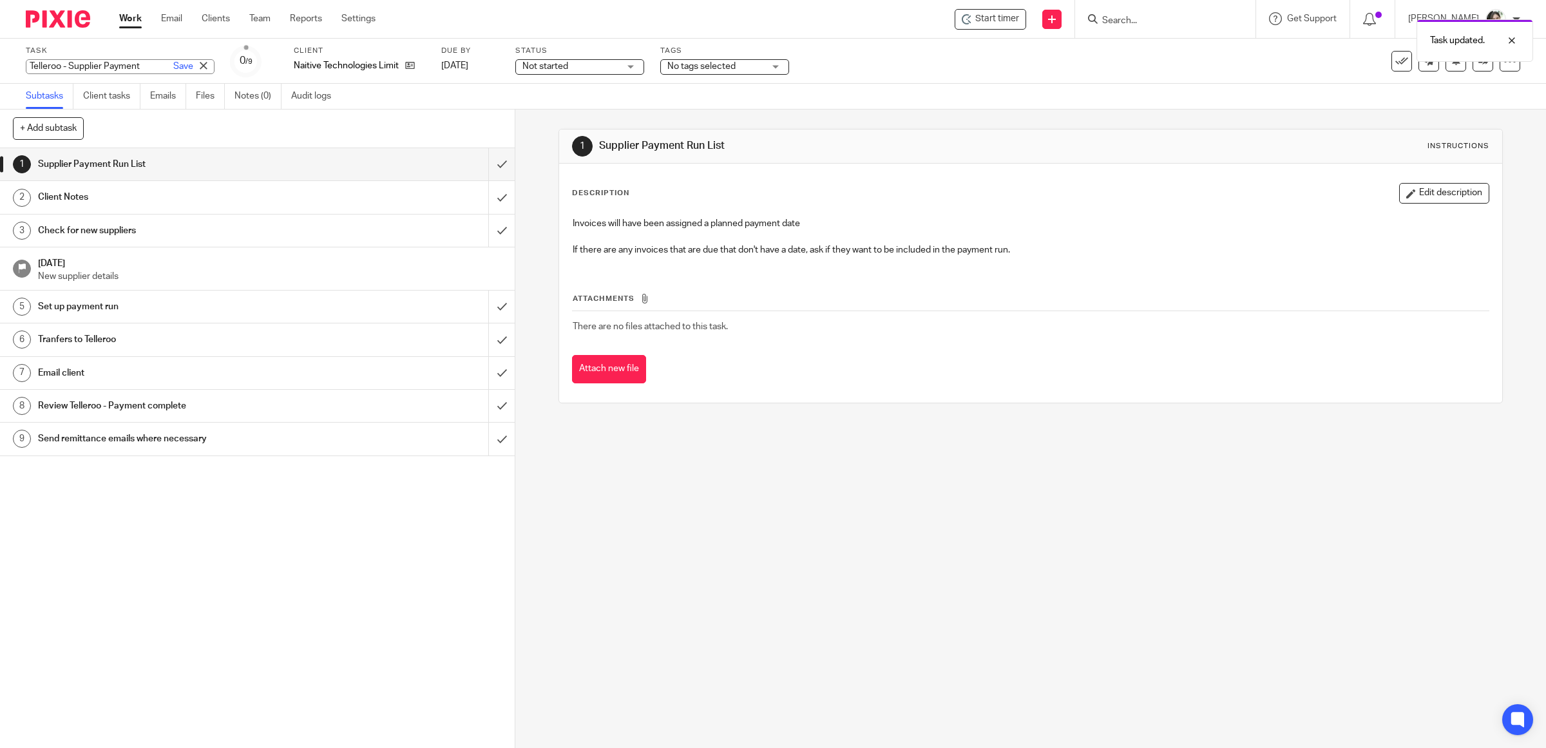
click at [123, 61] on div "Telleroo - Supplier Payment Save Telleroo - Supplier Payment" at bounding box center [120, 66] width 189 height 15
click at [139, 62] on input "Telleroo - Supplier Payment" at bounding box center [120, 66] width 189 height 15
type input "Telleroo - Supplier Payment - Tue 19 Aug"
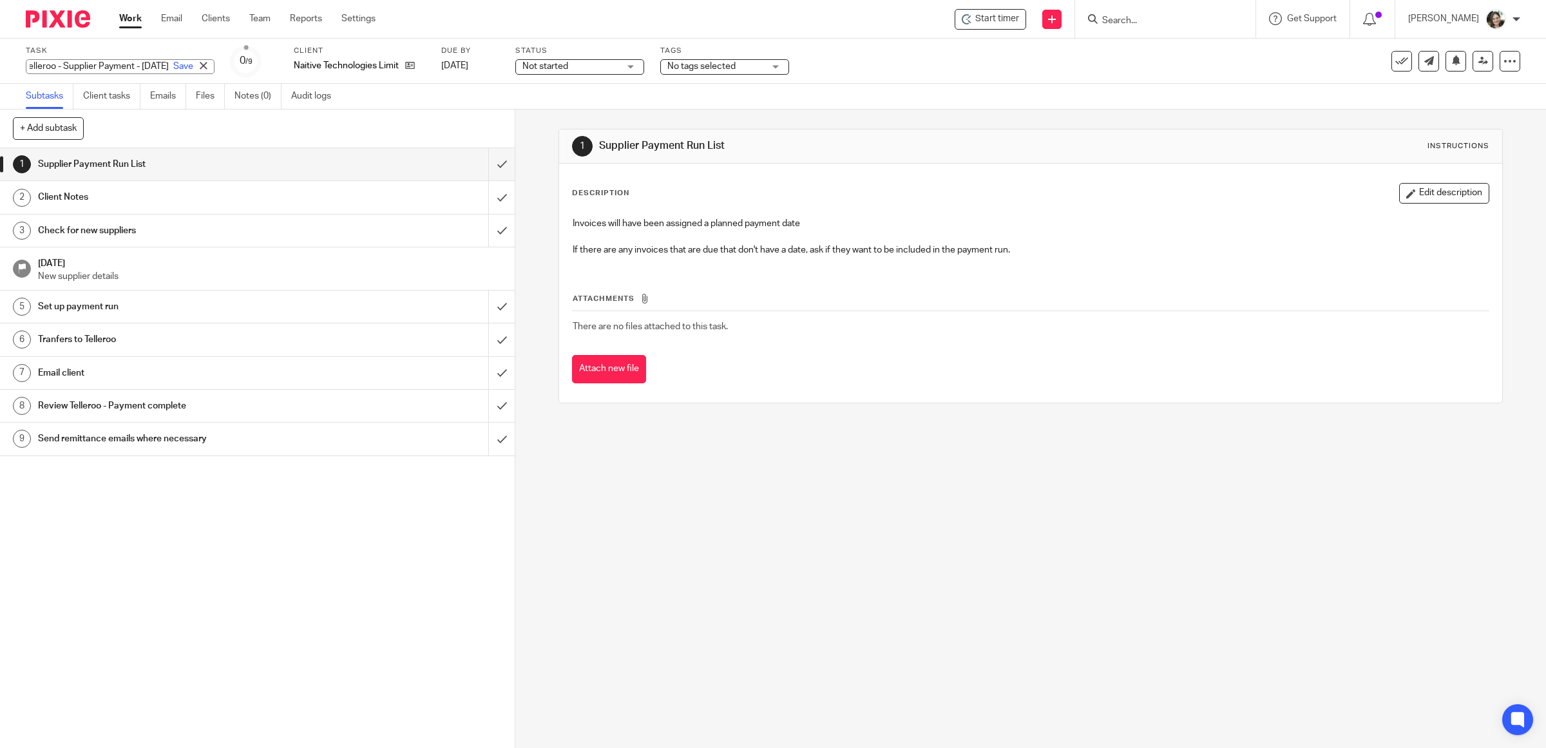
click at [902, 53] on div "Task Telleroo - Supplier Payment - Tue 19 Aug Save Telleroo - Supplier Payment …" at bounding box center [648, 61] width 1245 height 31
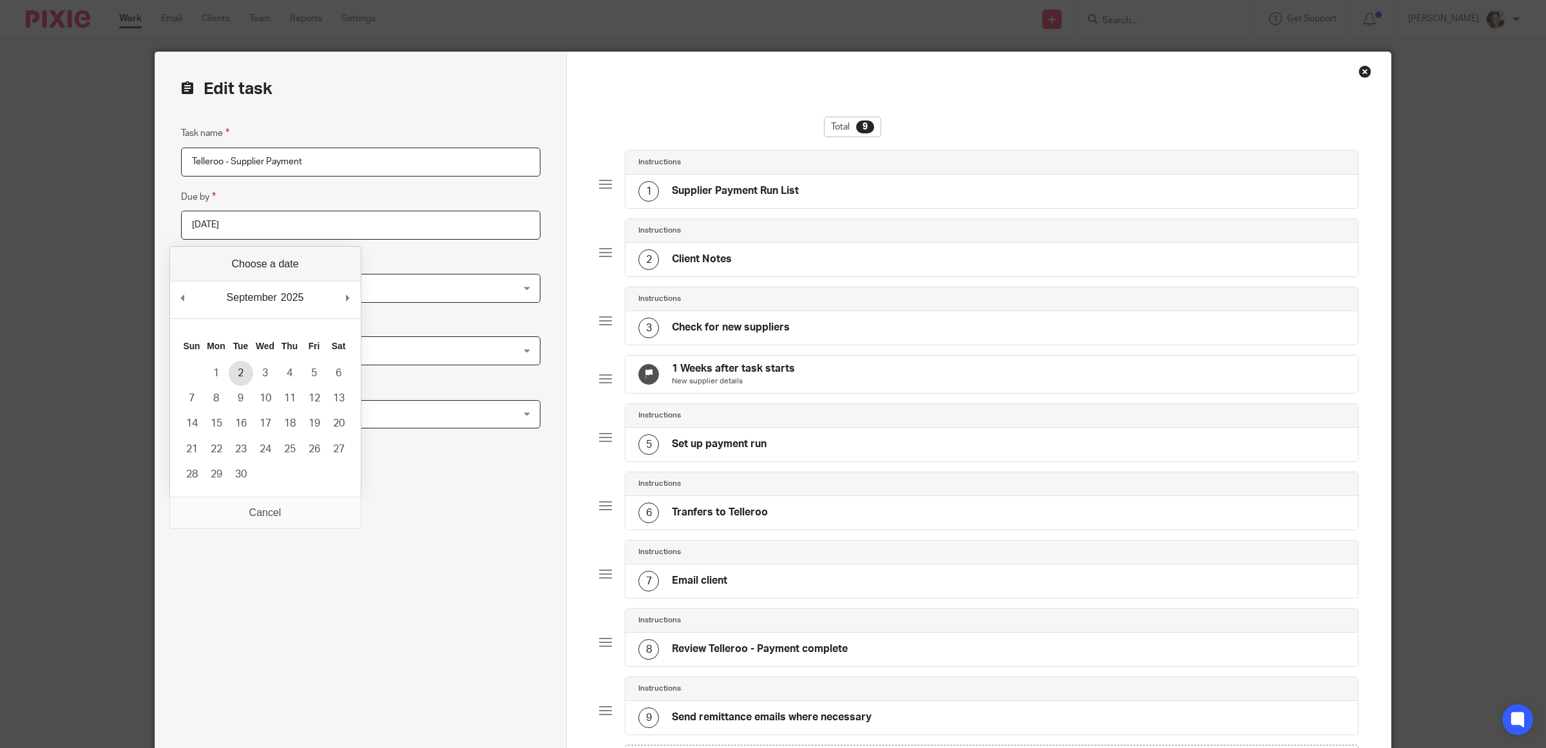
type input "2025-09-02"
click at [324, 159] on input "Telleroo - Supplier Payment" at bounding box center [360, 161] width 359 height 29
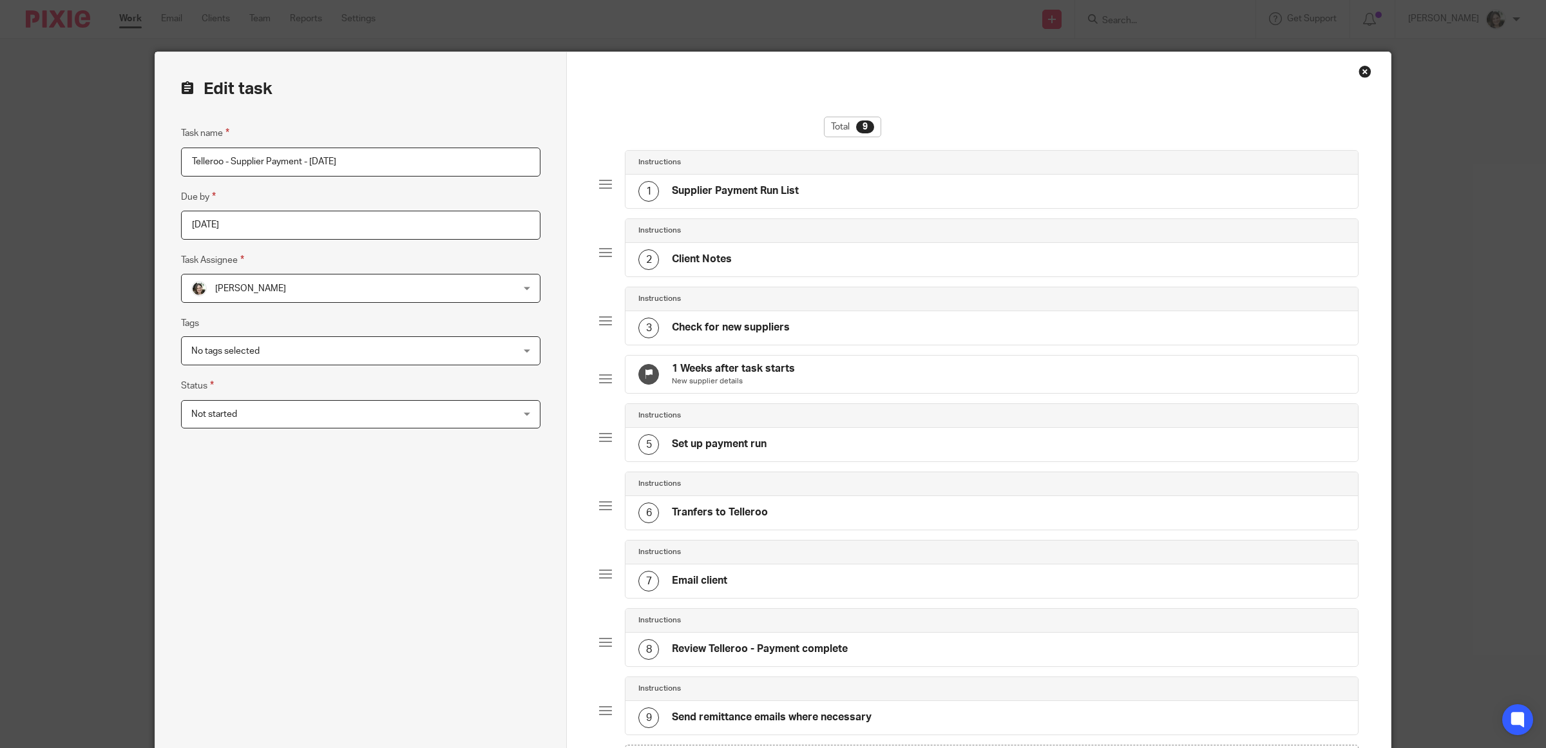
type input "Telleroo - Supplier Payment - Tue 2 Sep"
click at [353, 536] on div "Task name Telleroo - Supplier Payment - Tue 2 Sep Due by 2025-09-02 Task Assign…" at bounding box center [360, 494] width 359 height 737
click at [720, 375] on h4 "1 Weeks after task starts" at bounding box center [733, 369] width 123 height 14
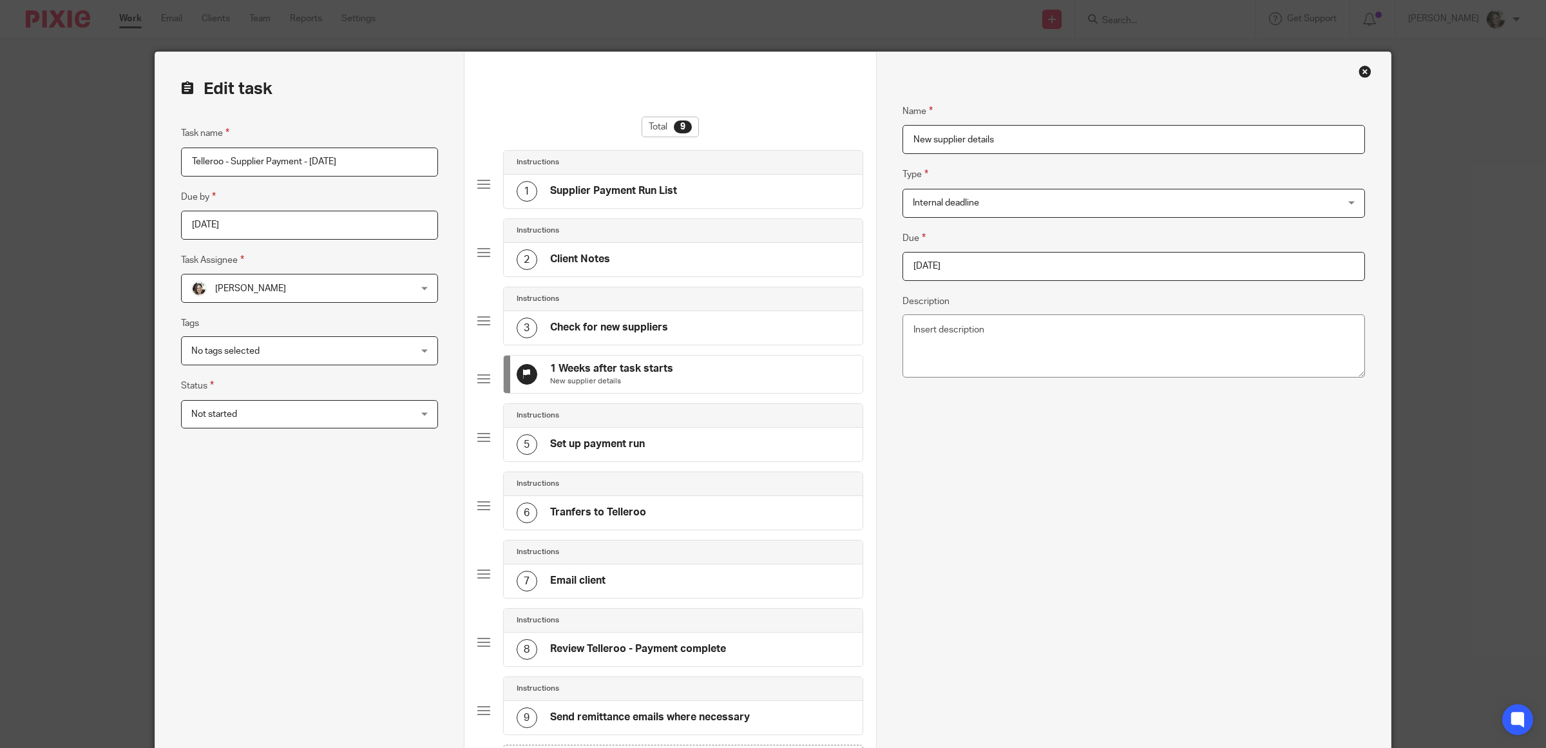
click at [1000, 258] on input "2025-08-24" at bounding box center [1133, 266] width 462 height 29
type input "2025-09-01"
click at [1021, 493] on div "Name New supplier details Type Internal deadline Internal deadline Instructions…" at bounding box center [1133, 490] width 462 height 812
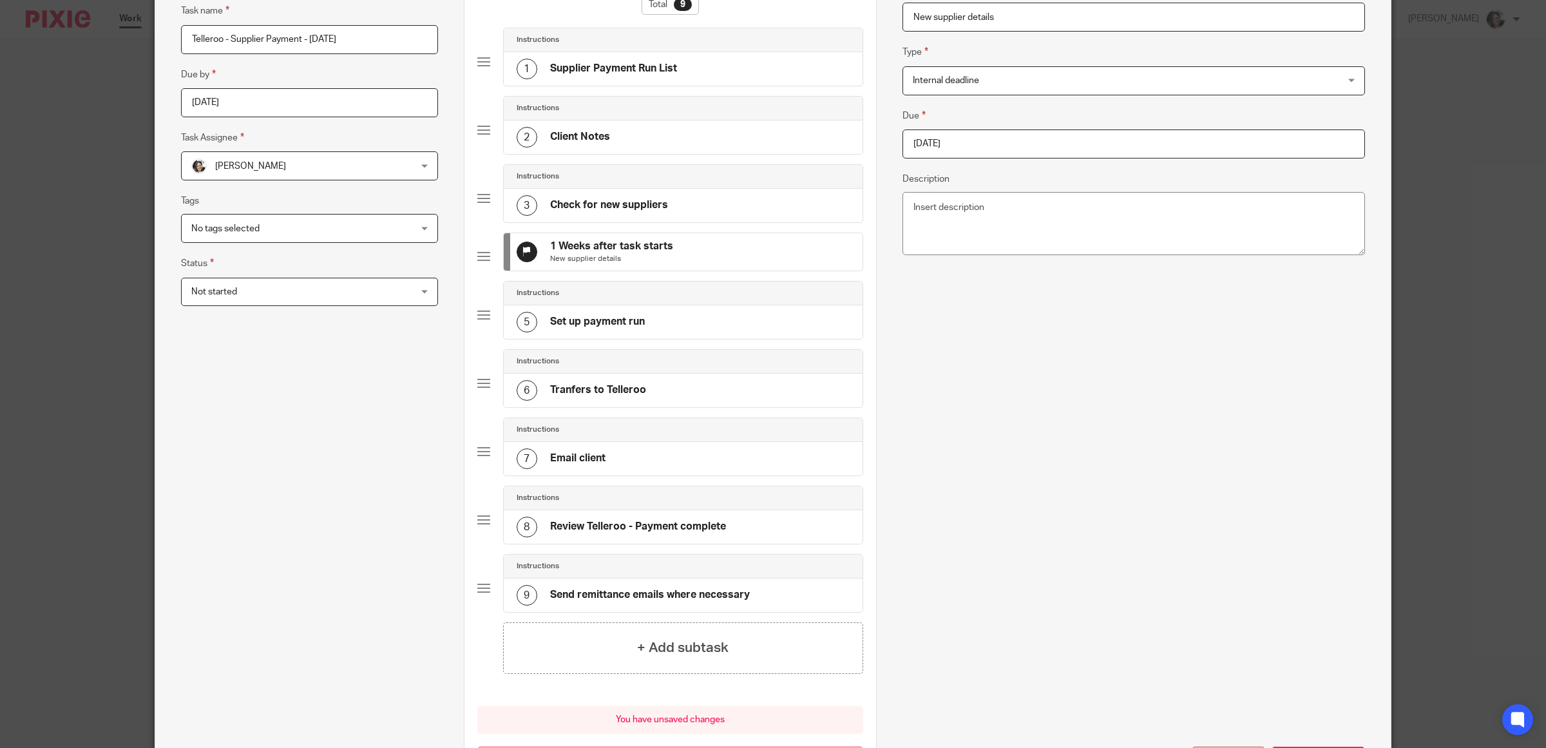
scroll to position [248, 0]
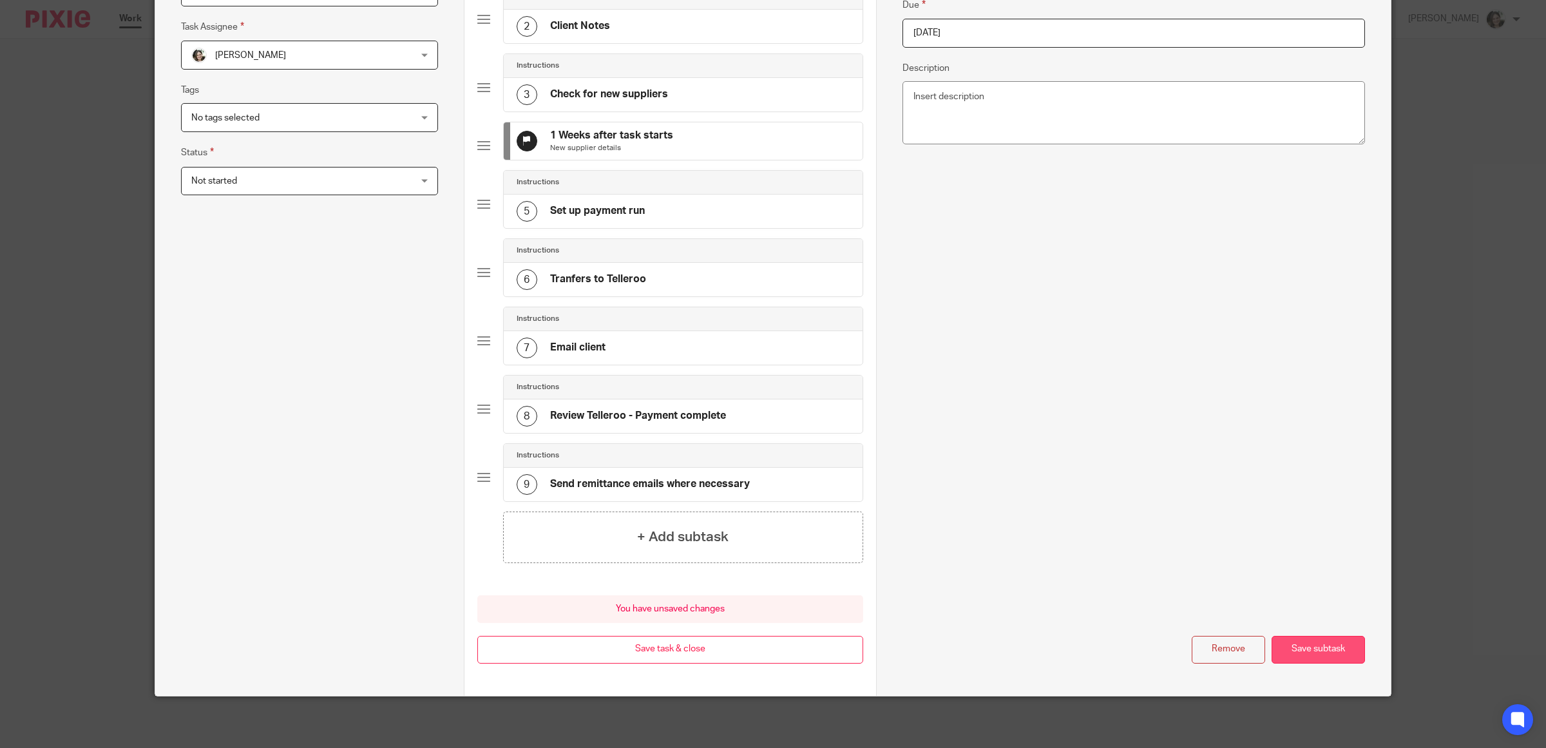
click at [1309, 656] on button "Save subtask" at bounding box center [1317, 650] width 93 height 28
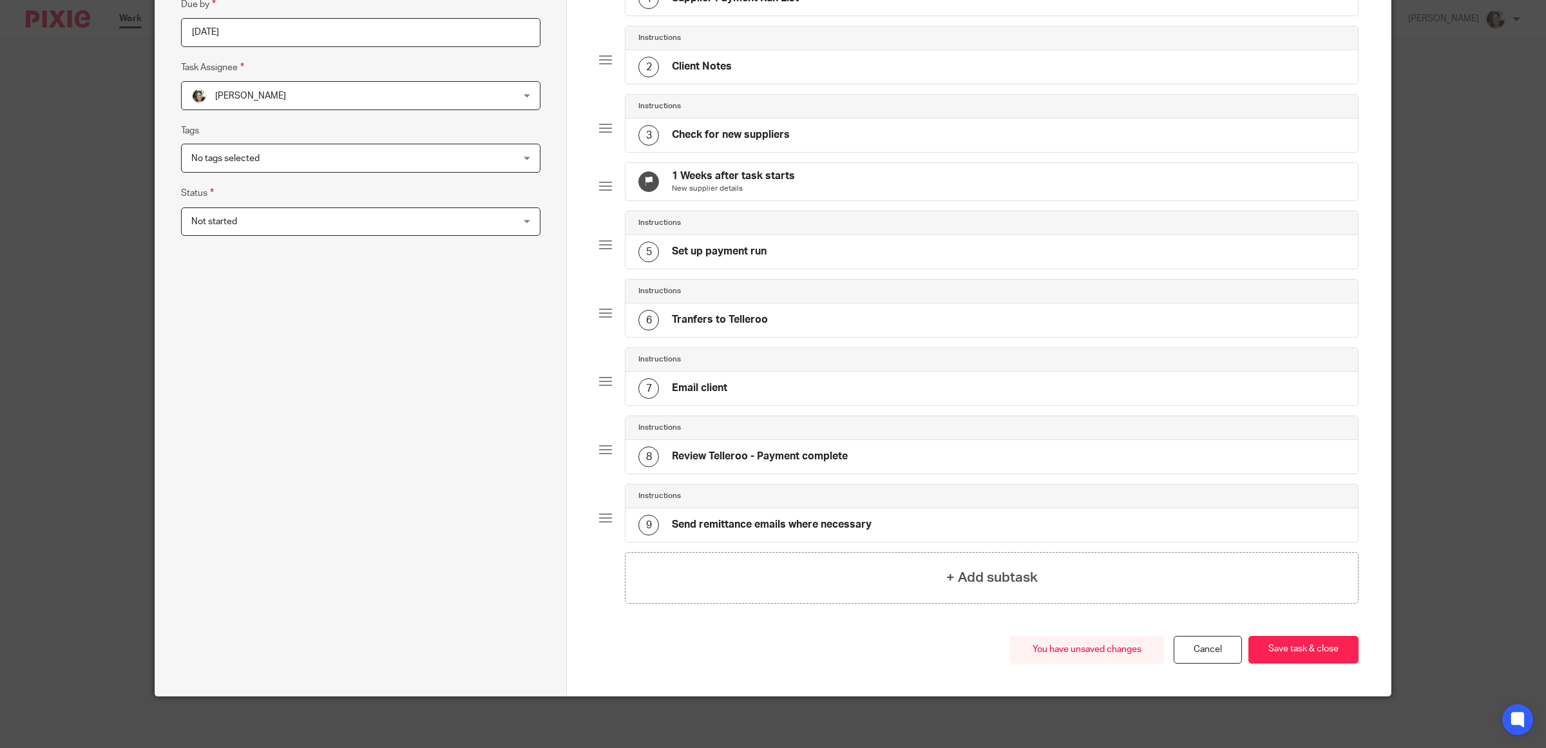
scroll to position [207, 0]
click at [1292, 651] on button "Save task & close" at bounding box center [1303, 650] width 110 height 28
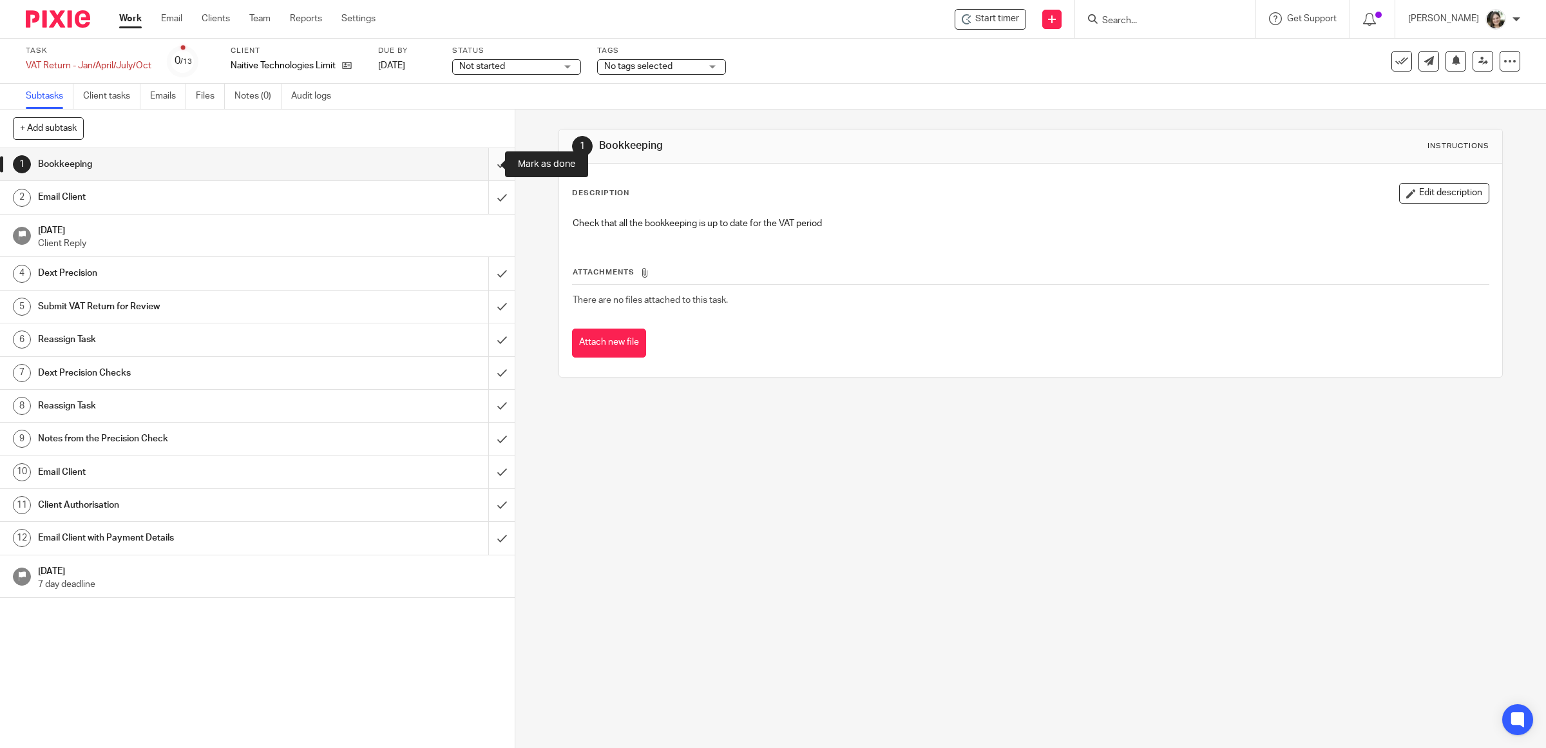
click at [480, 163] on input "submit" at bounding box center [257, 164] width 515 height 32
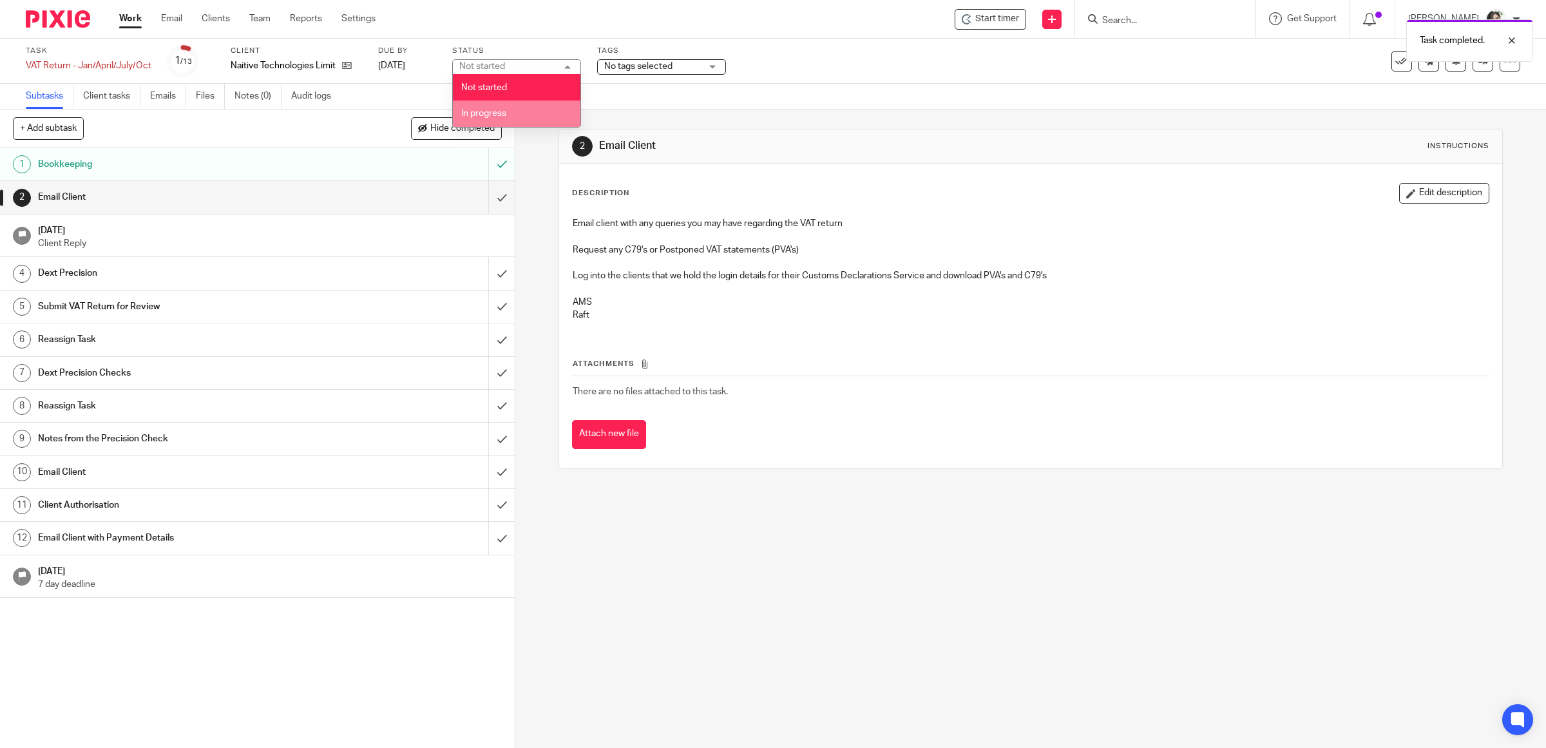
click at [495, 114] on span "In progress" at bounding box center [483, 113] width 45 height 9
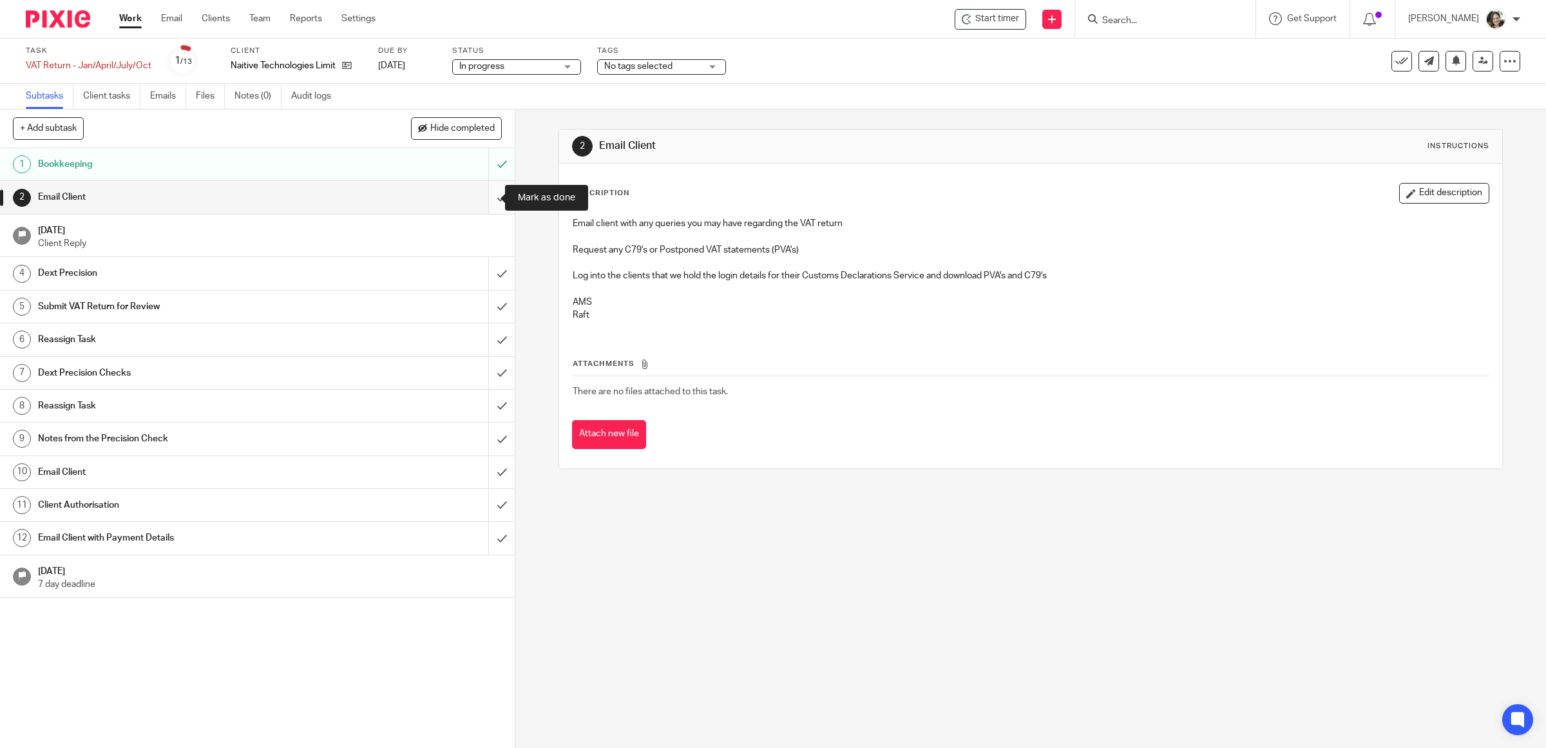
click at [480, 198] on input "submit" at bounding box center [257, 197] width 515 height 32
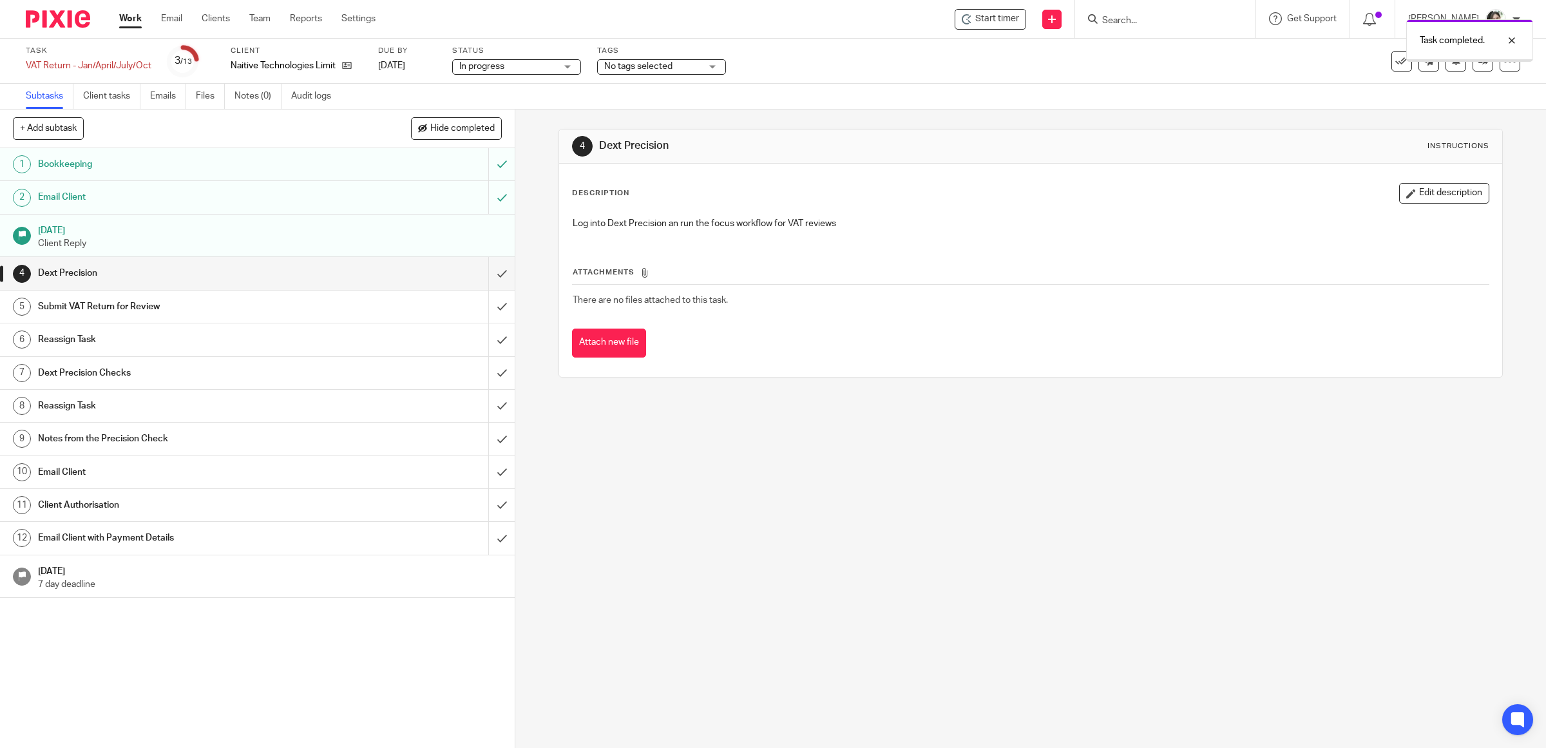
click at [481, 274] on input "submit" at bounding box center [257, 273] width 515 height 32
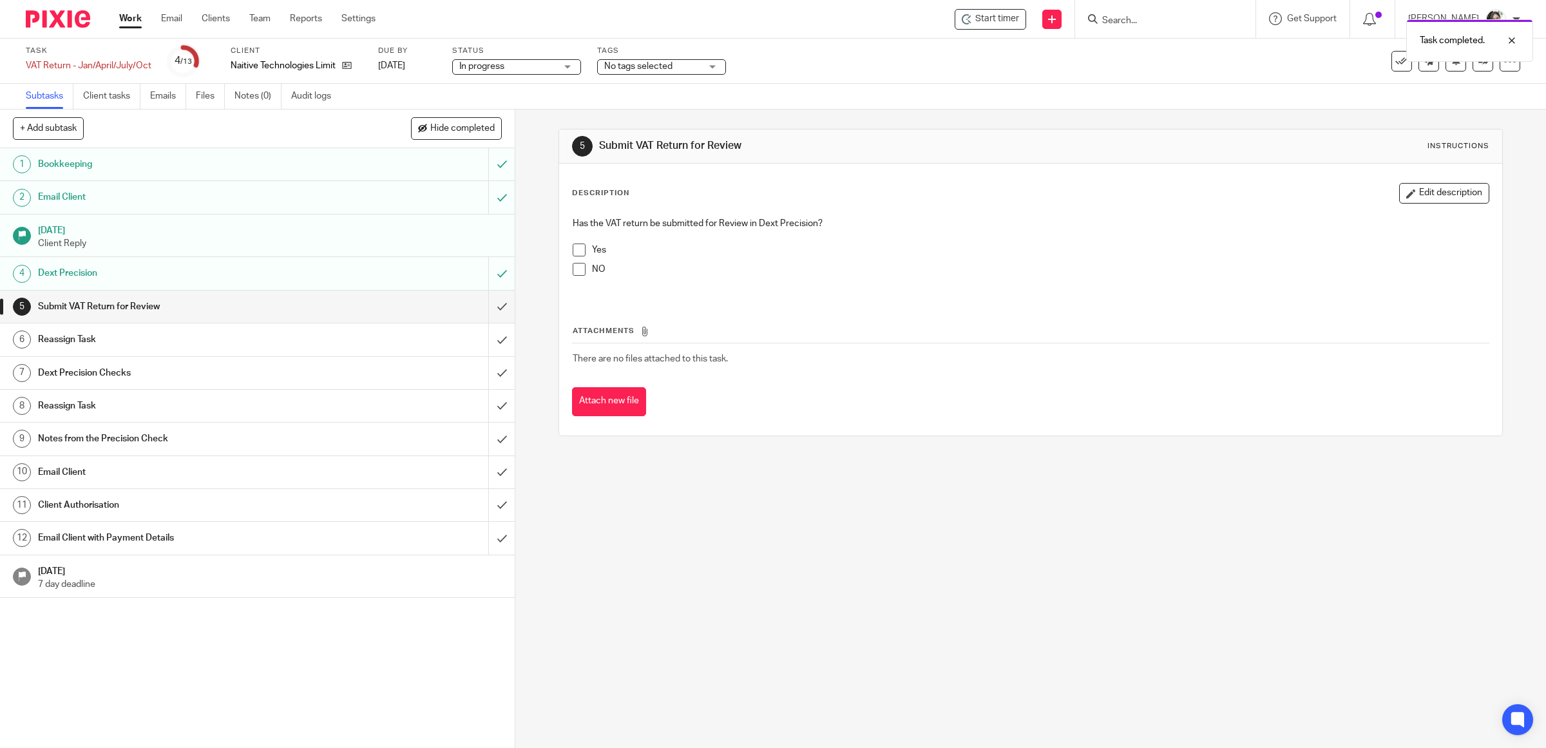
click at [573, 249] on span at bounding box center [579, 249] width 13 height 13
click at [478, 309] on input "submit" at bounding box center [257, 306] width 515 height 32
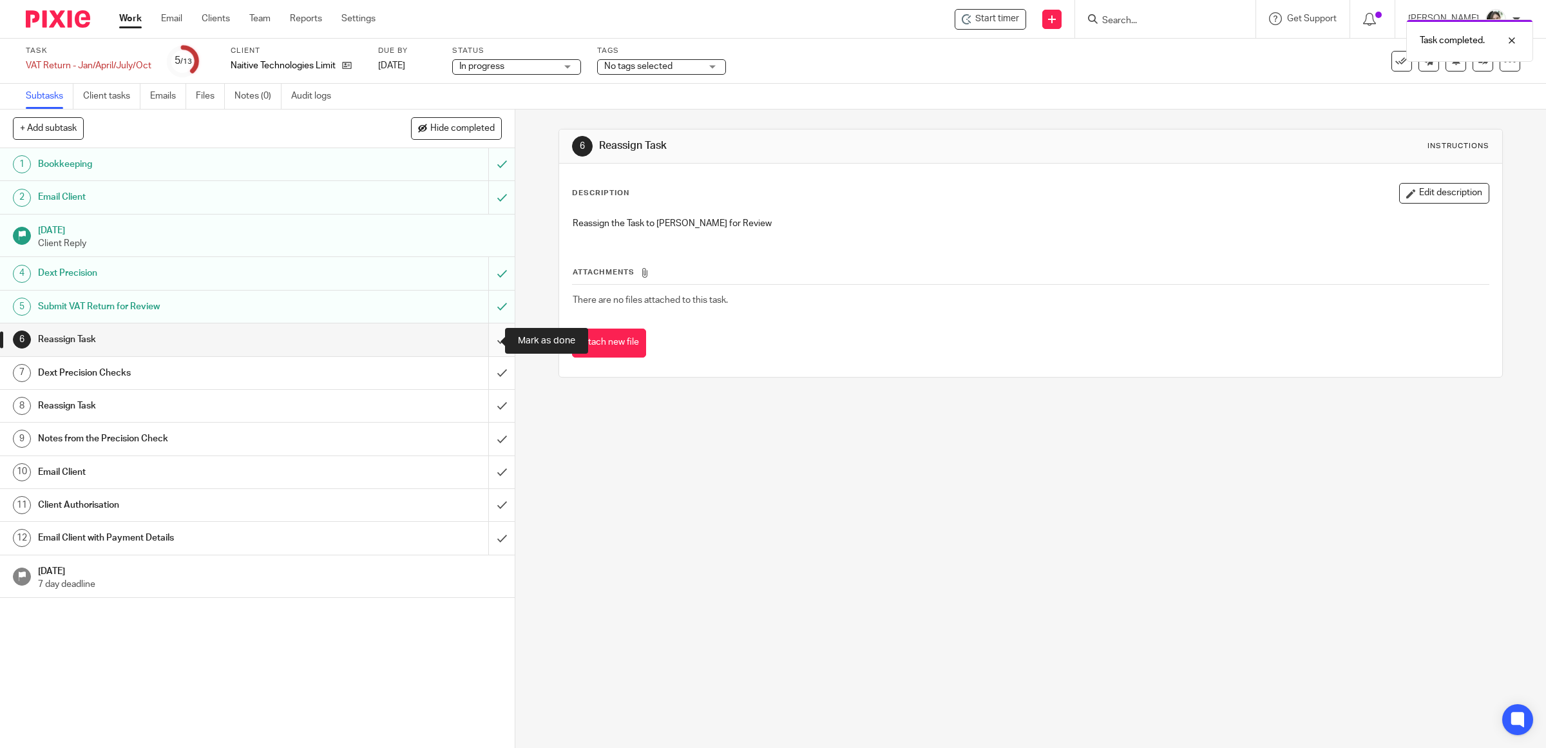
click at [486, 342] on input "submit" at bounding box center [257, 339] width 515 height 32
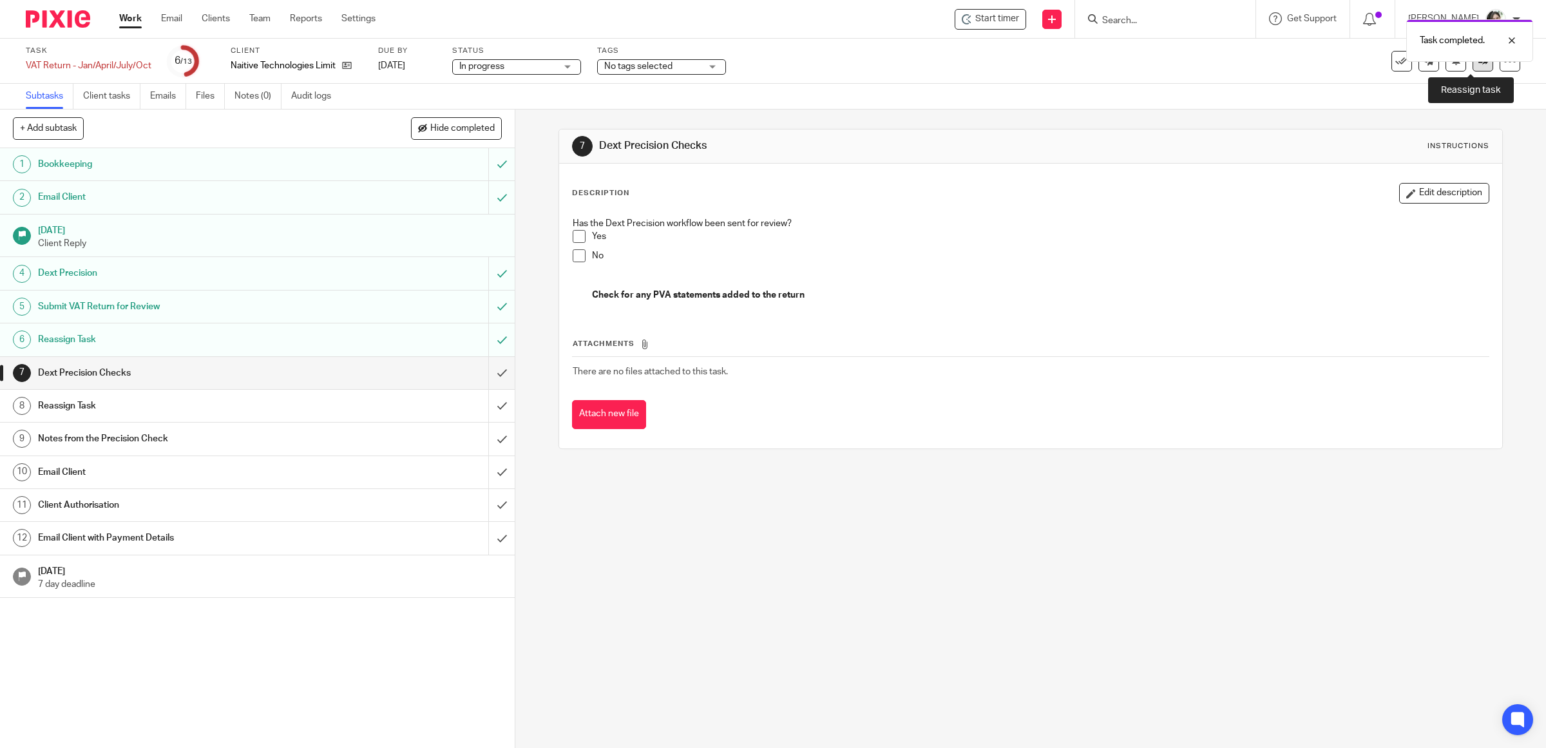
click at [1478, 64] on icon at bounding box center [1483, 61] width 10 height 10
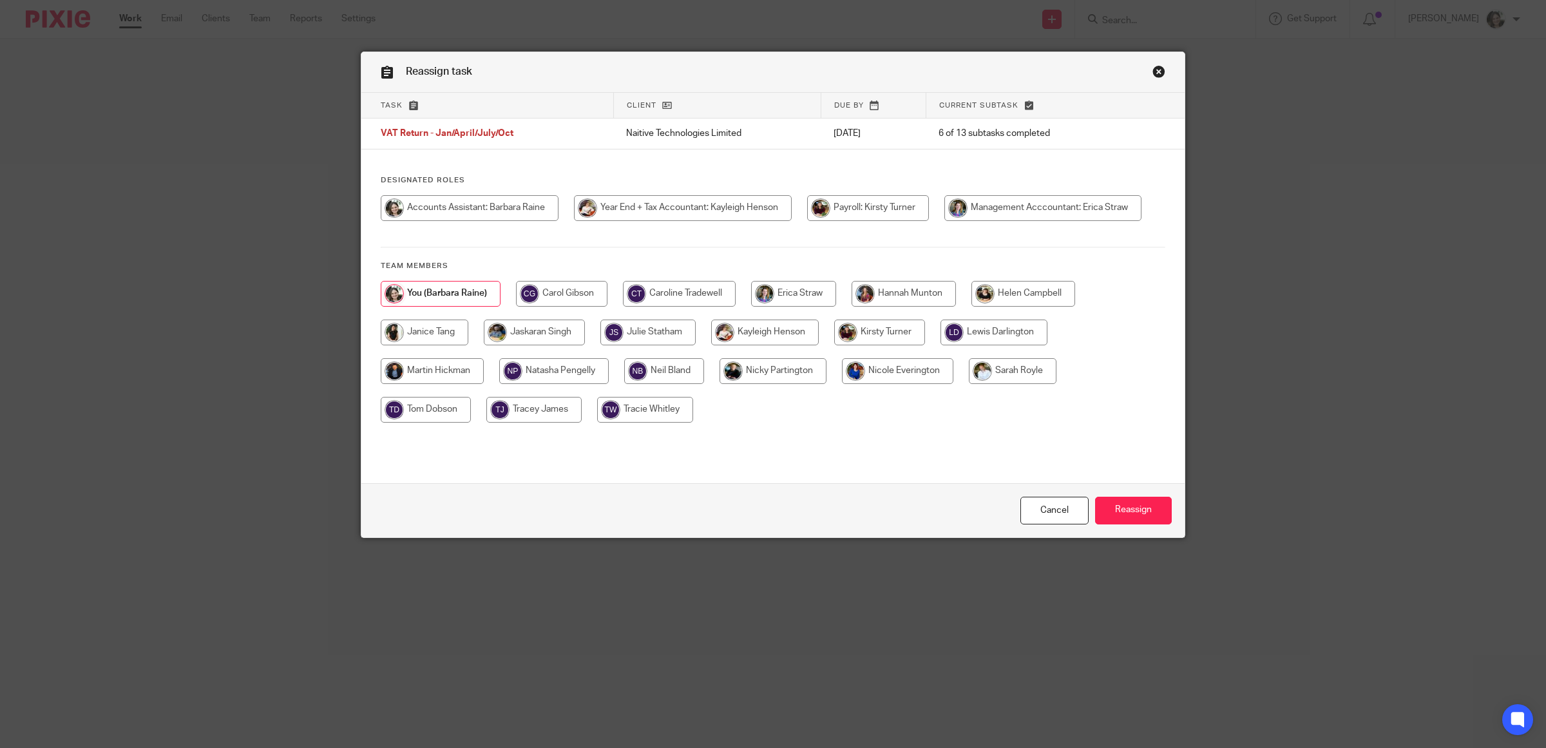
click at [1001, 291] on input "radio" at bounding box center [1023, 294] width 104 height 26
radio input "true"
click at [1129, 511] on input "Reassign" at bounding box center [1133, 511] width 77 height 28
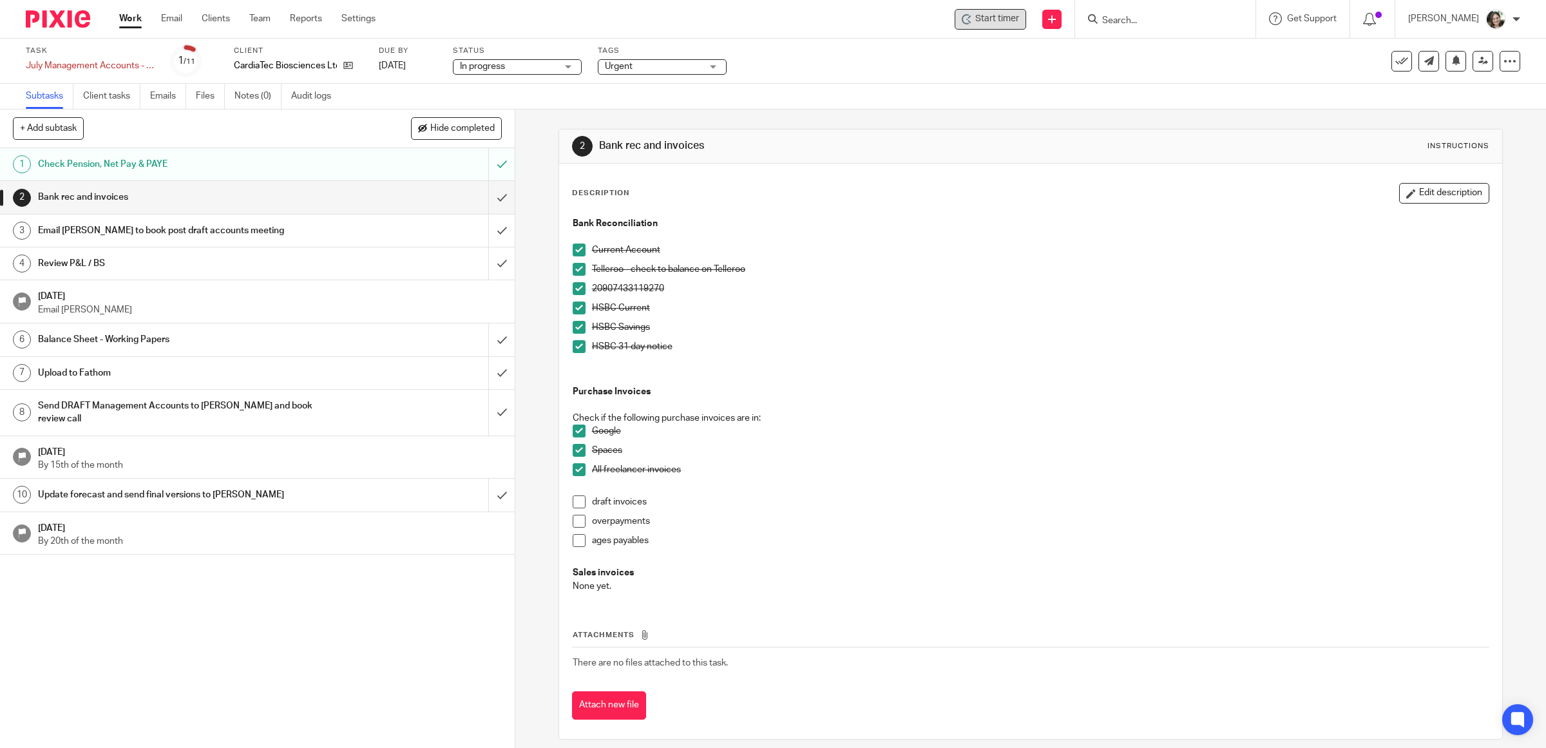
click at [996, 19] on span "Start timer" at bounding box center [997, 19] width 44 height 14
click at [1331, 31] on div at bounding box center [1386, 29] width 225 height 13
click at [821, 72] on div "Task July Management Accounts - CardiaTec Save July Management Accounts - Cardi…" at bounding box center [648, 61] width 1245 height 31
click at [249, 232] on h1 "Email [PERSON_NAME] to book post draft accounts meeting" at bounding box center [184, 230] width 292 height 19
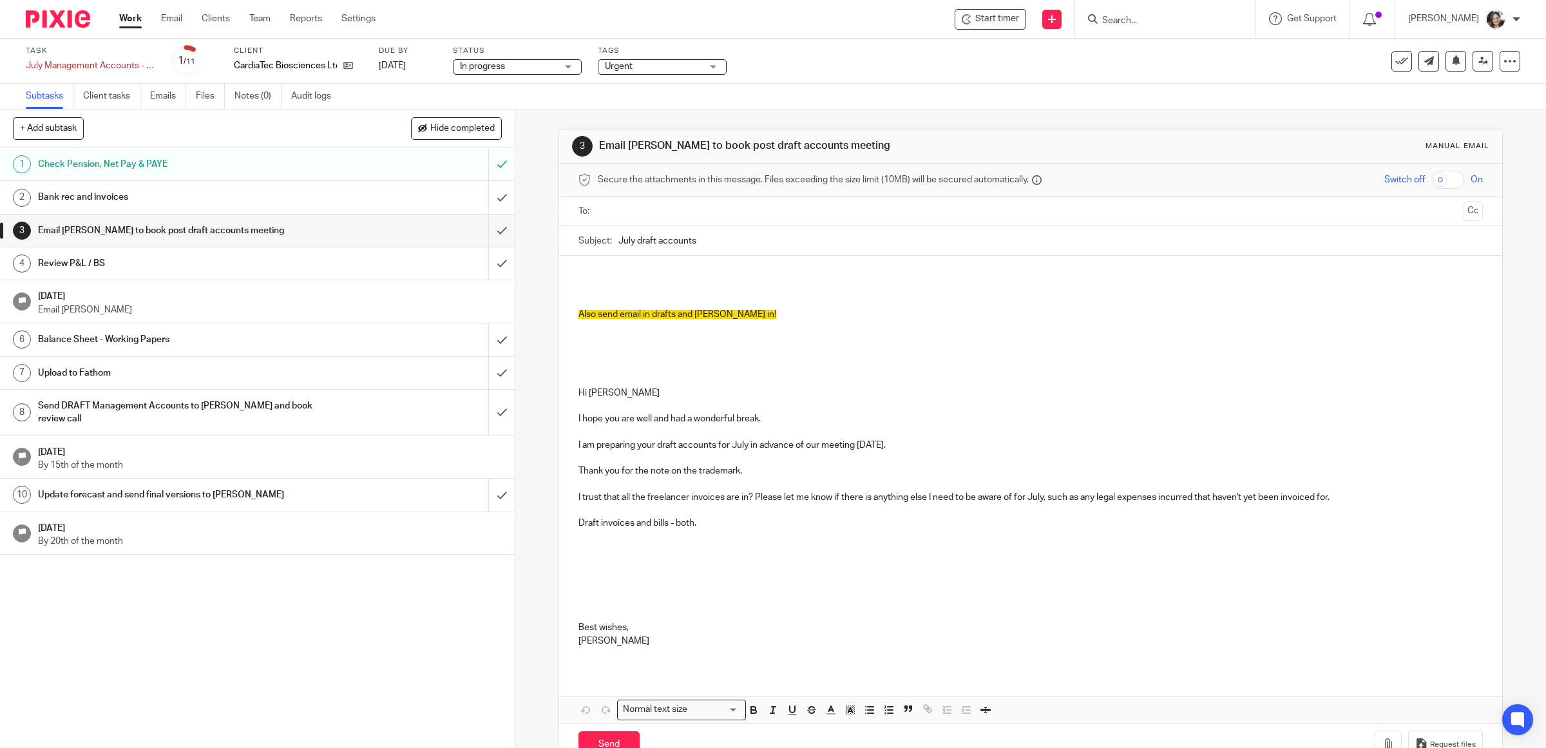
click at [605, 352] on p at bounding box center [1030, 353] width 905 height 65
drag, startPoint x: 567, startPoint y: 394, endPoint x: 502, endPoint y: 253, distance: 154.5
click at [502, 253] on div "+ Add subtask Hide completed Cancel + Add 1 Check Pension, Net Pay & PAYE 2 Ban…" at bounding box center [773, 428] width 1546 height 638
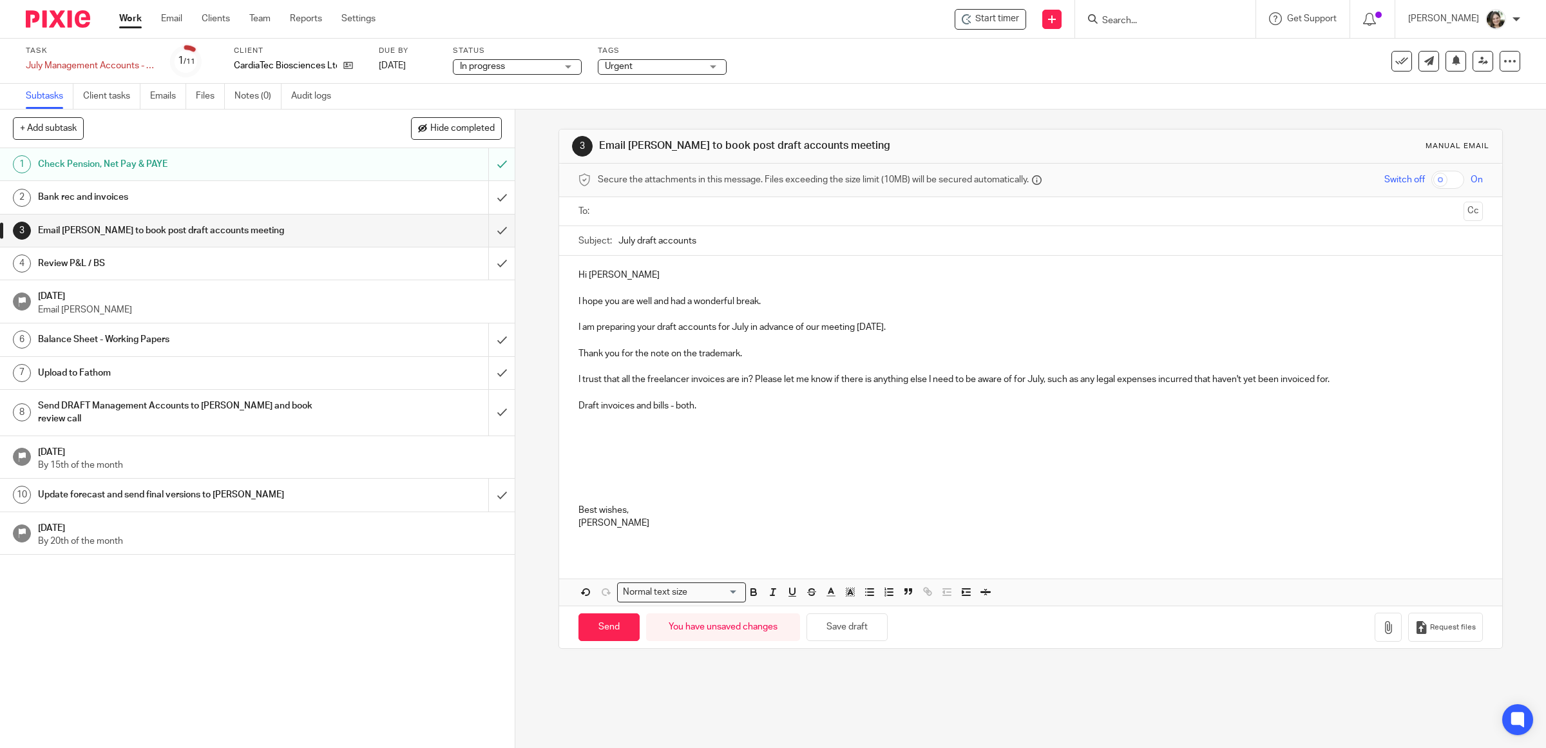
drag, startPoint x: 564, startPoint y: 474, endPoint x: 613, endPoint y: 448, distance: 55.6
click at [564, 472] on div "Hi Thelma I hope you are well and had a wonderful break. I am preparing your dr…" at bounding box center [1031, 404] width 944 height 297
drag, startPoint x: 605, startPoint y: 429, endPoint x: 596, endPoint y: 494, distance: 65.7
click at [596, 494] on div "Hi Thelma I hope you are well and had a wonderful break. I am preparing your dr…" at bounding box center [1031, 404] width 944 height 297
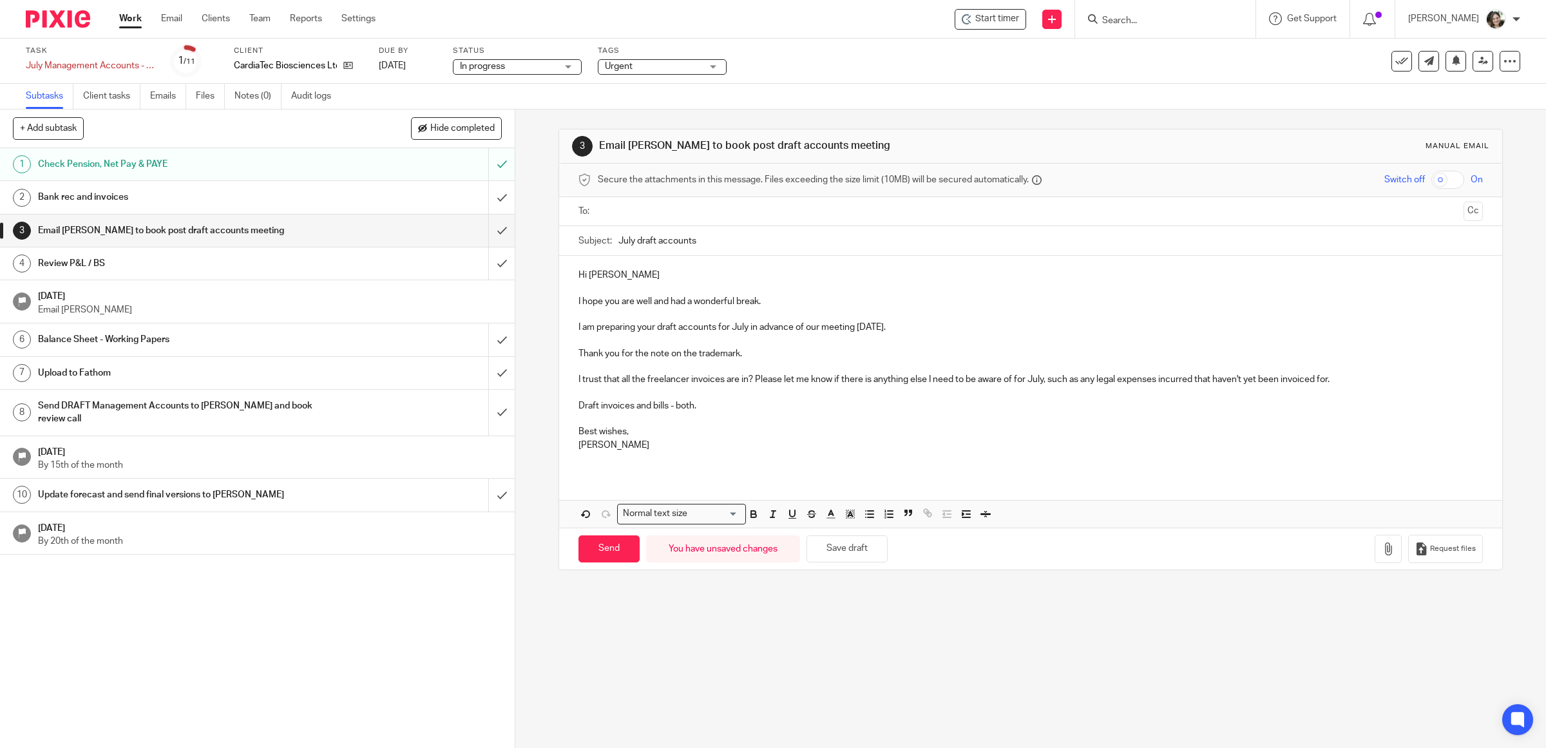
click at [591, 473] on div "Hi Thelma I hope you are well and had a wonderful break. I am preparing your dr…" at bounding box center [1031, 365] width 944 height 218
click at [835, 545] on button "Save draft" at bounding box center [846, 549] width 81 height 28
click at [643, 211] on input "text" at bounding box center [1030, 211] width 856 height 15
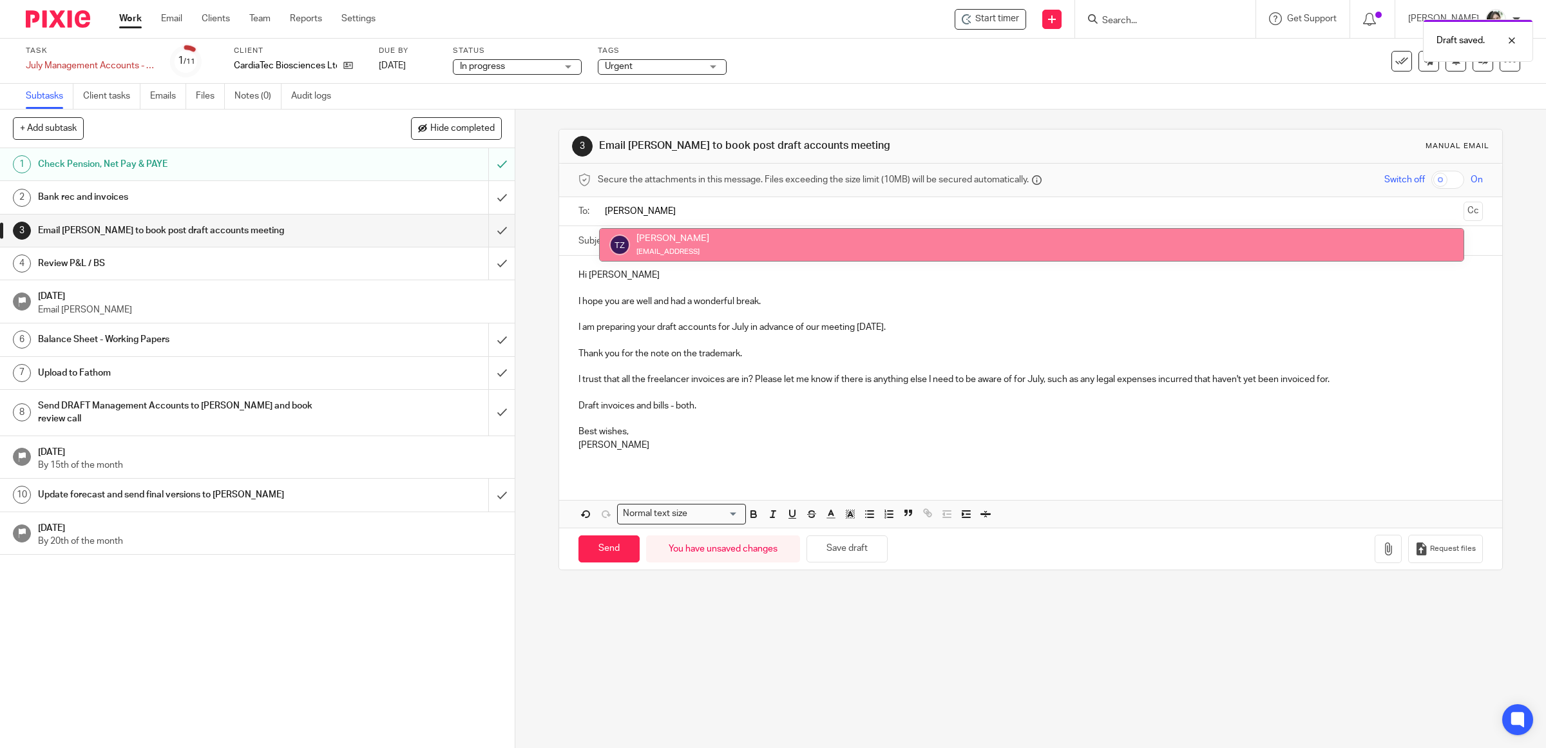
type input "Thelma"
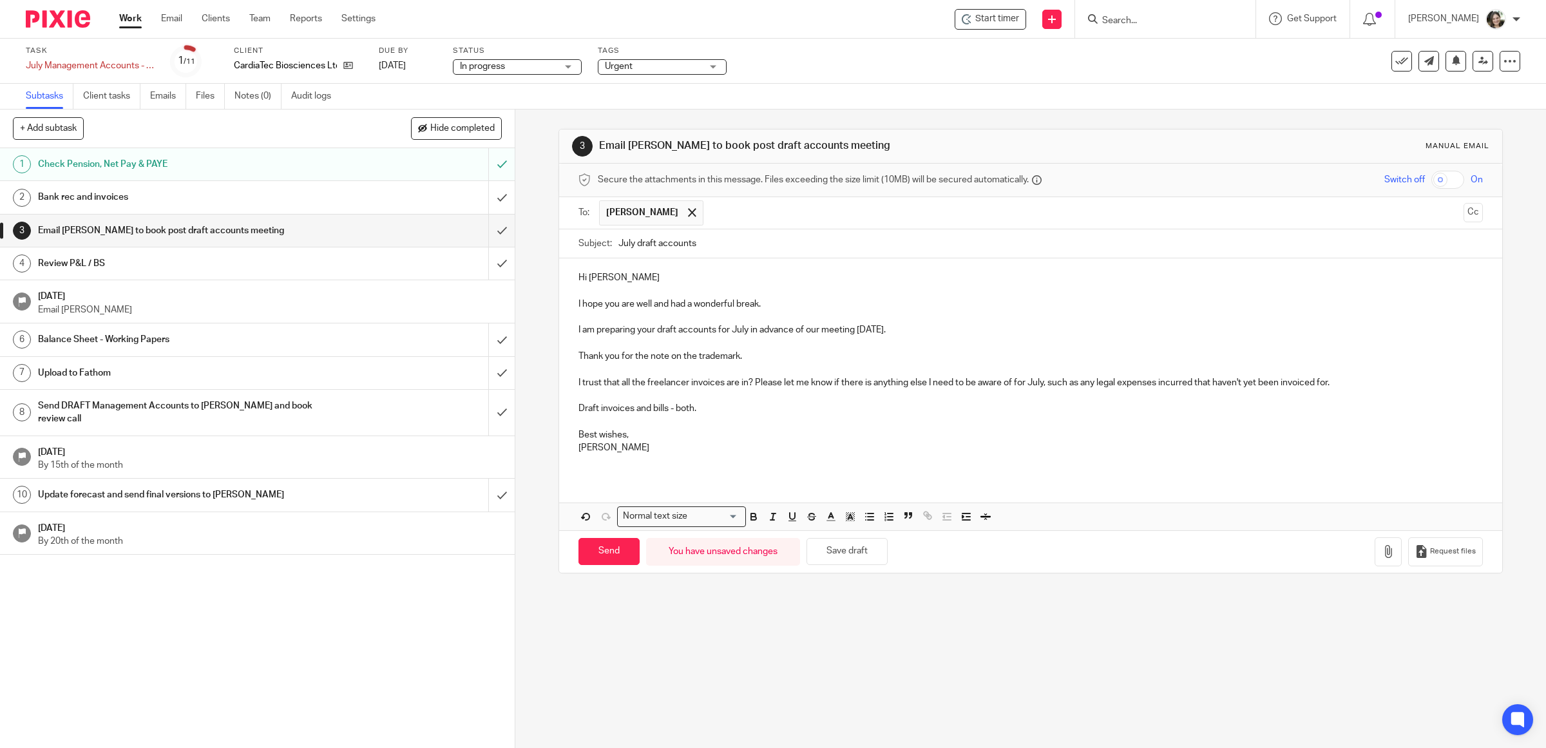
click at [701, 282] on p "Hi [PERSON_NAME]" at bounding box center [1030, 277] width 905 height 13
click at [768, 303] on p "I hope you are well and had a wonderful break." at bounding box center [1030, 304] width 905 height 13
click at [652, 448] on p "[PERSON_NAME]" at bounding box center [1030, 447] width 905 height 13
click at [842, 551] on button "Save draft" at bounding box center [846, 552] width 81 height 28
click at [678, 415] on p "Draft invoices and bills - both." at bounding box center [1030, 408] width 905 height 13
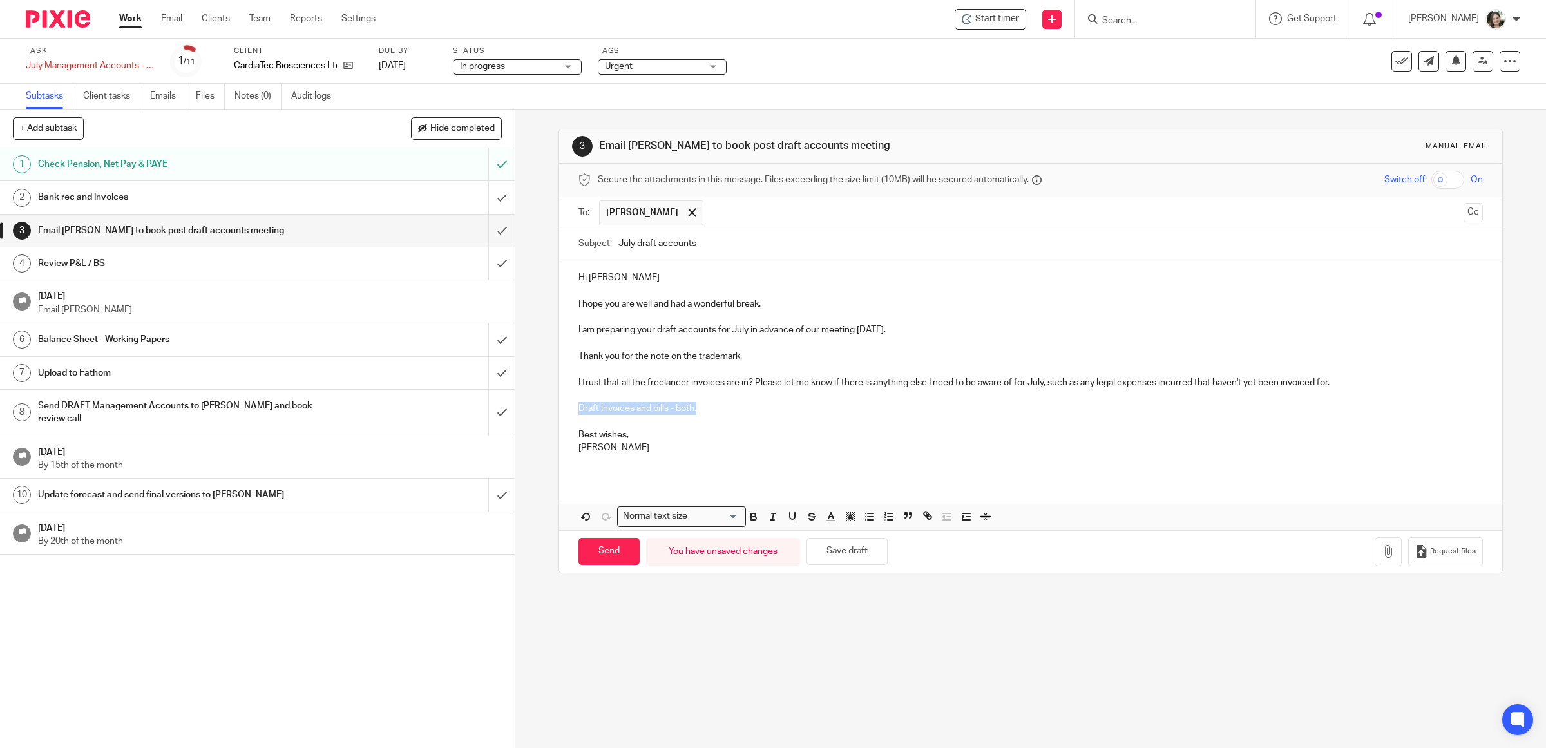
drag, startPoint x: 710, startPoint y: 407, endPoint x: 558, endPoint y: 407, distance: 152.0
click at [559, 407] on div "Hi Thelma I hope you are well and had a wonderful break. I am preparing your dr…" at bounding box center [1031, 367] width 944 height 218
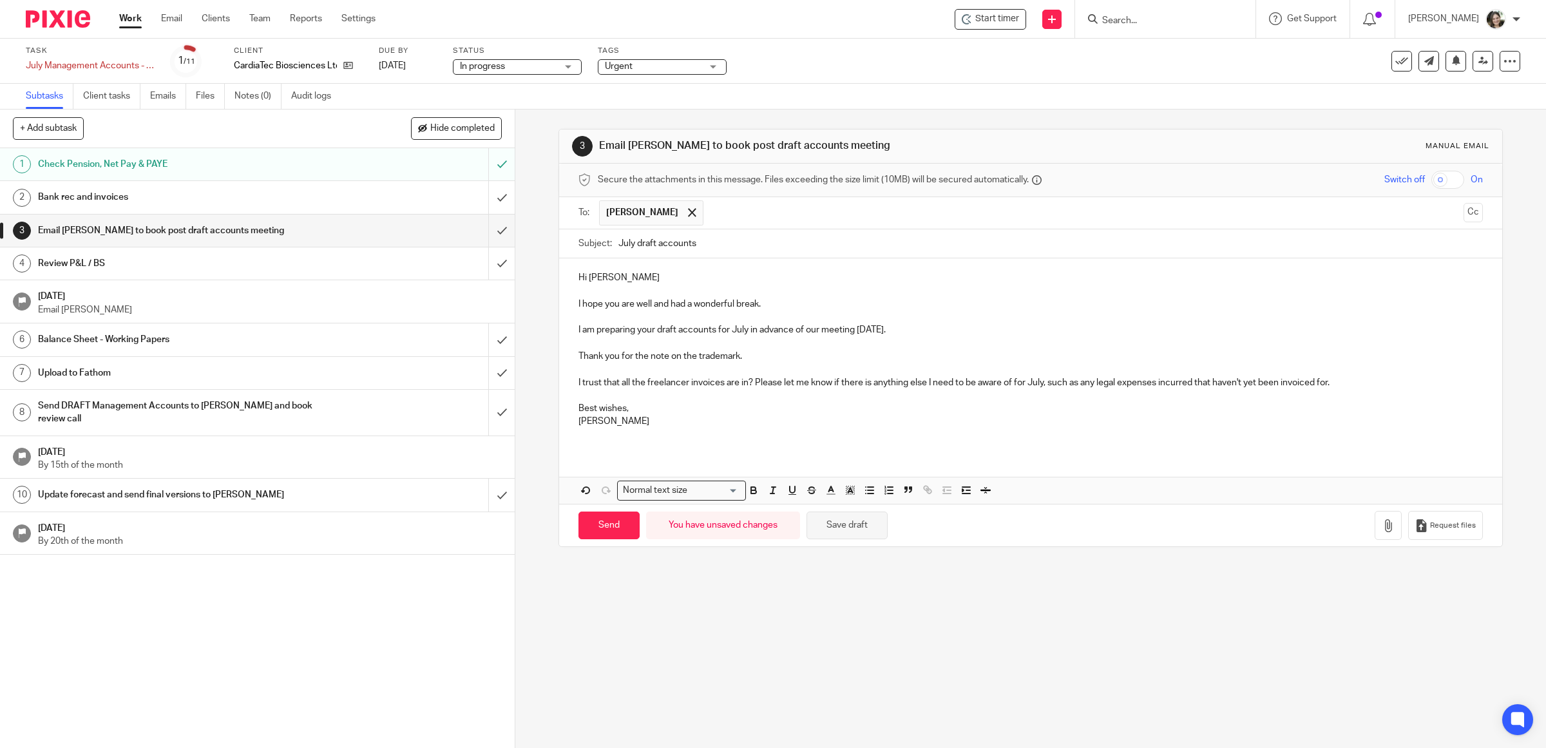
click at [850, 529] on button "Save draft" at bounding box center [846, 525] width 81 height 28
click at [153, 198] on h1 "Bank rec and invoices" at bounding box center [184, 196] width 292 height 19
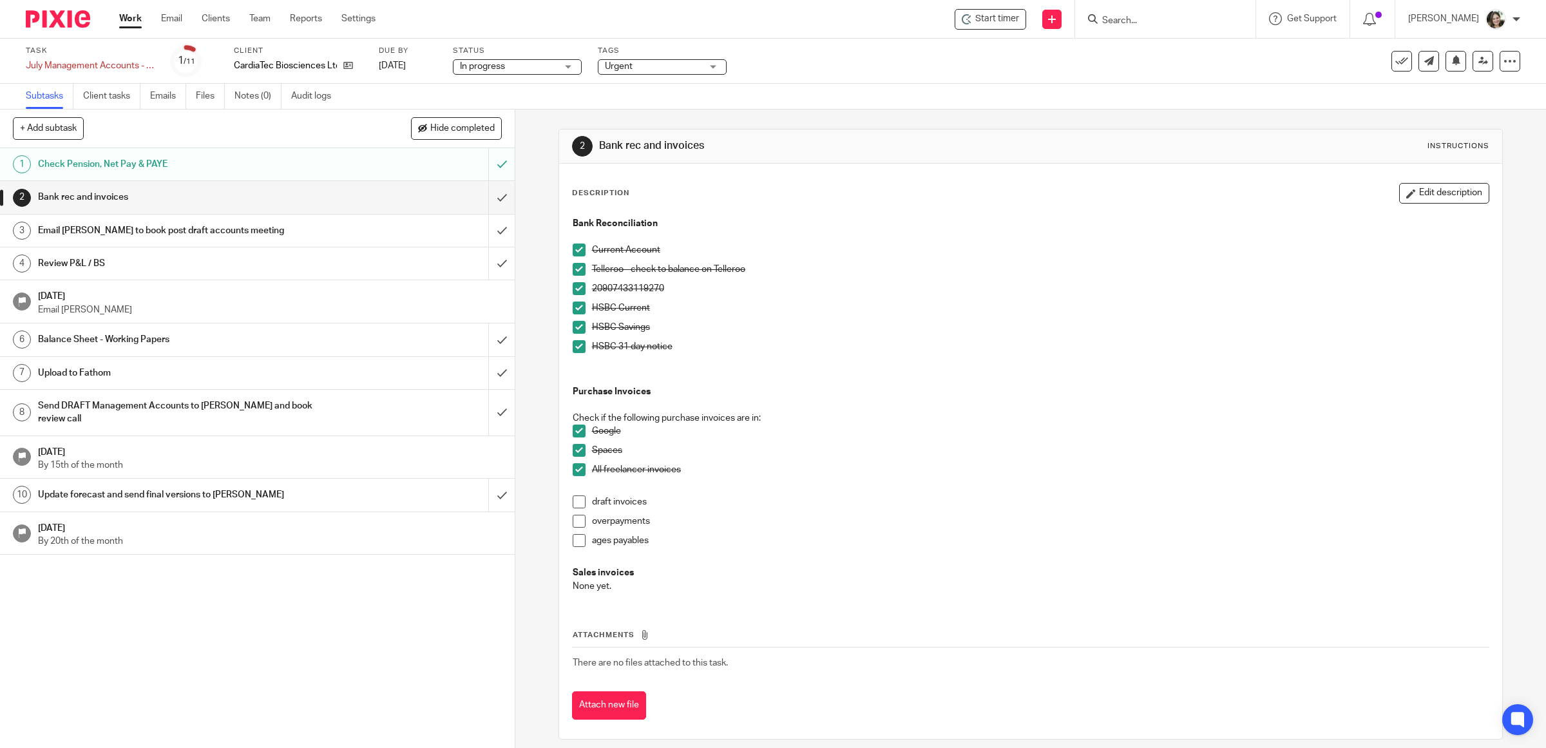
click at [573, 504] on span at bounding box center [579, 501] width 13 height 13
click at [573, 517] on span at bounding box center [579, 521] width 13 height 13
click at [574, 541] on span at bounding box center [579, 540] width 13 height 13
click at [484, 198] on input "submit" at bounding box center [257, 197] width 515 height 32
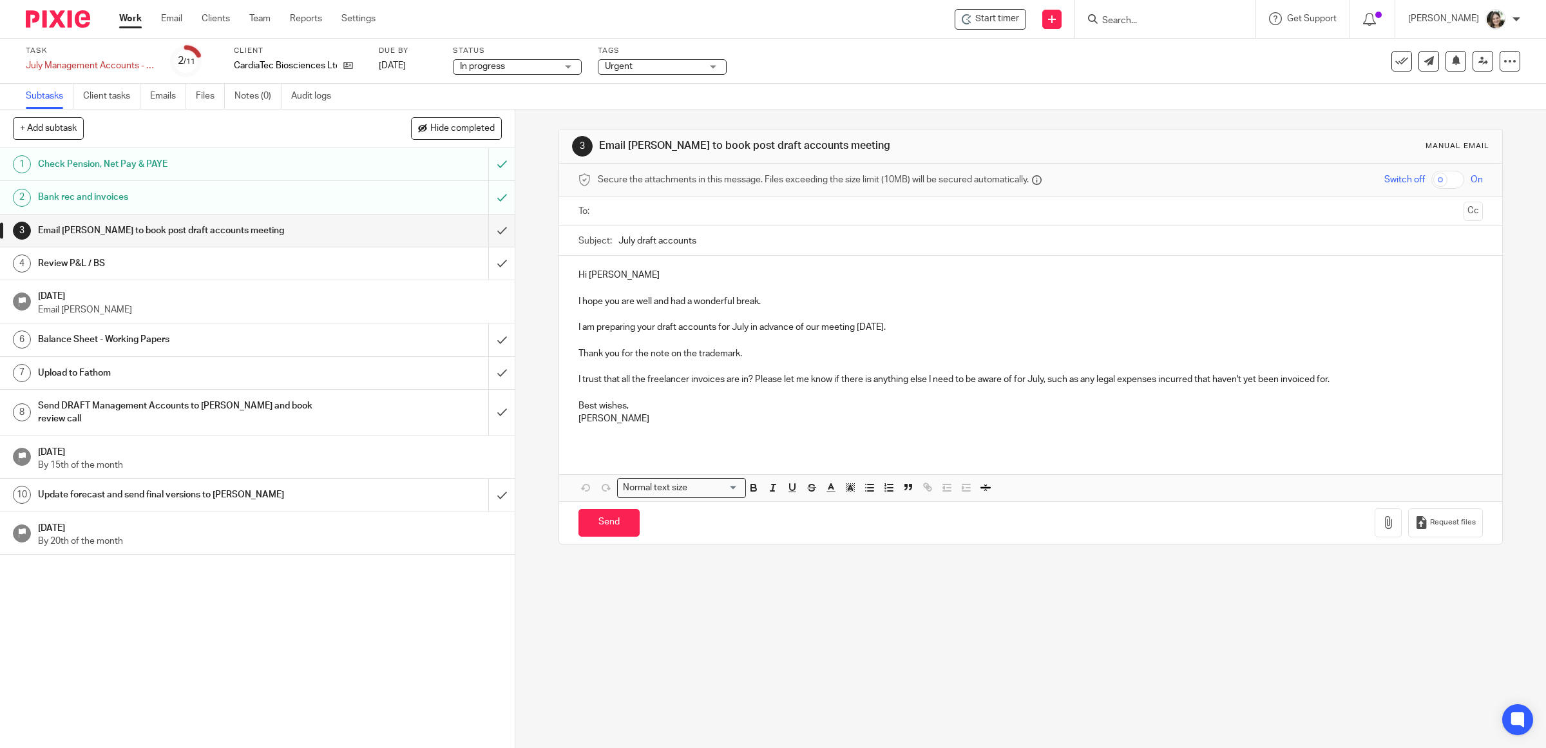
click at [594, 428] on p at bounding box center [1030, 431] width 905 height 13
click at [615, 210] on input "text" at bounding box center [1030, 211] width 856 height 15
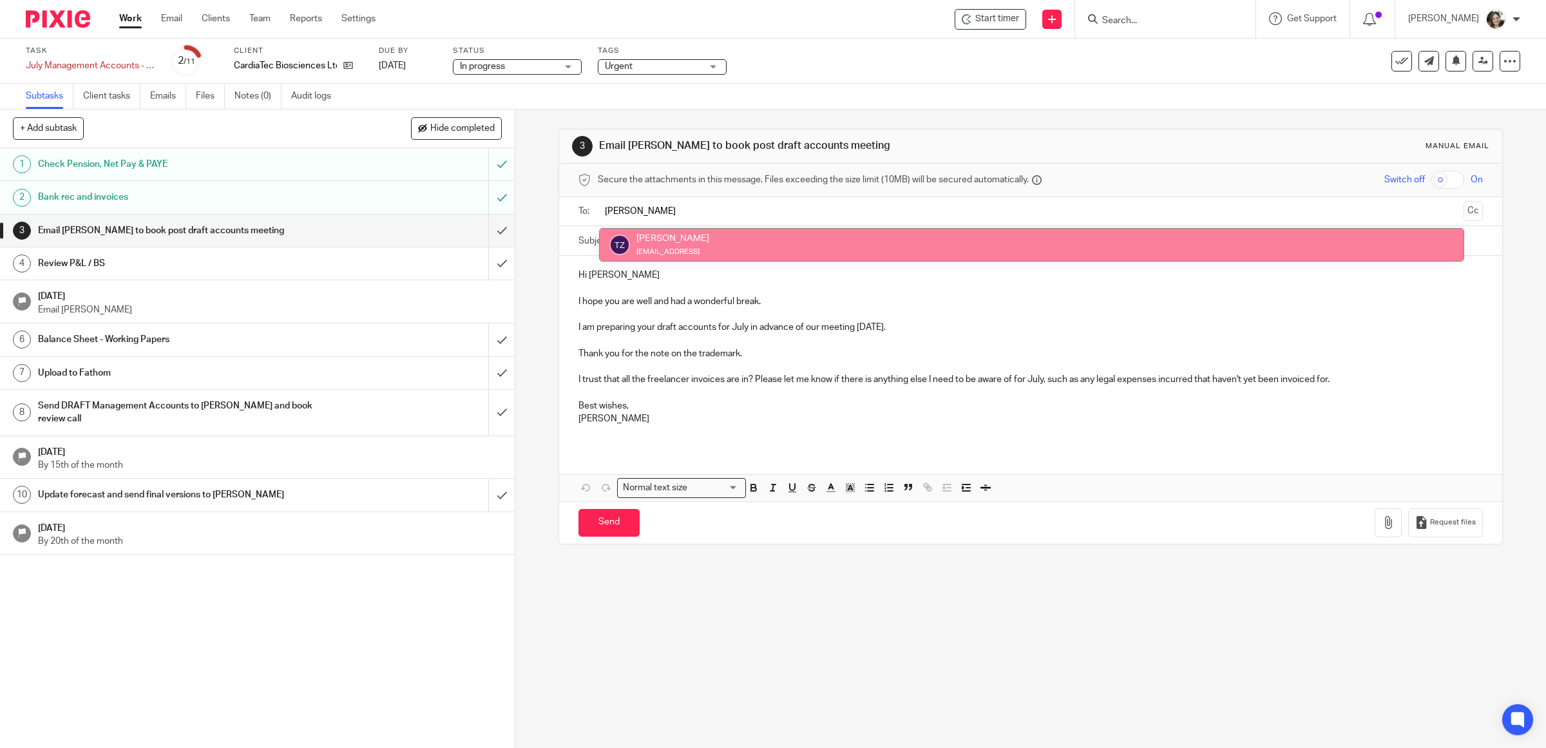
type input "[PERSON_NAME]"
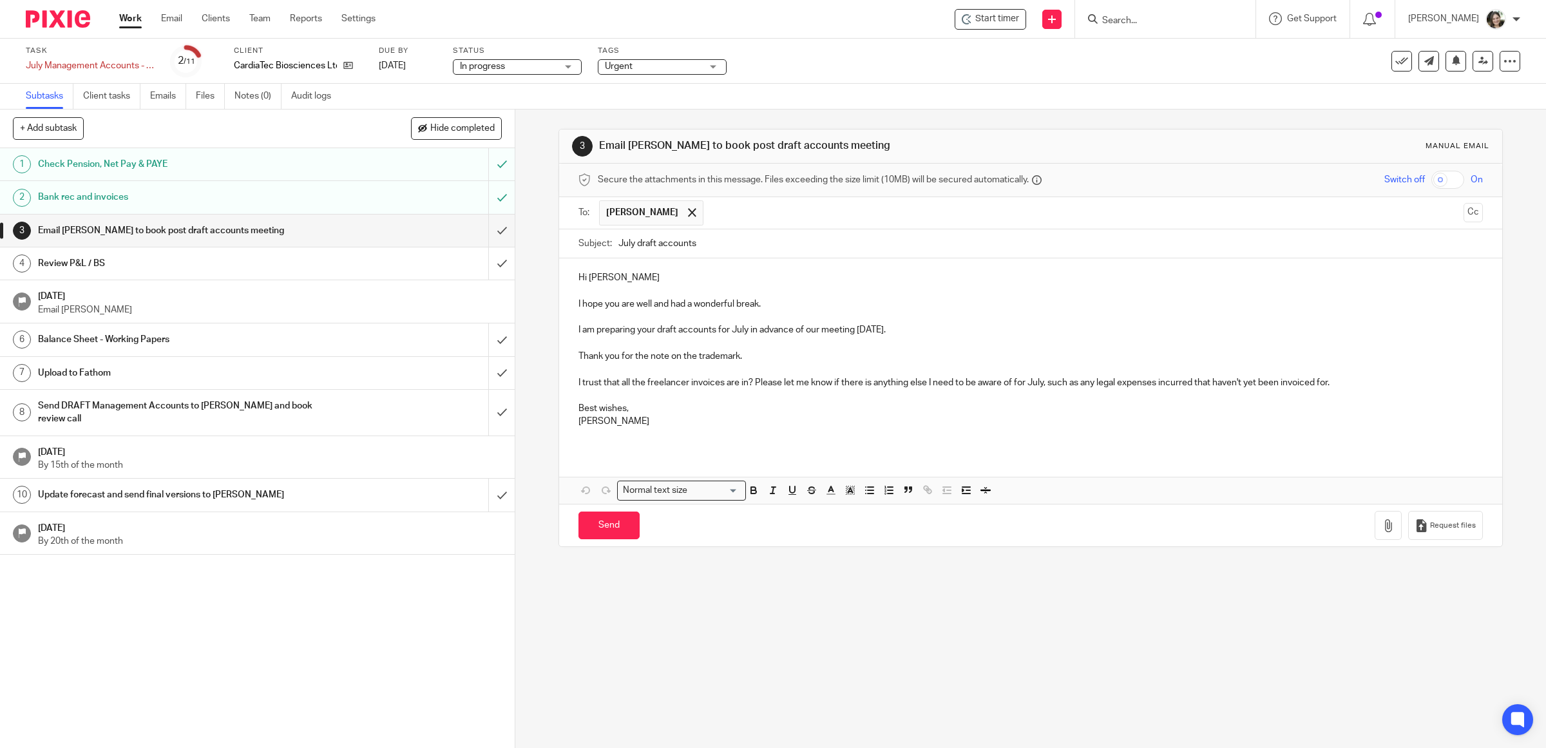
click at [699, 283] on p "Hi [PERSON_NAME]" at bounding box center [1030, 277] width 905 height 13
click at [790, 303] on p "I hope you are well and had a wonderful break." at bounding box center [1030, 304] width 905 height 13
click at [602, 440] on p at bounding box center [1030, 434] width 905 height 13
click at [607, 525] on input "Send" at bounding box center [608, 525] width 61 height 28
type input "Sent"
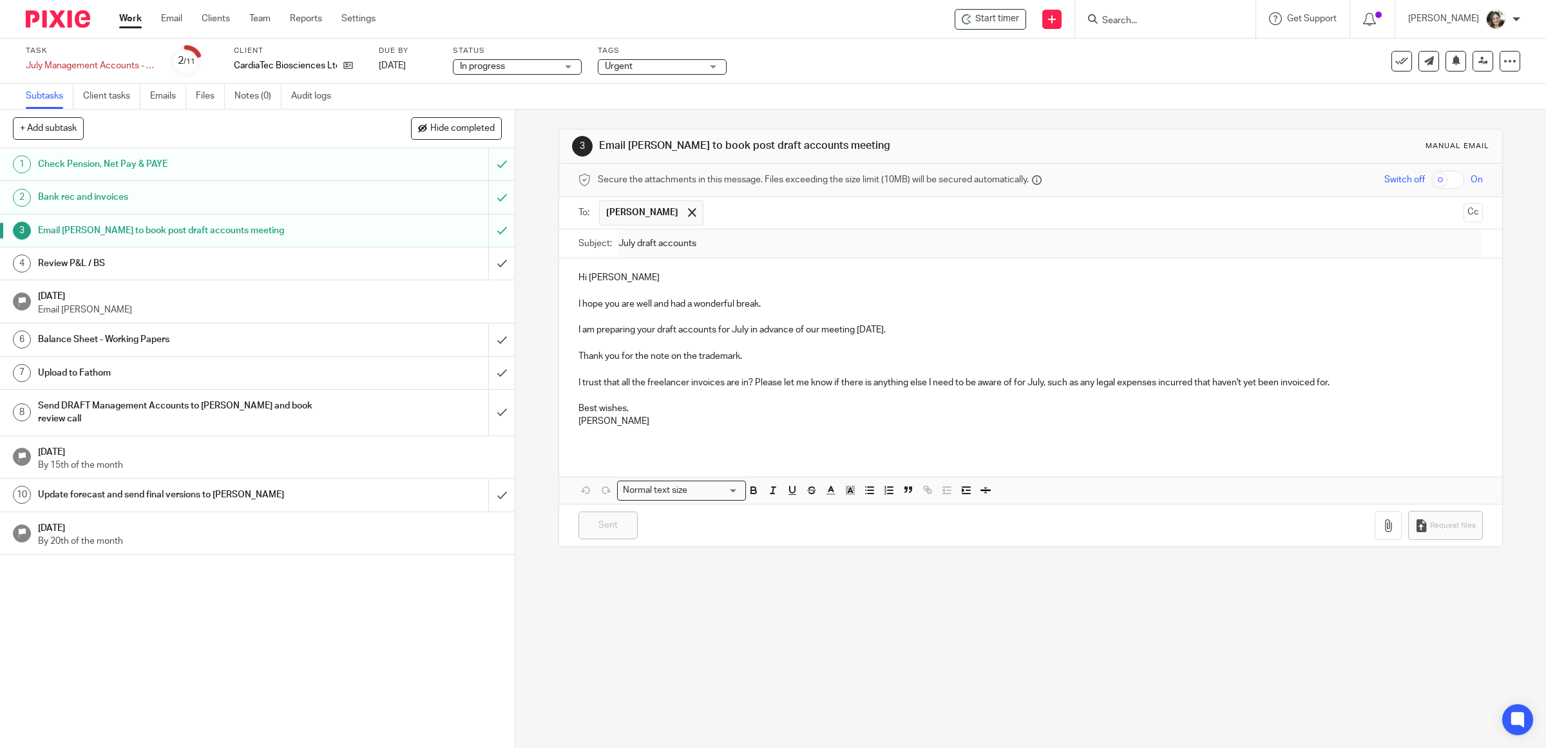
click at [99, 261] on h1 "Review P&L / BS" at bounding box center [184, 263] width 292 height 19
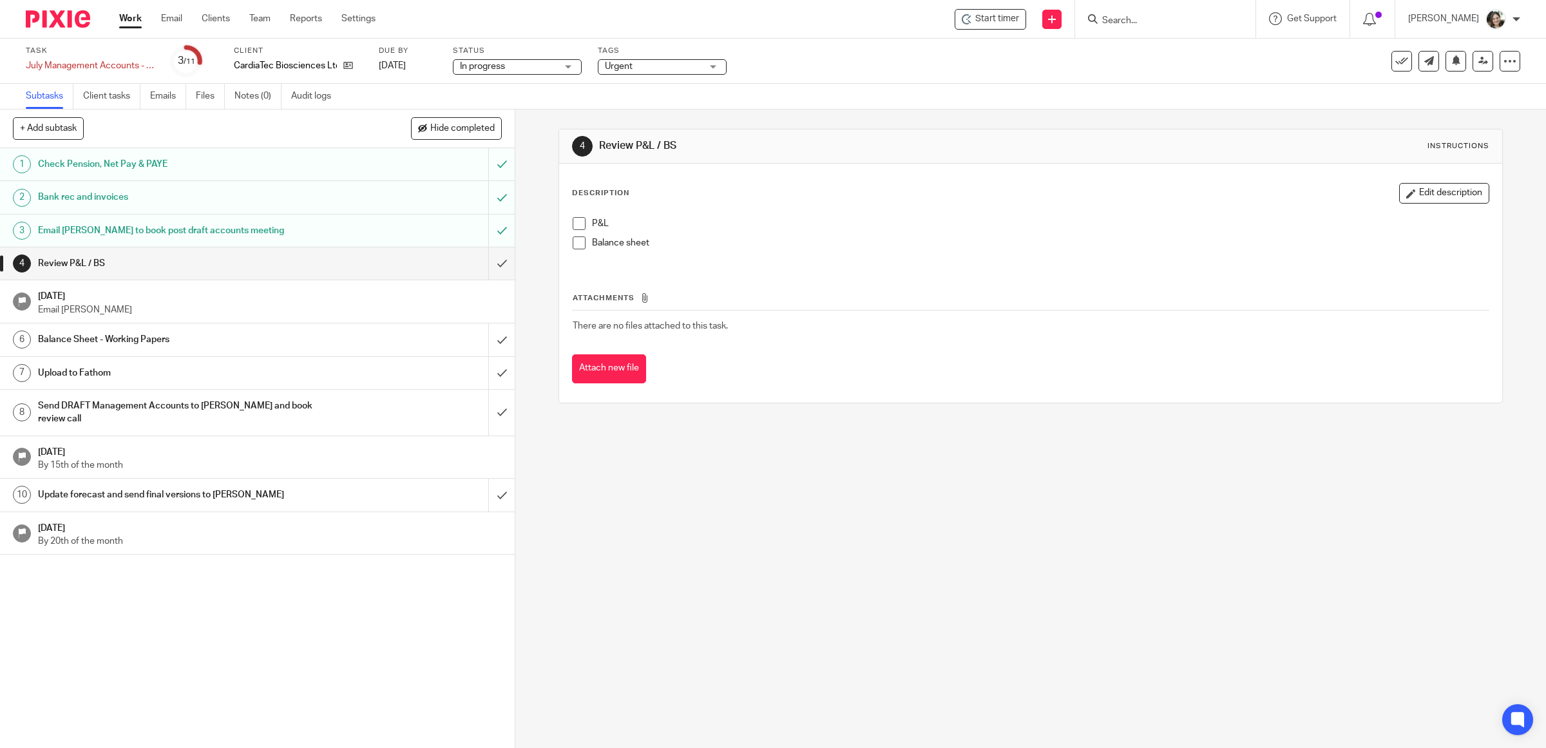
click at [575, 227] on span at bounding box center [579, 223] width 13 height 13
click at [573, 243] on span at bounding box center [579, 242] width 13 height 13
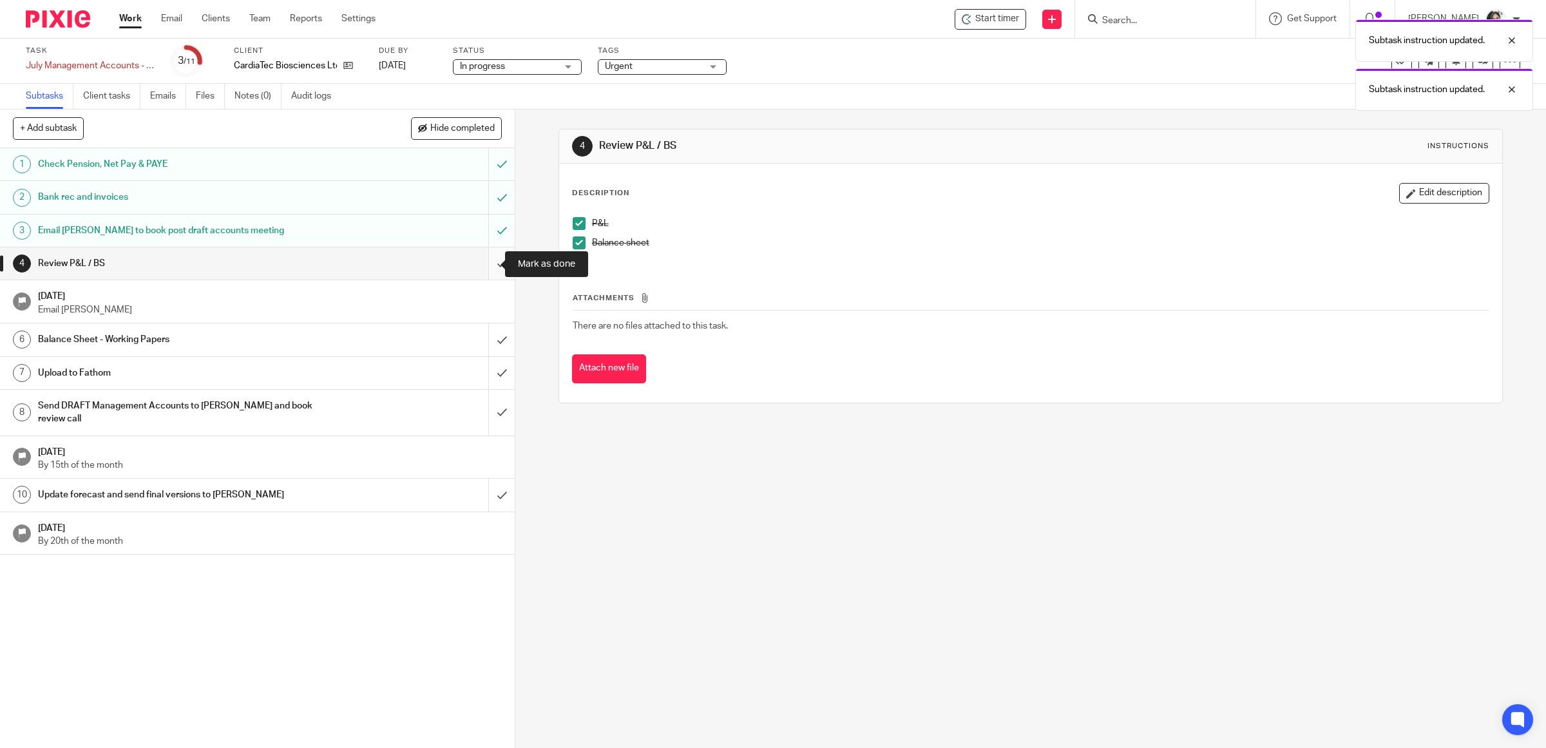
click at [485, 263] on input "submit" at bounding box center [257, 263] width 515 height 32
